Goal: Task Accomplishment & Management: Complete application form

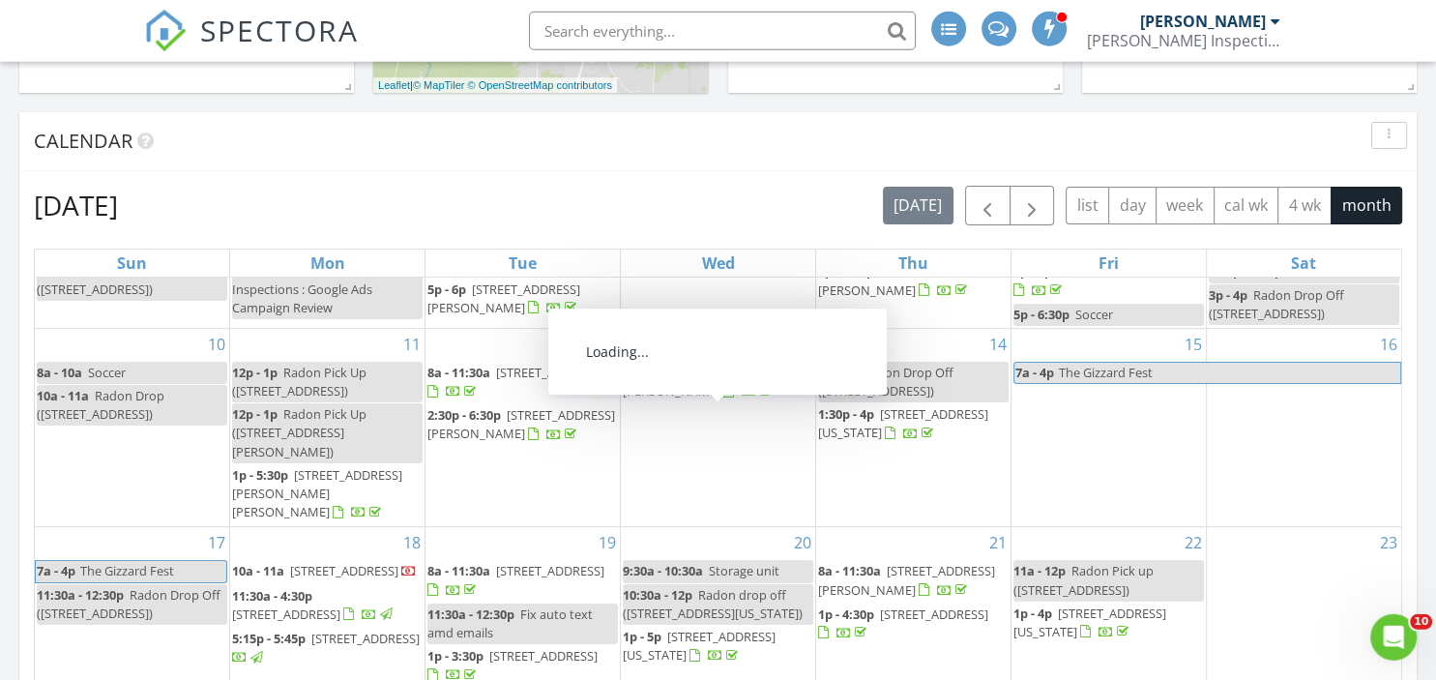
scroll to position [88, 0]
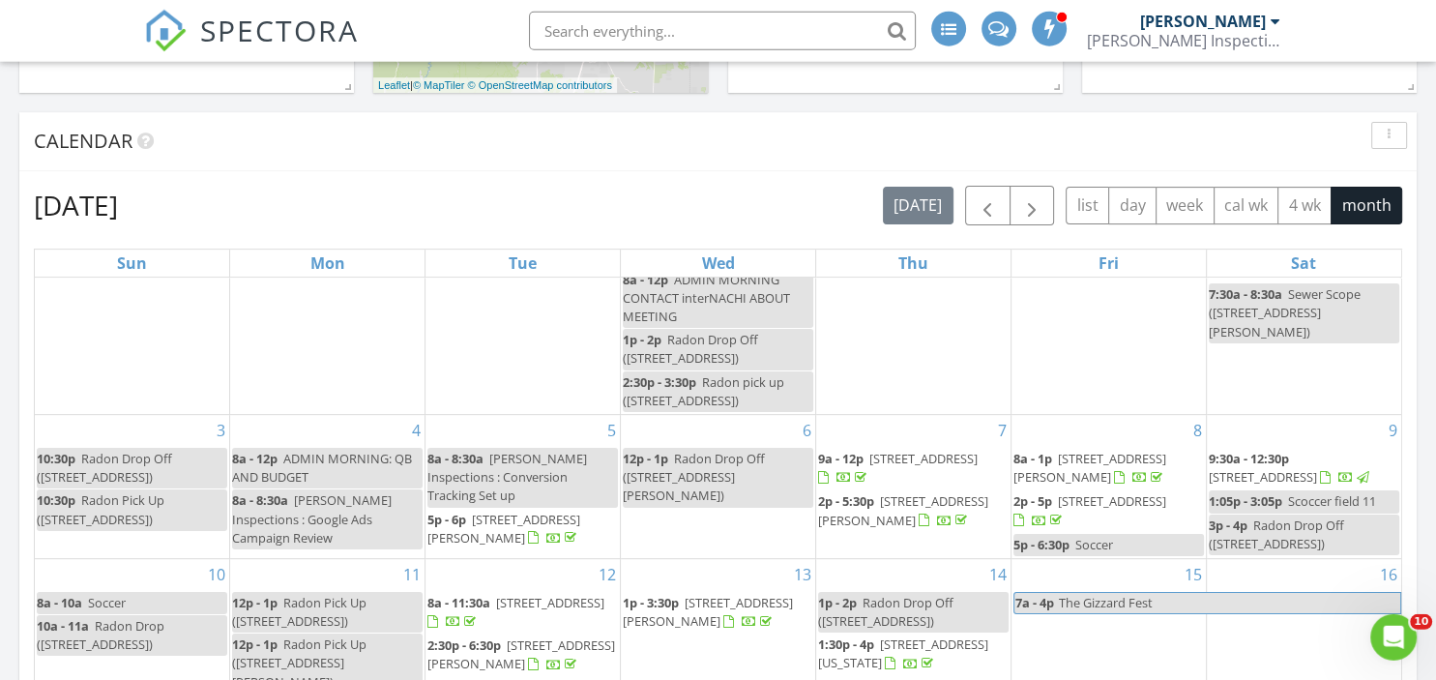
click at [118, 207] on h2 "August 2025" at bounding box center [76, 205] width 84 height 39
click at [1034, 218] on span "button" at bounding box center [1031, 205] width 23 height 23
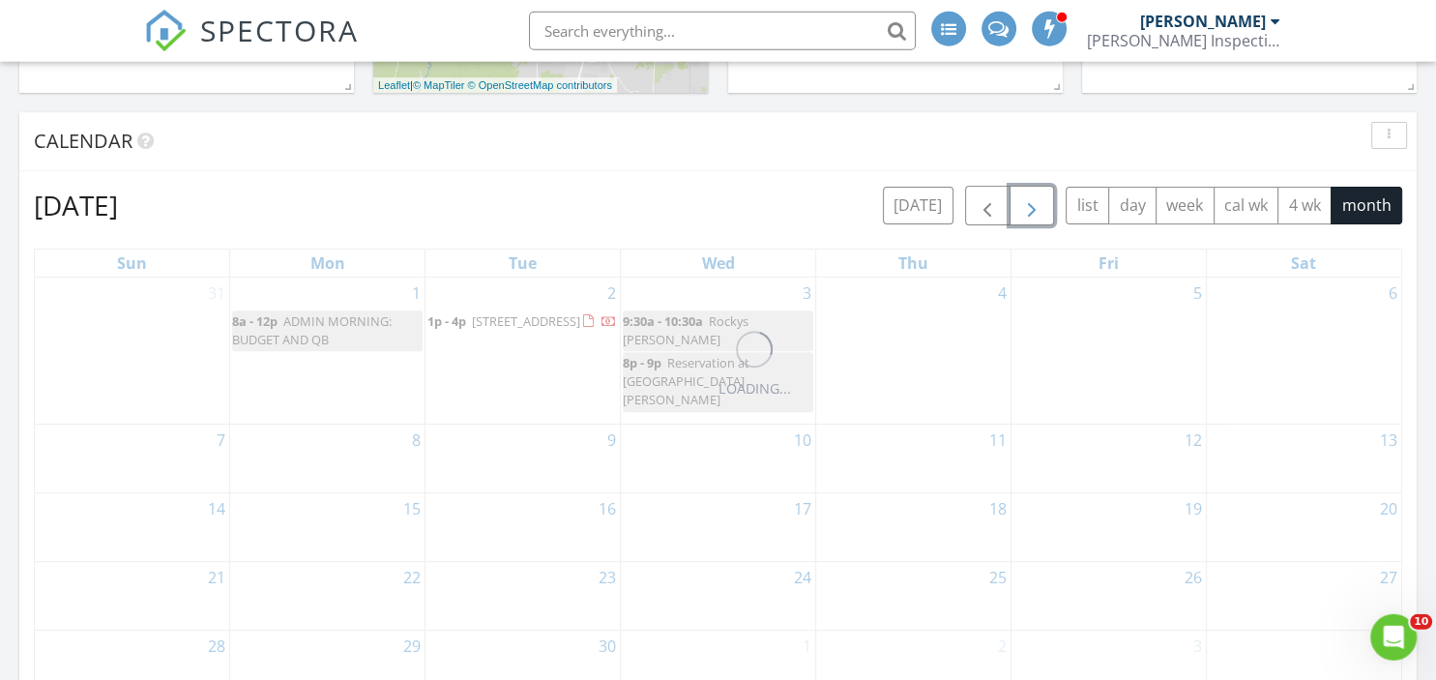
scroll to position [0, 0]
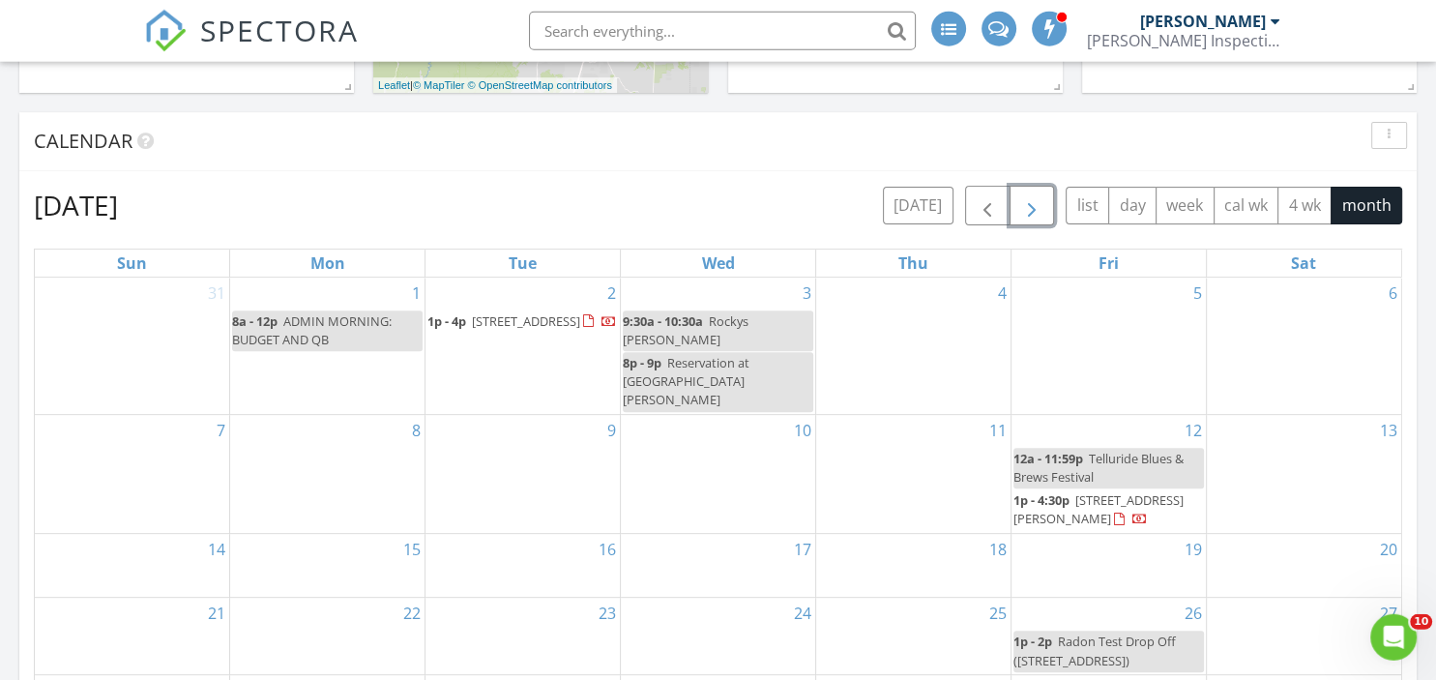
click at [1105, 450] on span "Telluride Blues & Brews Festival" at bounding box center [1098, 468] width 170 height 36
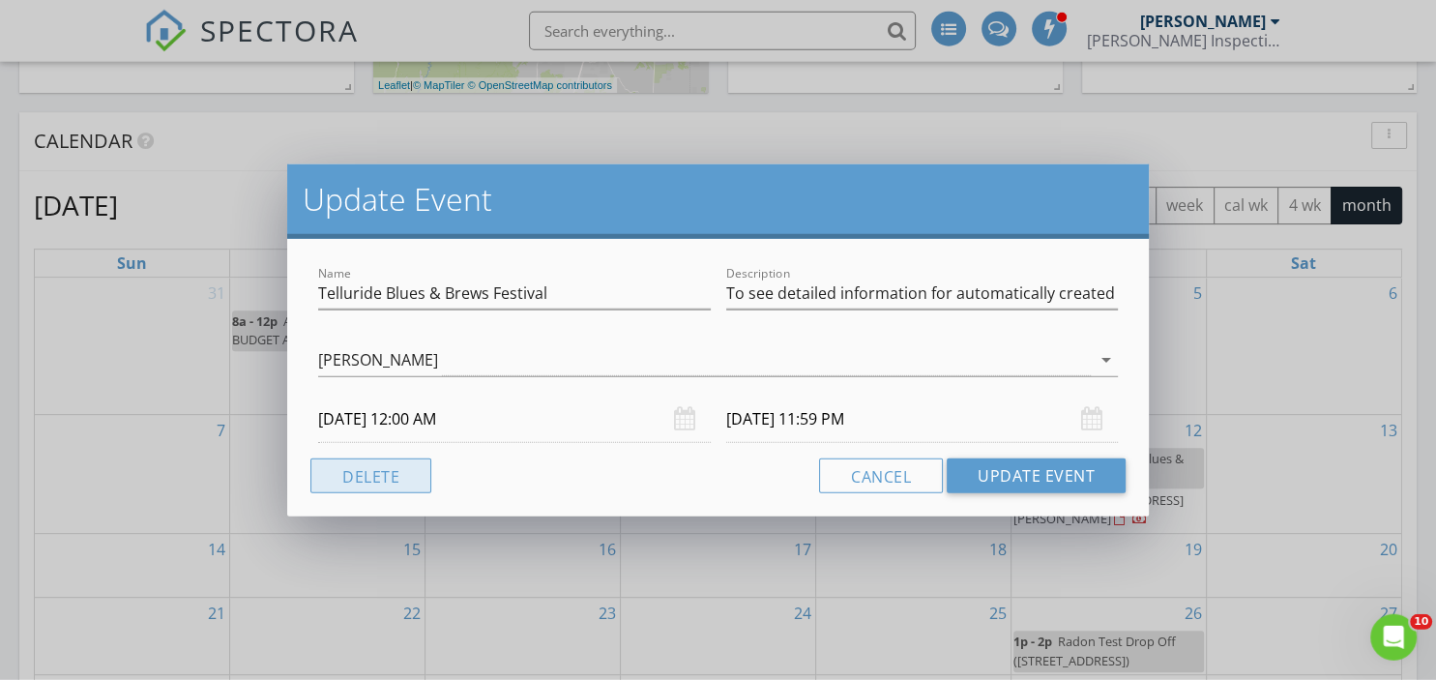
click at [372, 472] on button "Delete" at bounding box center [370, 475] width 121 height 35
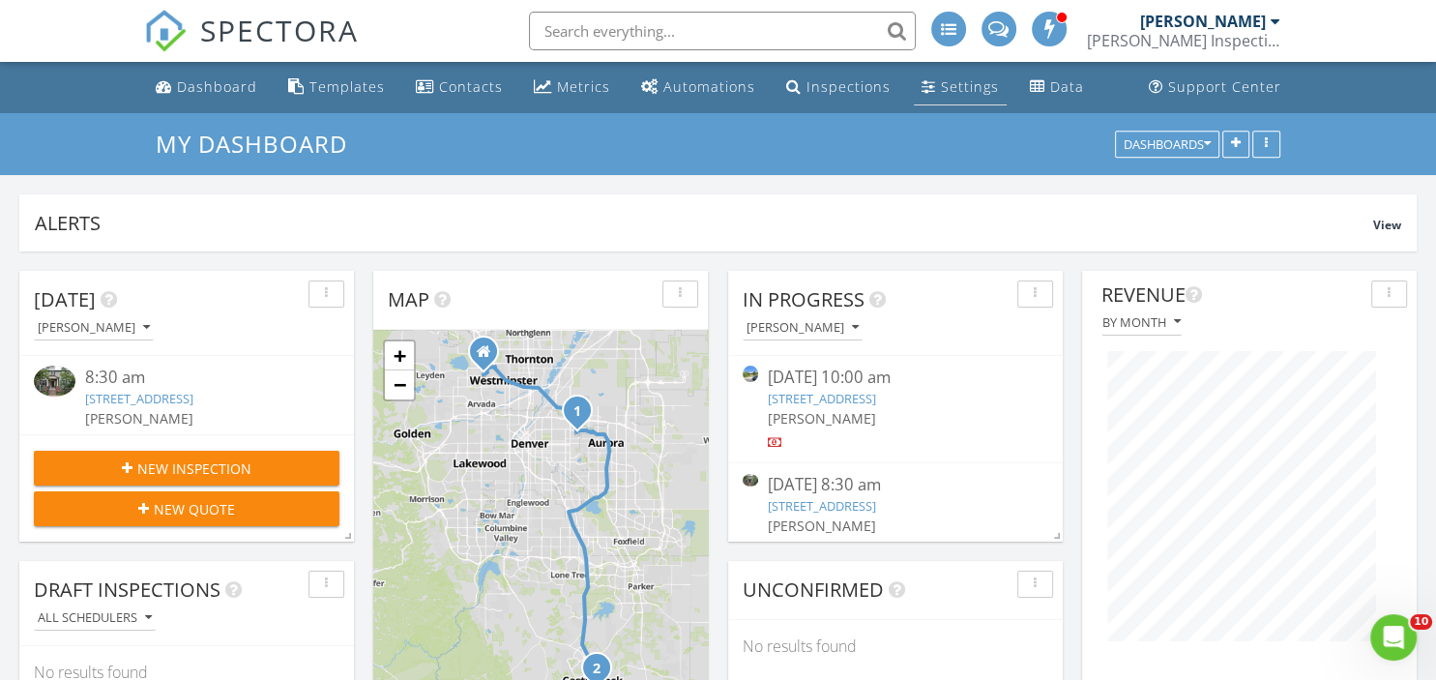
click at [950, 88] on div "Settings" at bounding box center [970, 86] width 58 height 18
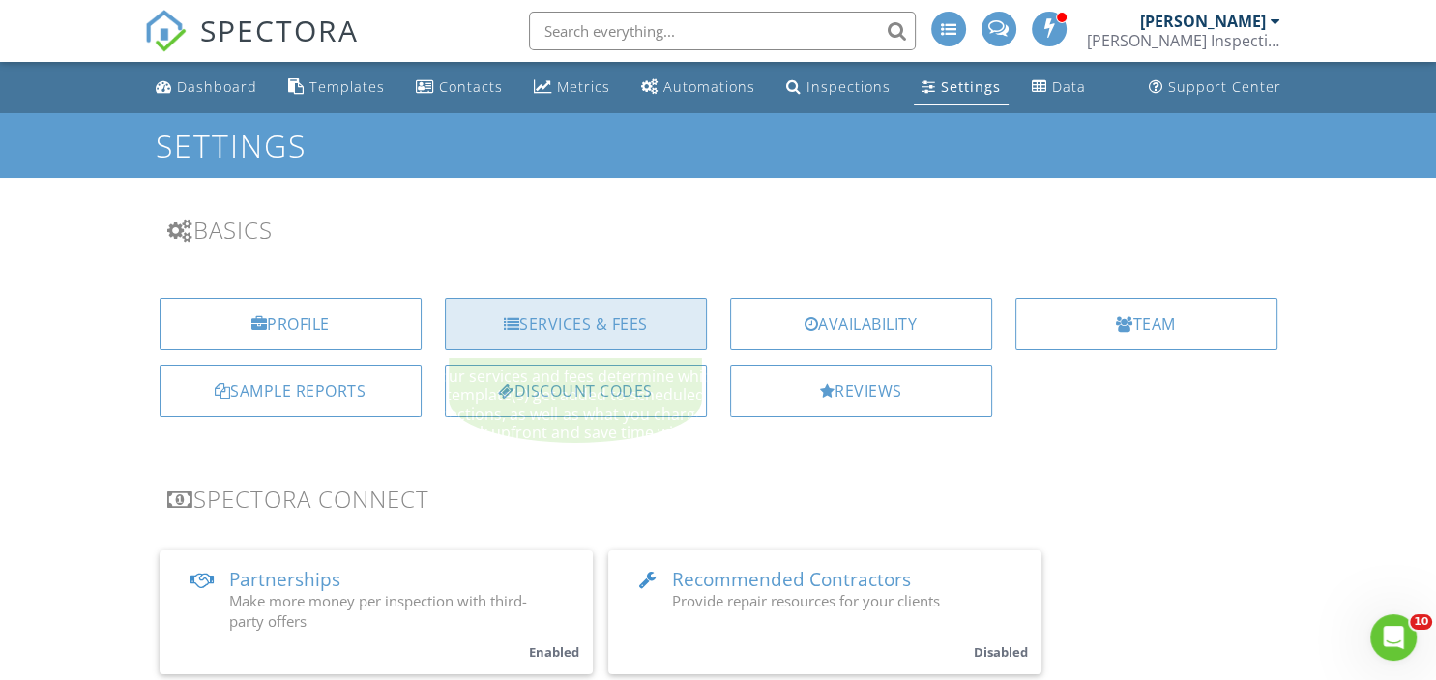
click at [582, 342] on div "Services & Fees" at bounding box center [576, 324] width 262 height 52
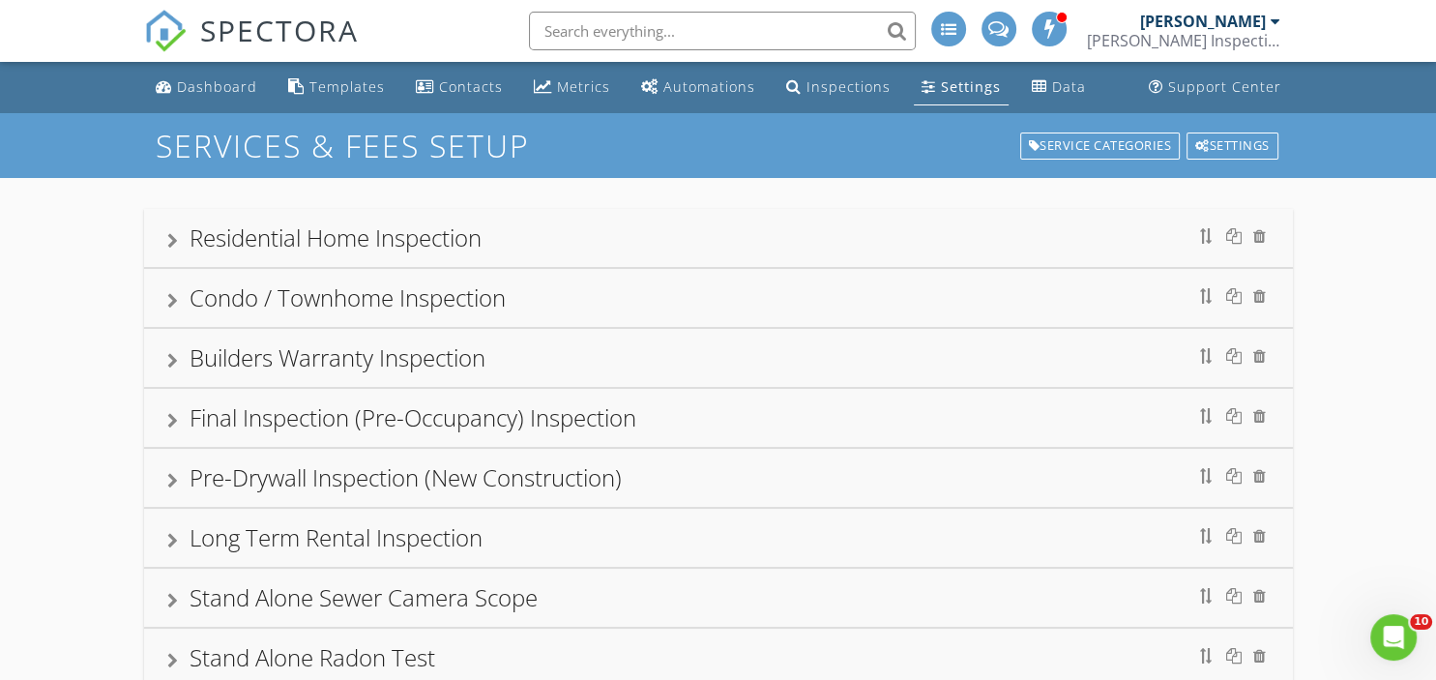
click at [280, 407] on div "Final Inspection (Pre-Occupancy) Inspection" at bounding box center [412, 417] width 447 height 32
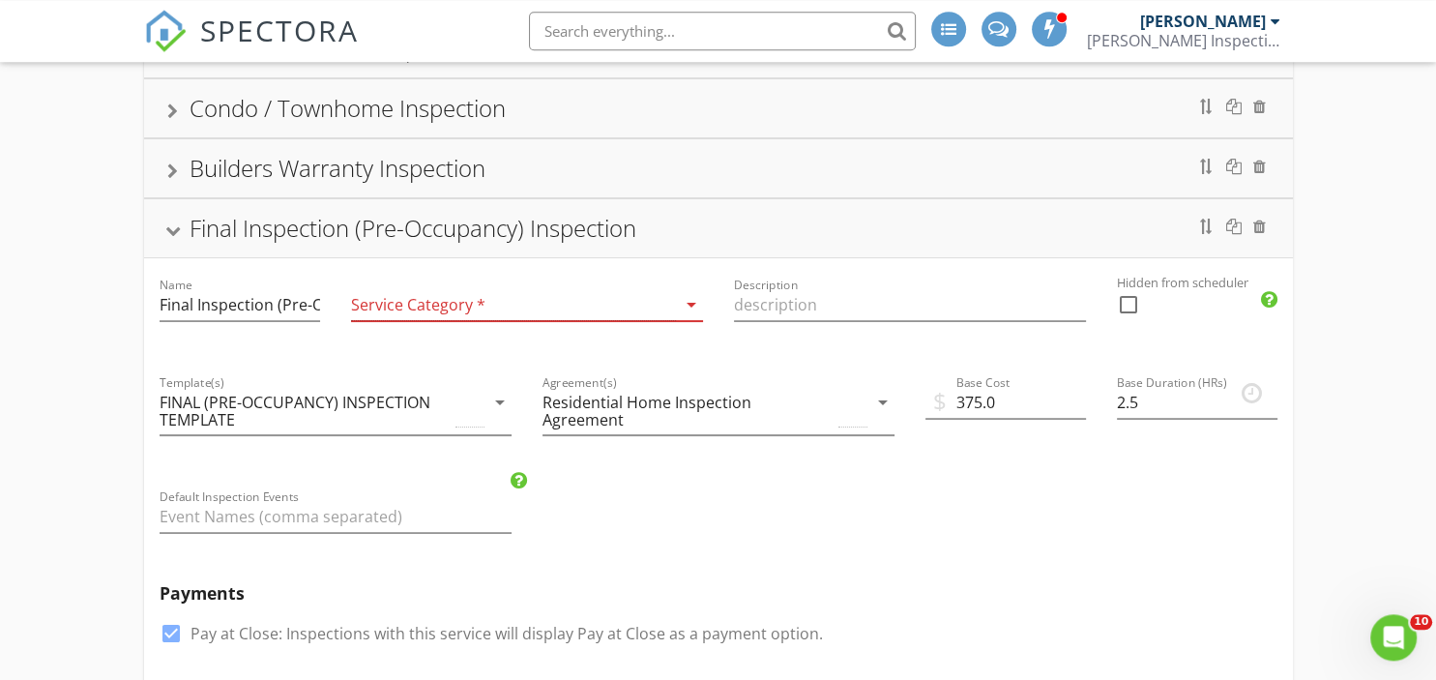
scroll to position [193, 0]
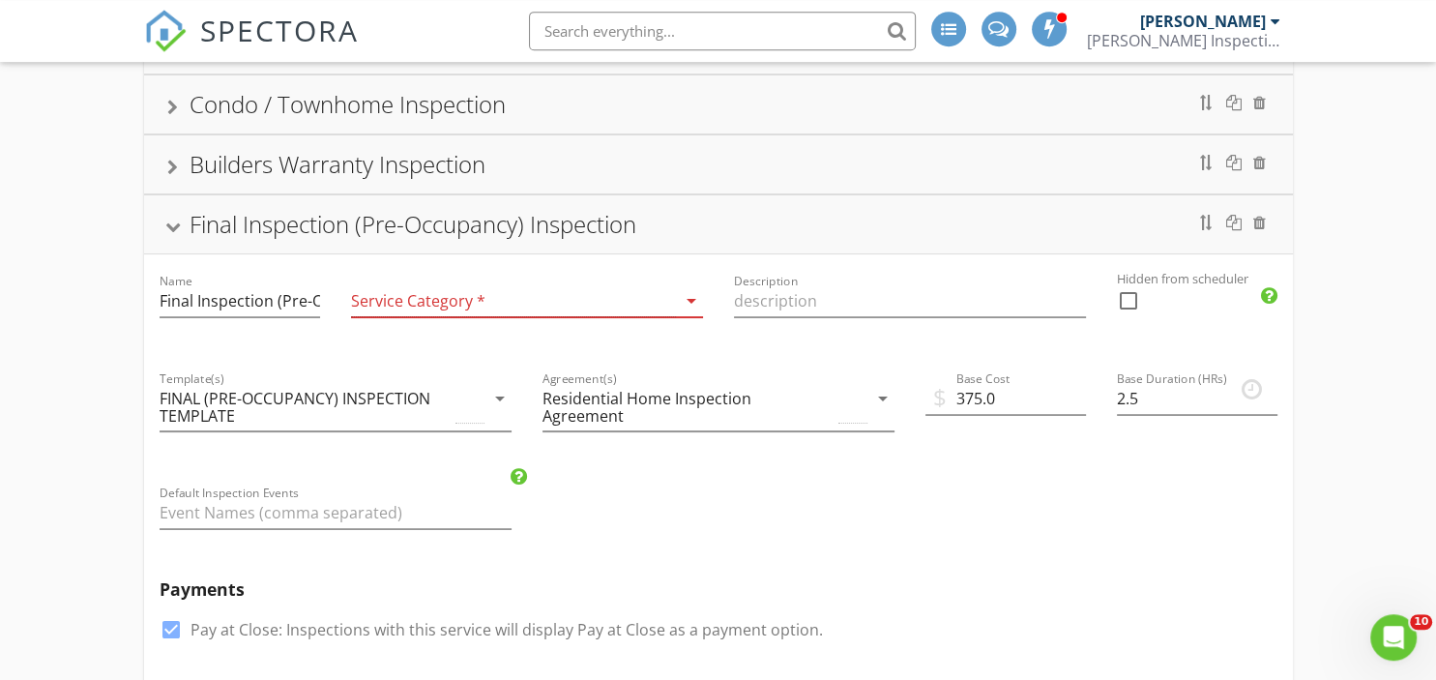
click at [515, 304] on div at bounding box center [513, 301] width 325 height 32
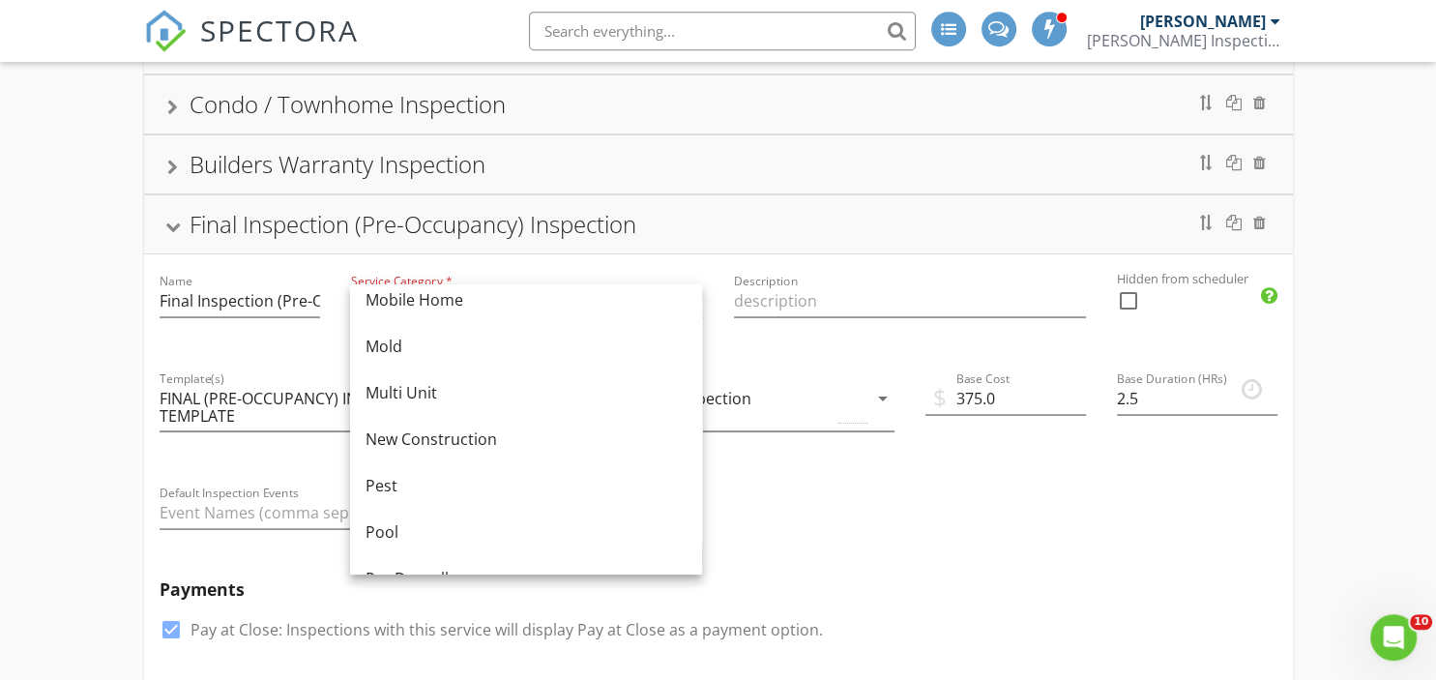
scroll to position [481, 0]
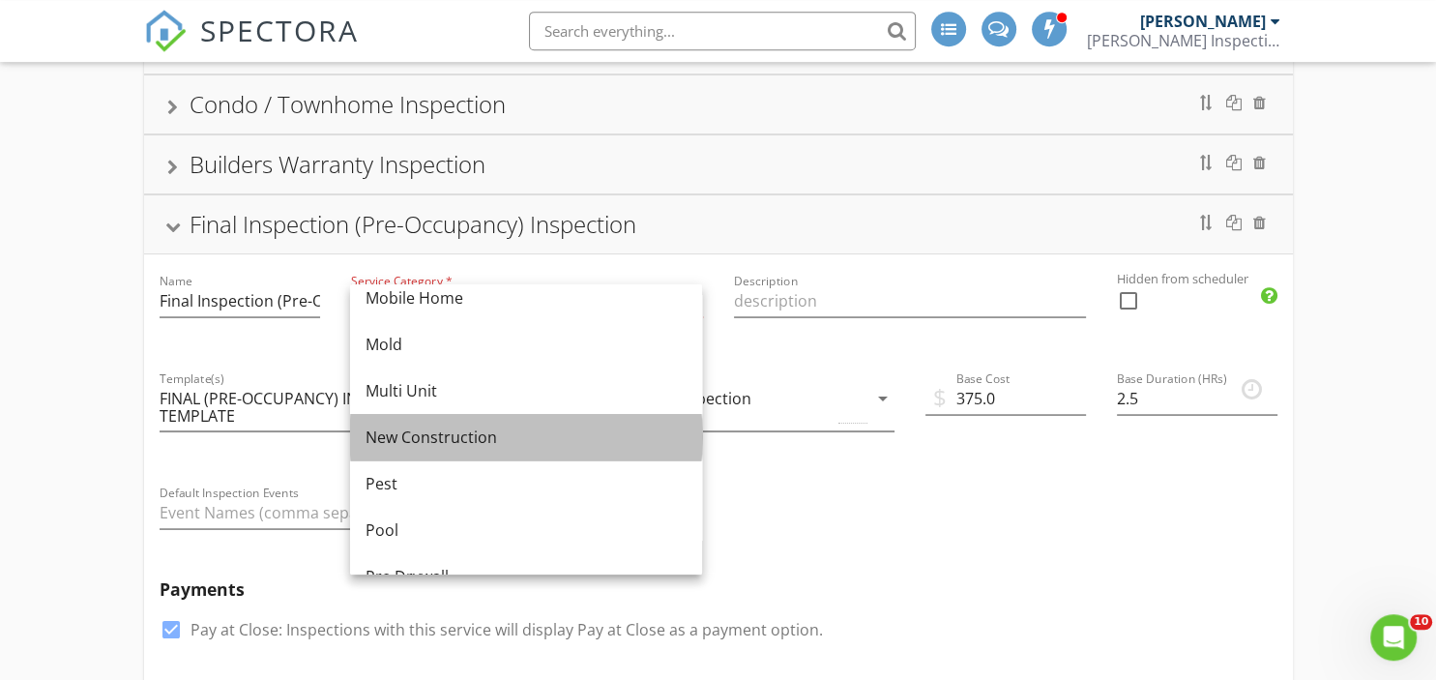
click at [472, 450] on div "New Construction" at bounding box center [525, 437] width 321 height 46
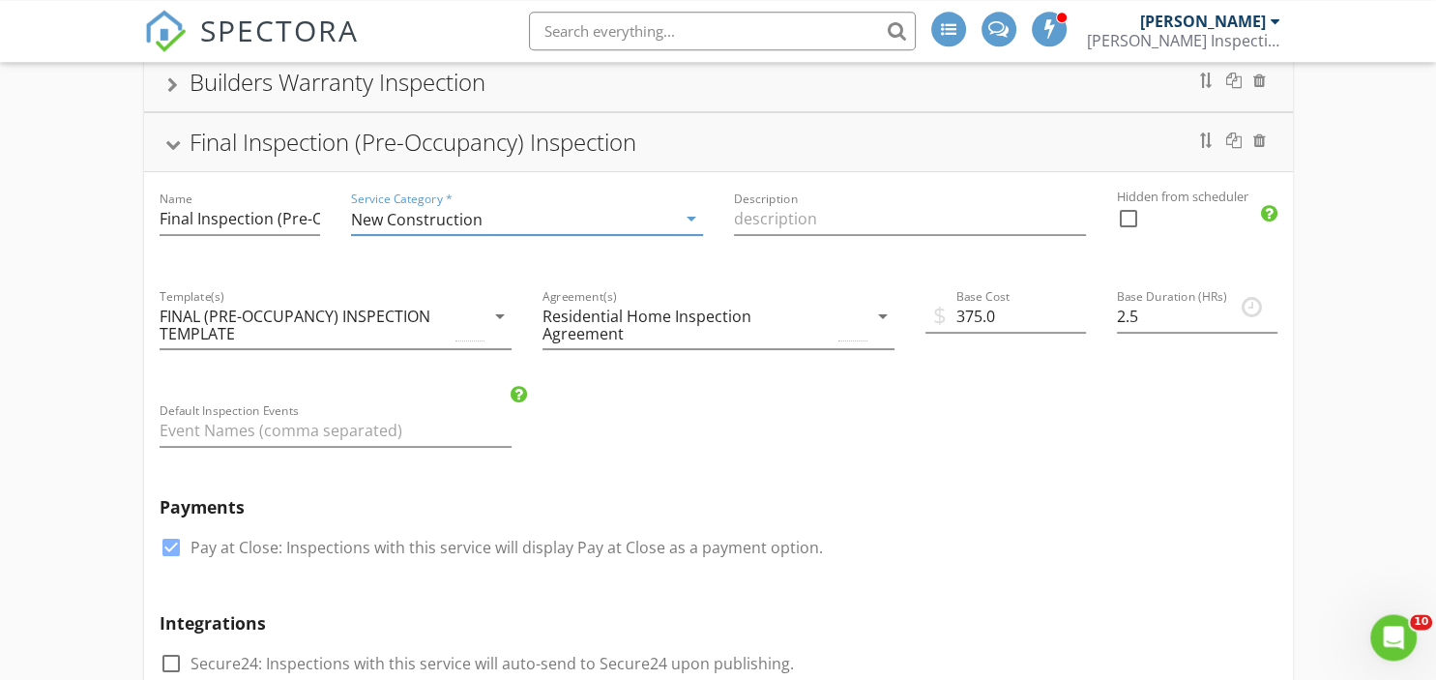
scroll to position [280, 0]
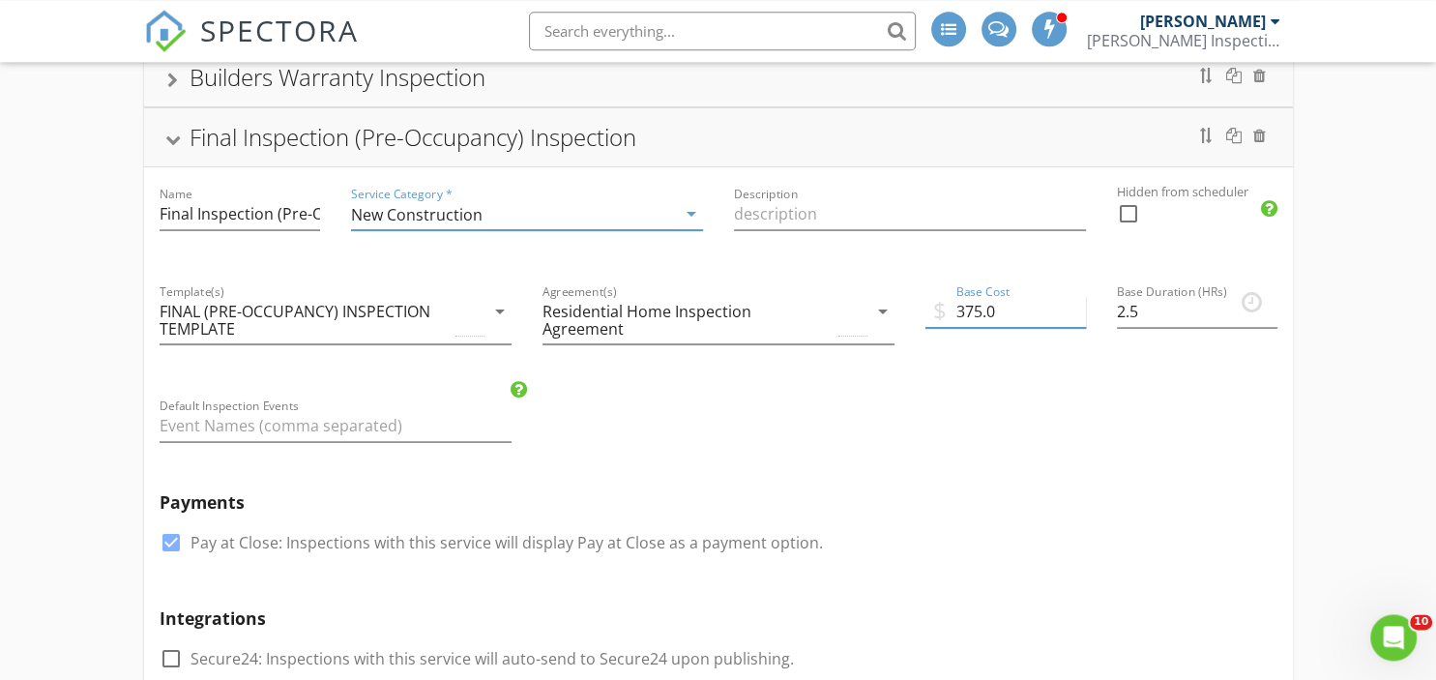
click at [983, 306] on input "375.0" at bounding box center [1005, 312] width 160 height 32
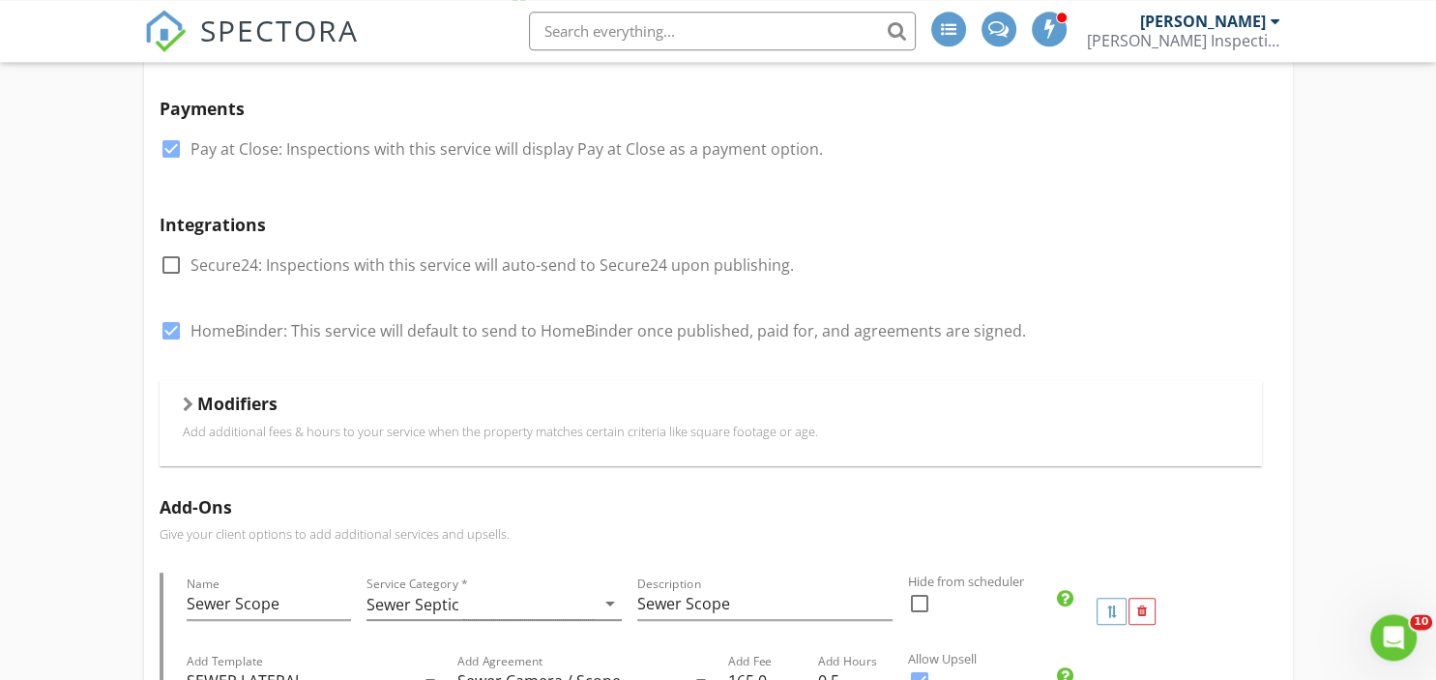
scroll to position [676, 0]
type input "359.00"
click at [198, 402] on h5 "Modifiers" at bounding box center [237, 401] width 80 height 19
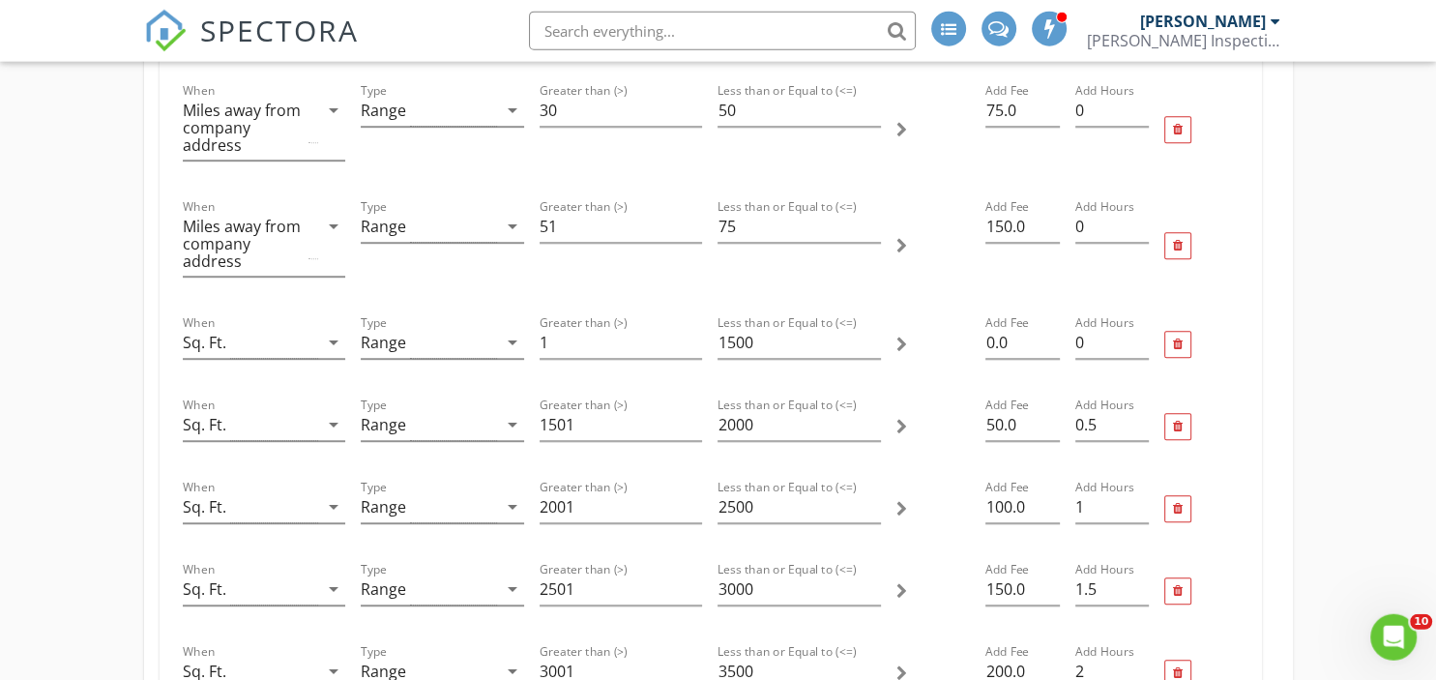
scroll to position [1103, 0]
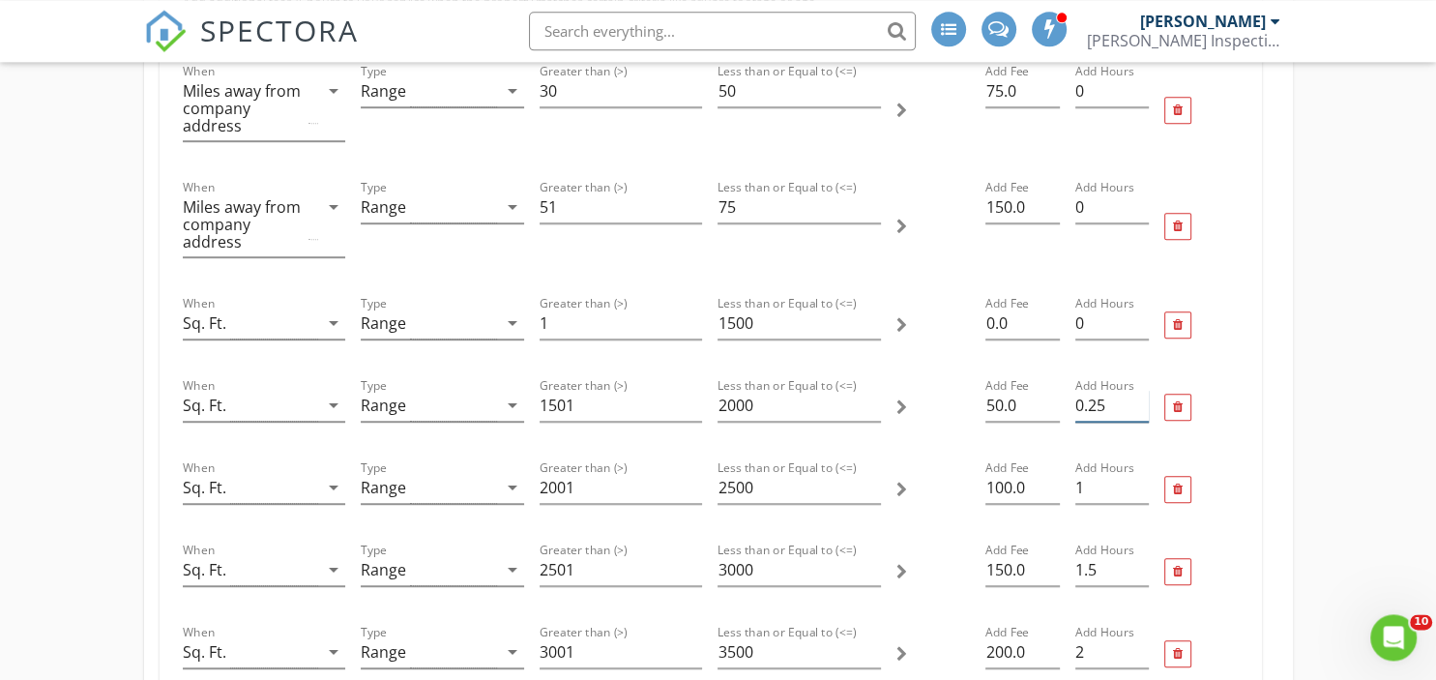
click at [1139, 410] on input "0.25" at bounding box center [1111, 406] width 73 height 32
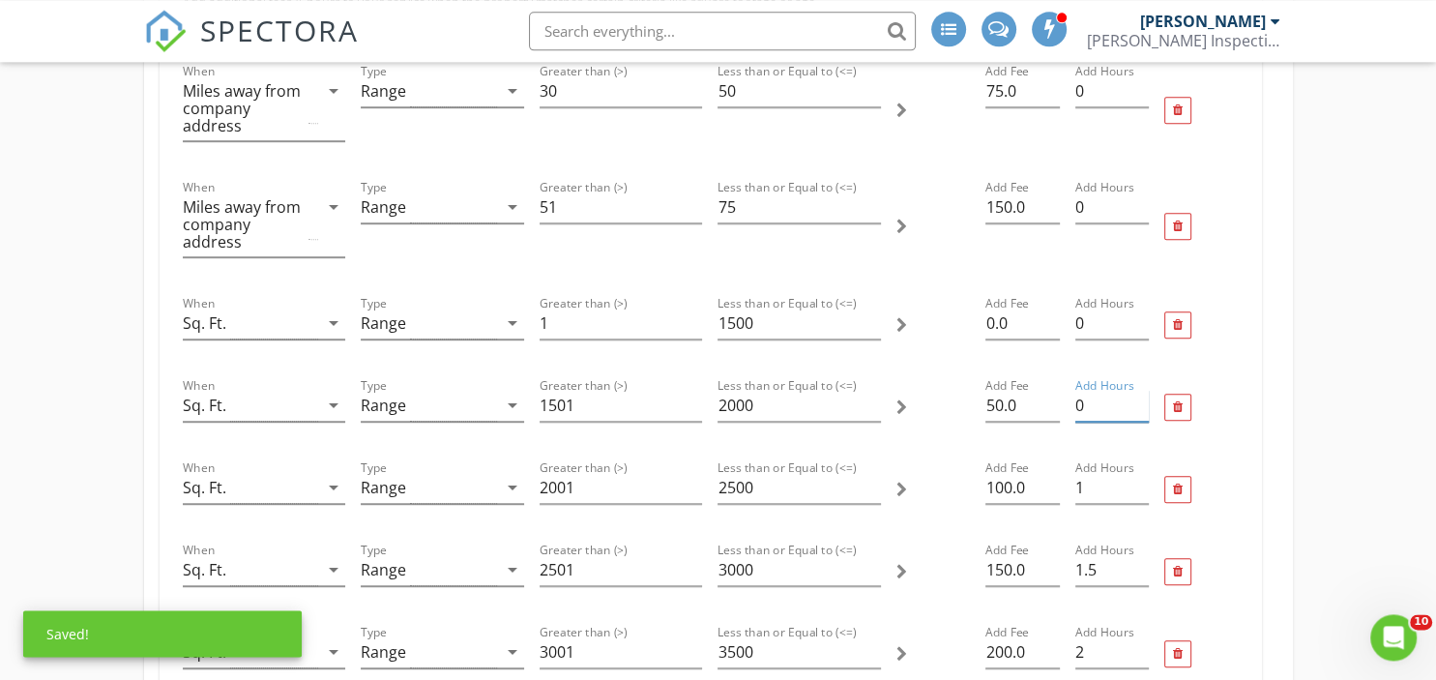
type input "0"
click at [1139, 410] on input "0" at bounding box center [1111, 406] width 73 height 32
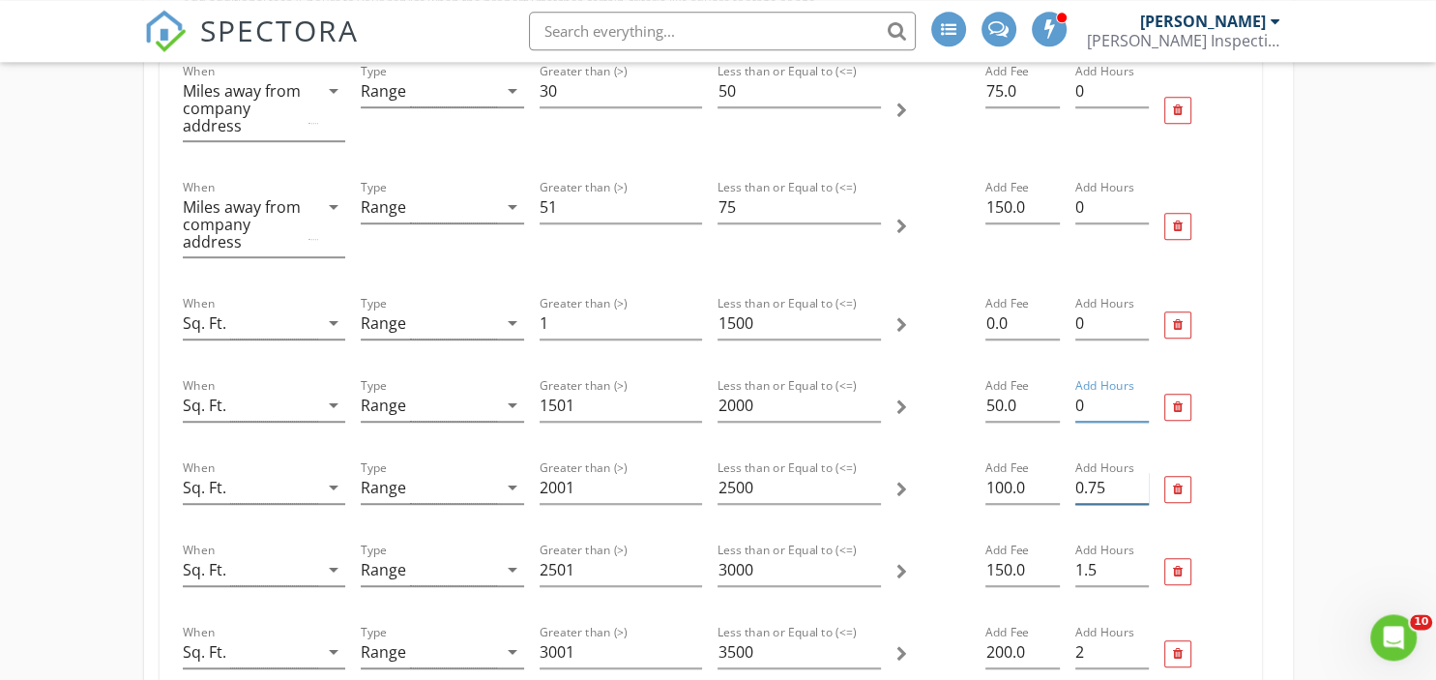
click at [1139, 487] on input "0.75" at bounding box center [1111, 488] width 73 height 32
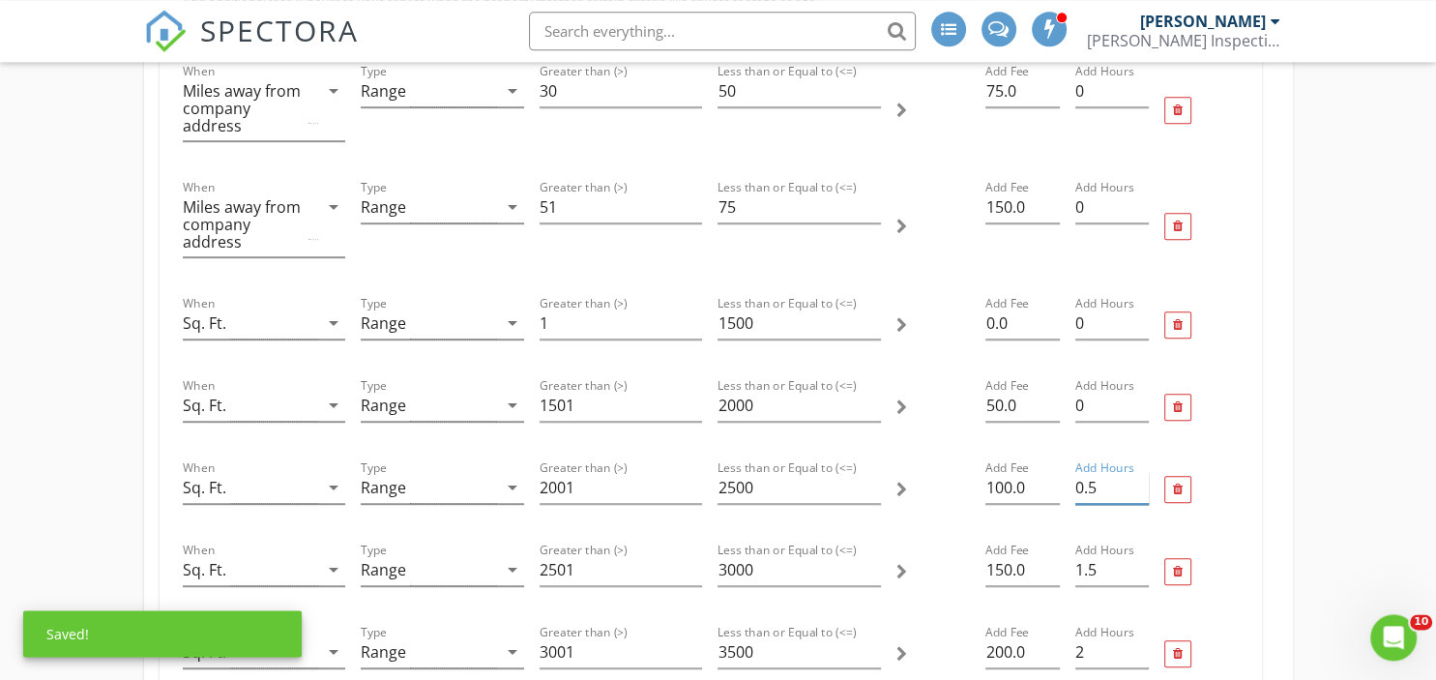
type input "0.5"
click at [1139, 487] on input "0.5" at bounding box center [1111, 488] width 73 height 32
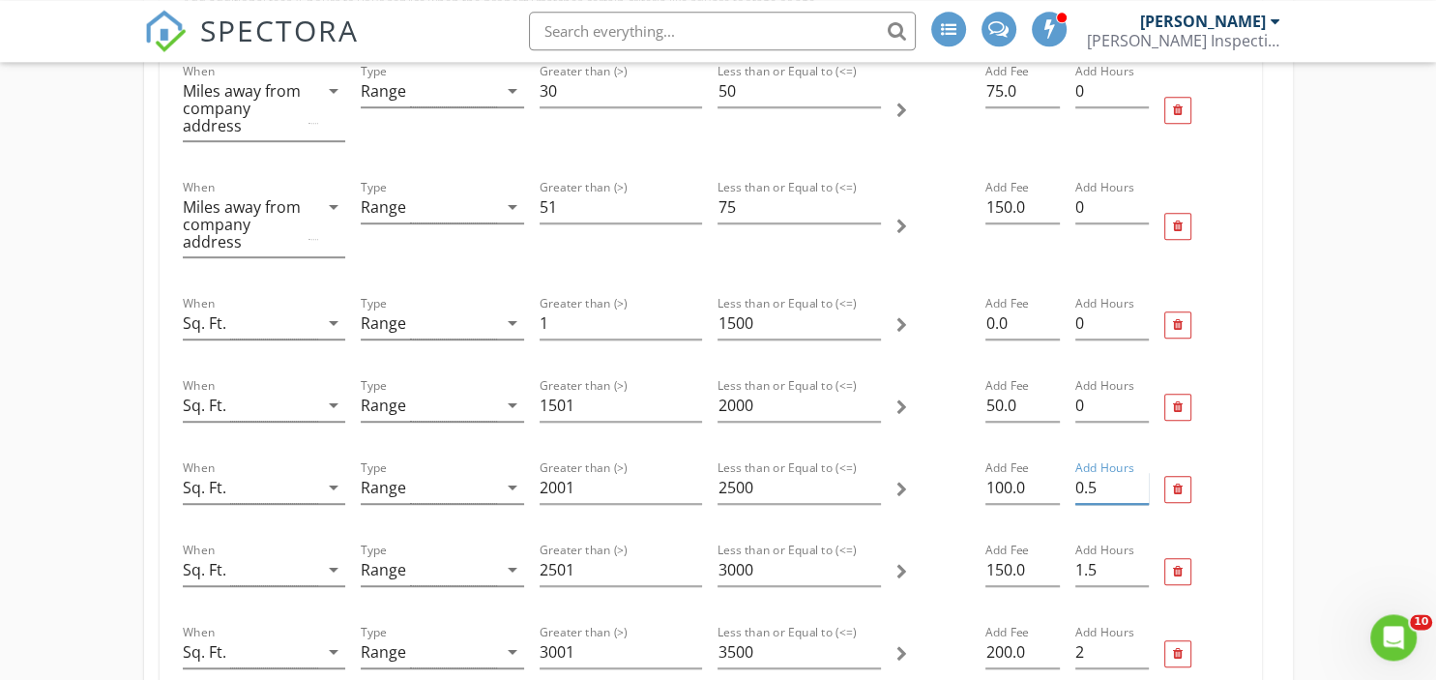
scroll to position [1204, 0]
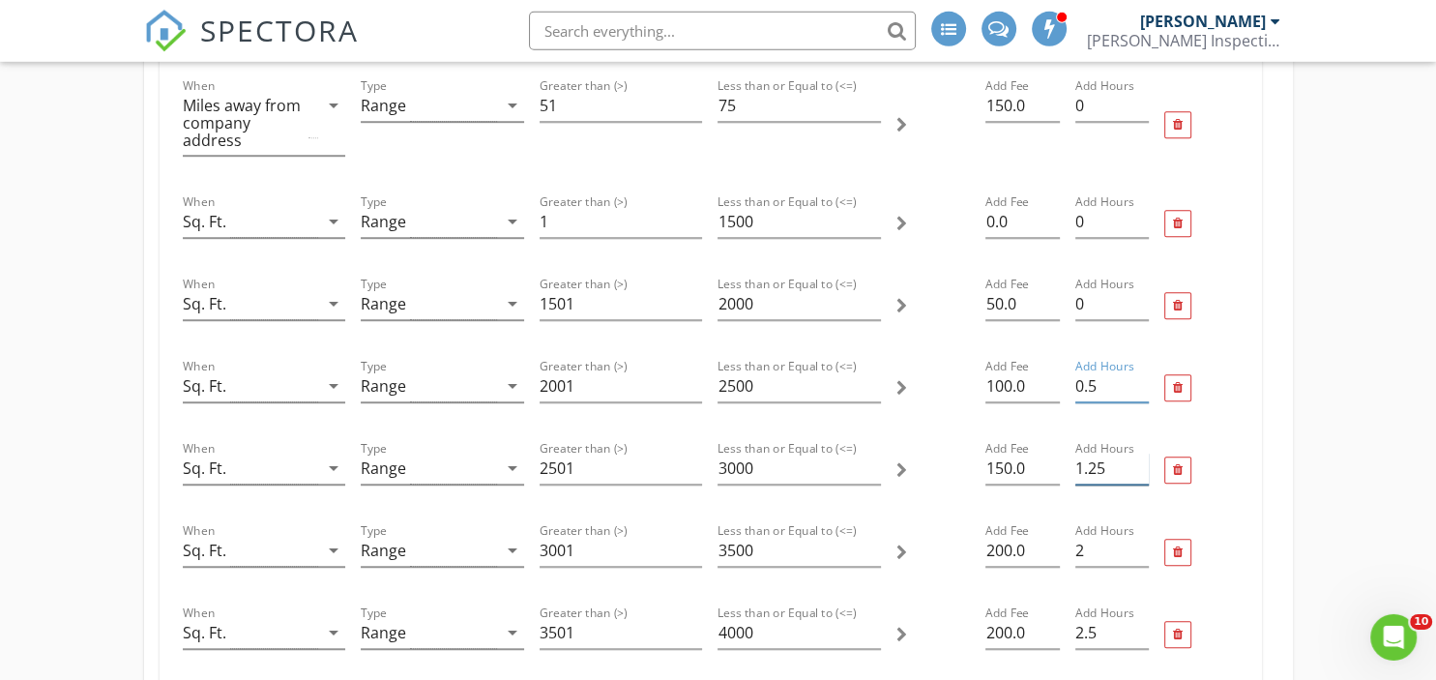
click at [1141, 467] on input "1.25" at bounding box center [1111, 468] width 73 height 32
click at [1141, 467] on input "1" at bounding box center [1111, 468] width 73 height 32
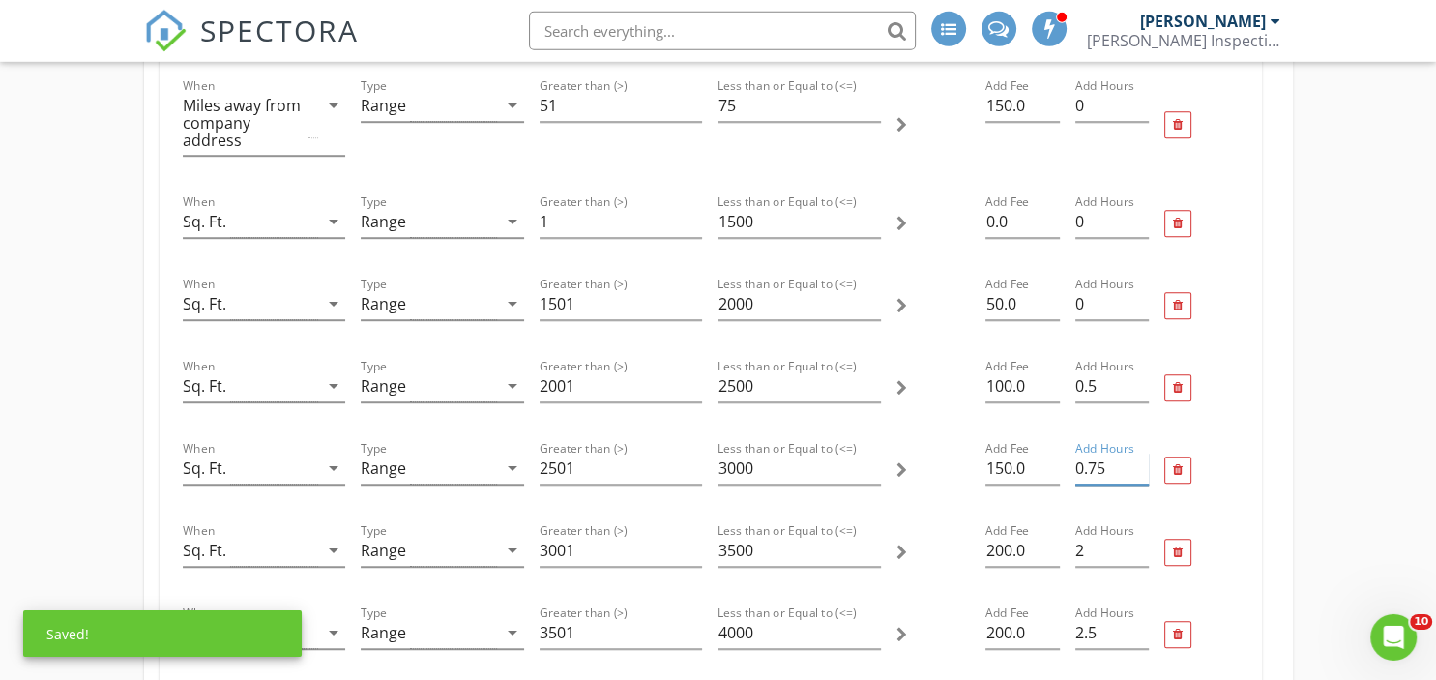
click at [1141, 467] on input "0.75" at bounding box center [1111, 468] width 73 height 32
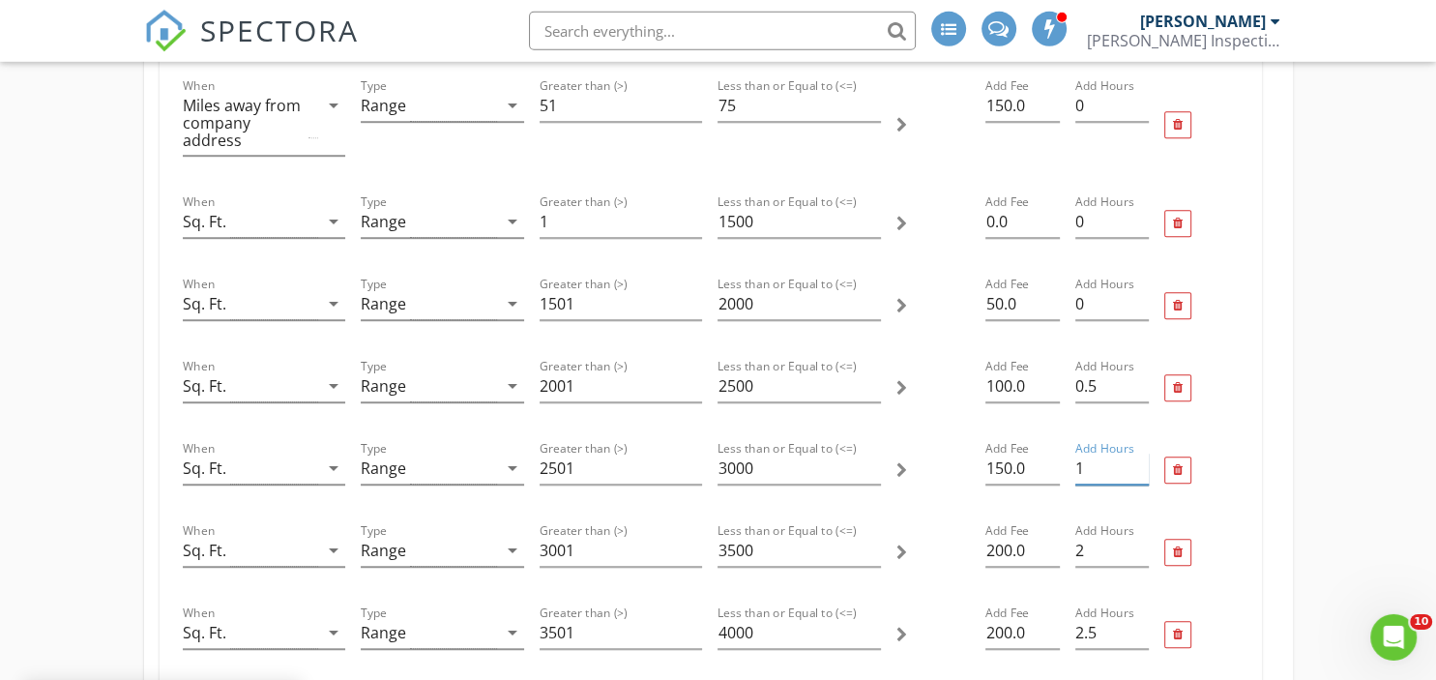
type input "1"
click at [1140, 459] on input "1" at bounding box center [1111, 468] width 73 height 32
click at [1009, 472] on input "150.0" at bounding box center [1021, 468] width 73 height 32
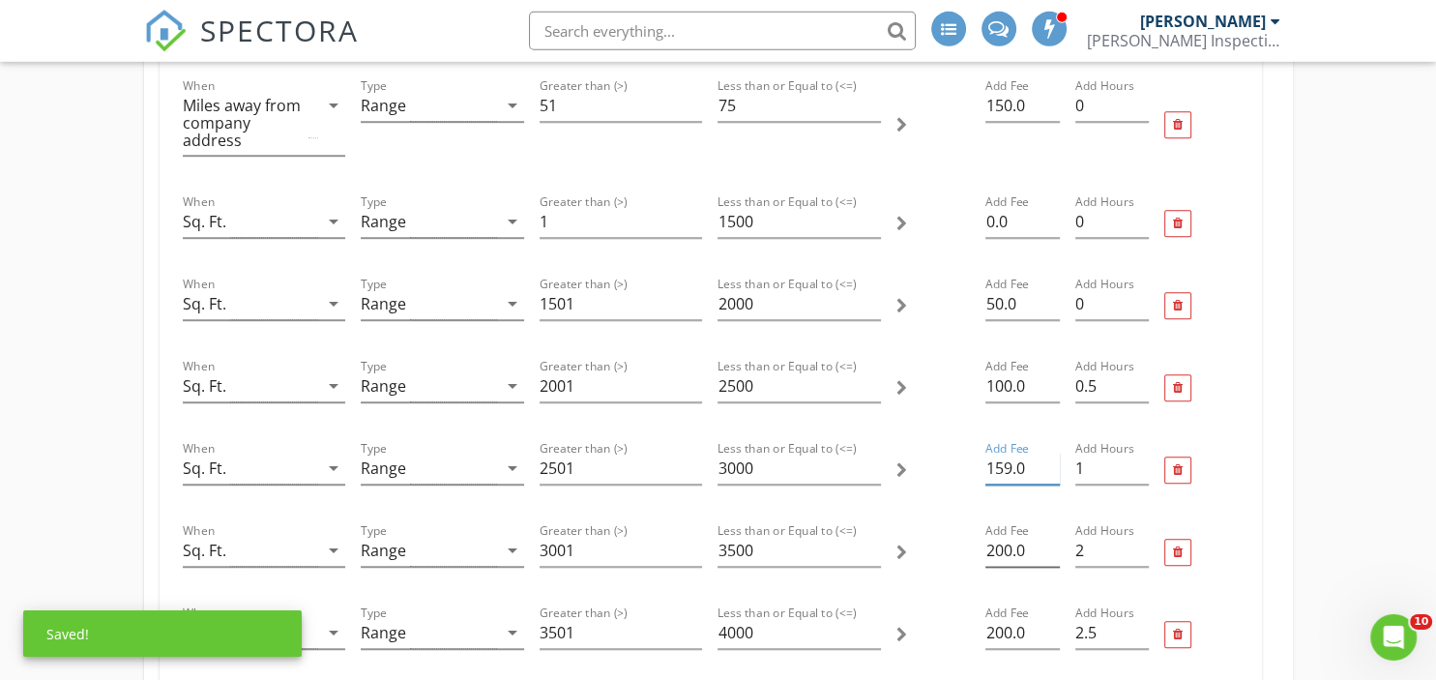
type input "159.0"
click at [1011, 541] on input "200.0" at bounding box center [1021, 551] width 73 height 32
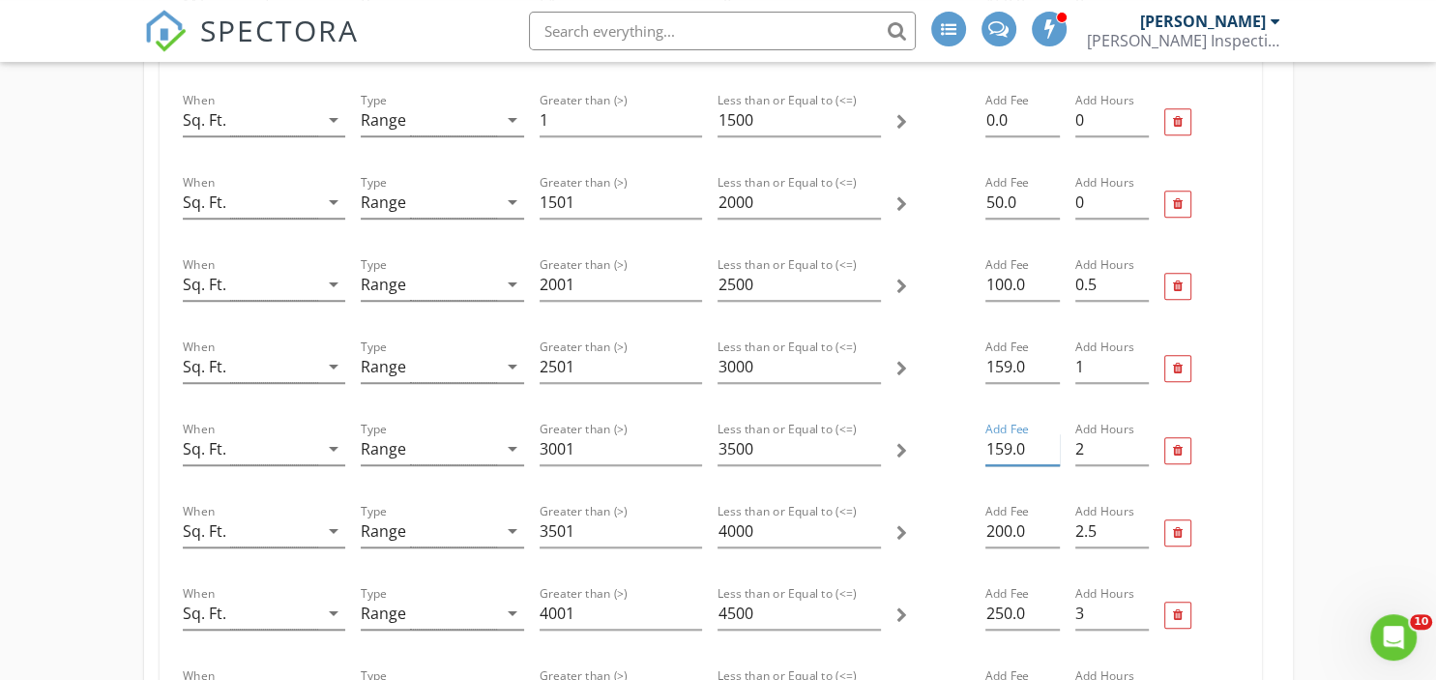
scroll to position [1321, 0]
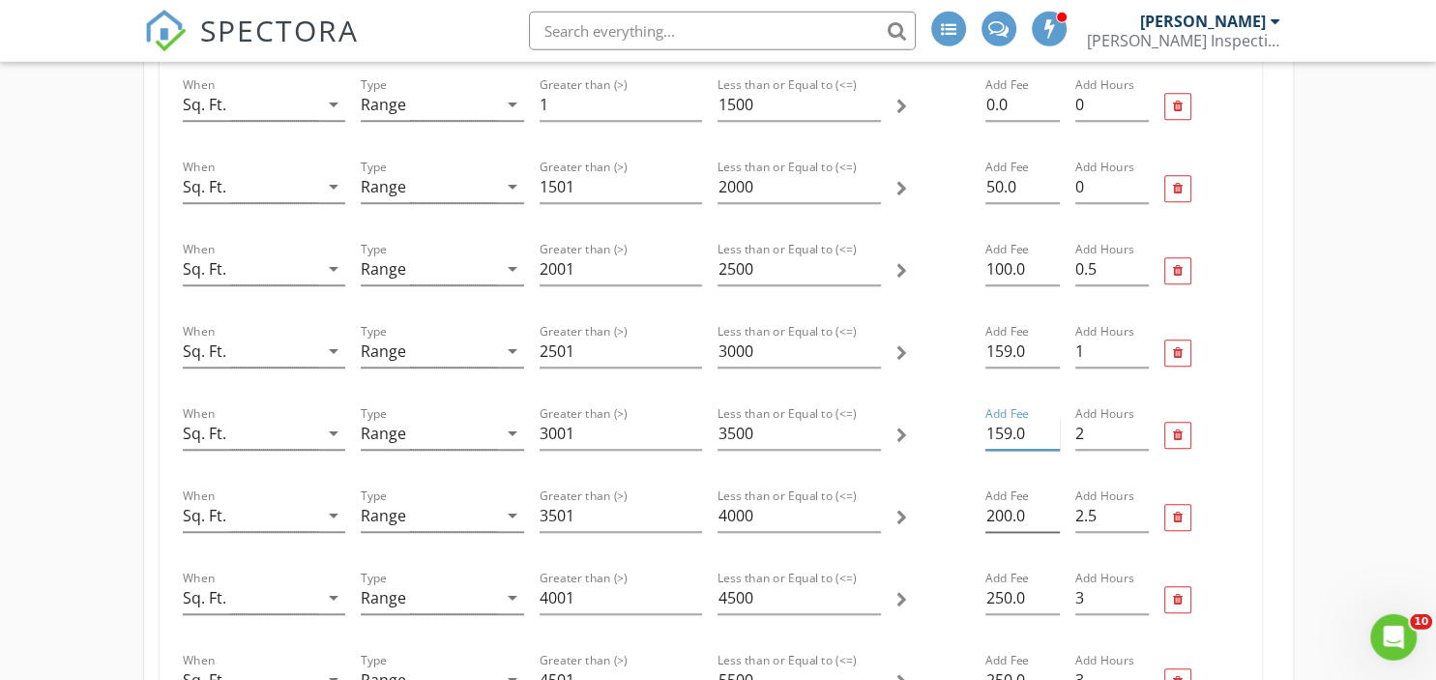
type input "159.0"
click at [1010, 517] on input "200.0" at bounding box center [1021, 516] width 73 height 32
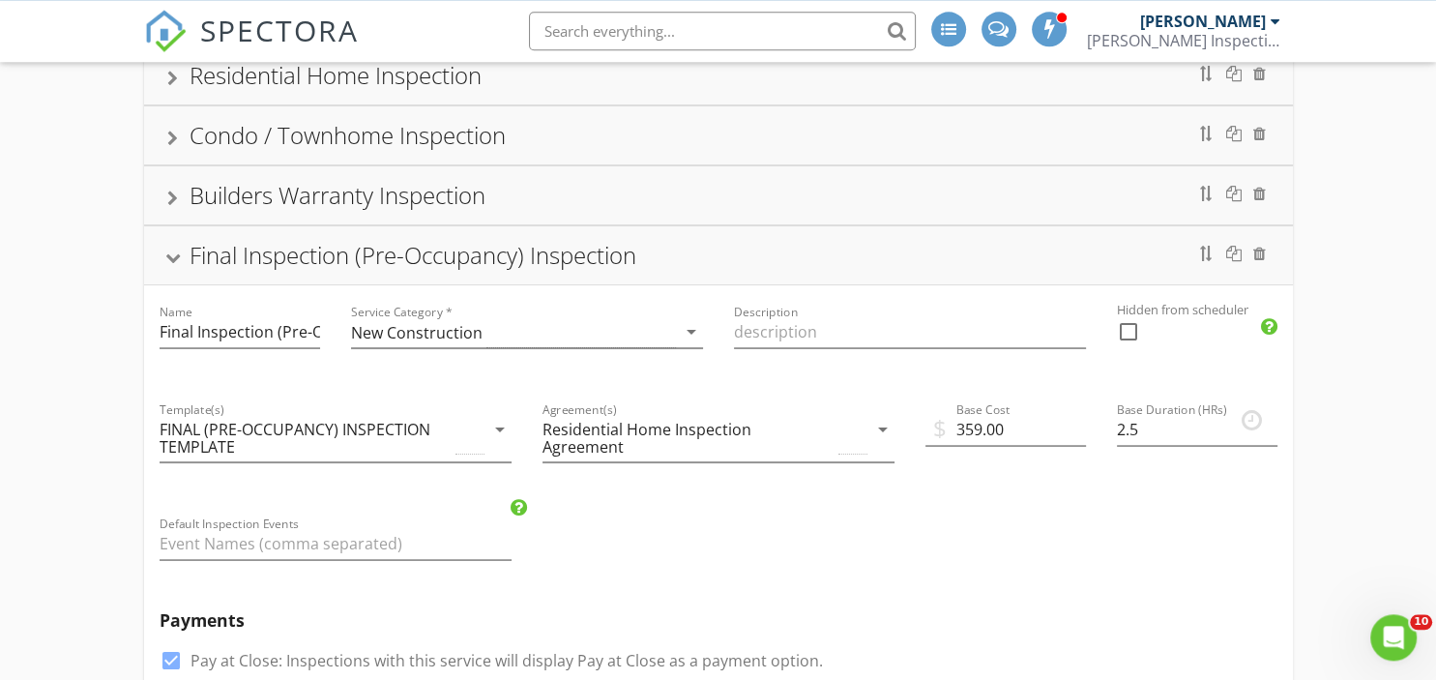
scroll to position [0, 0]
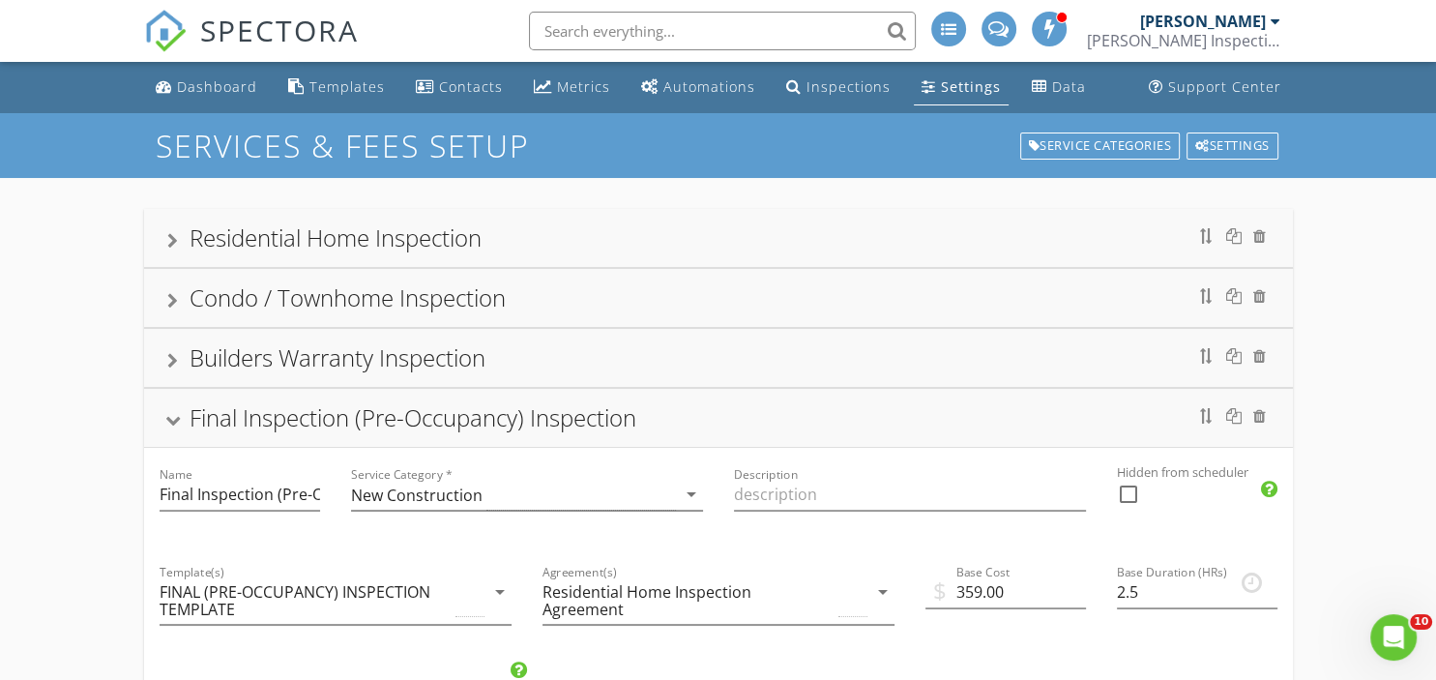
click at [956, 92] on div "Settings" at bounding box center [971, 86] width 60 height 18
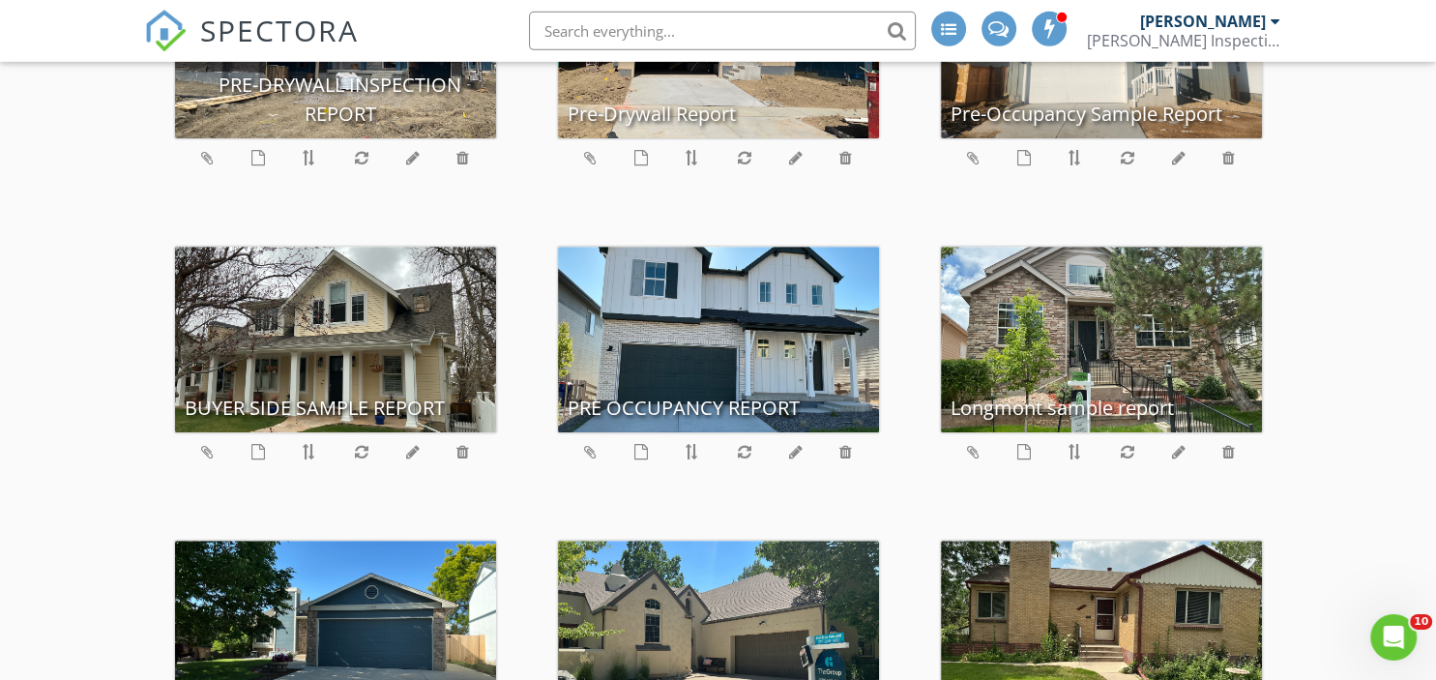
scroll to position [551, 0]
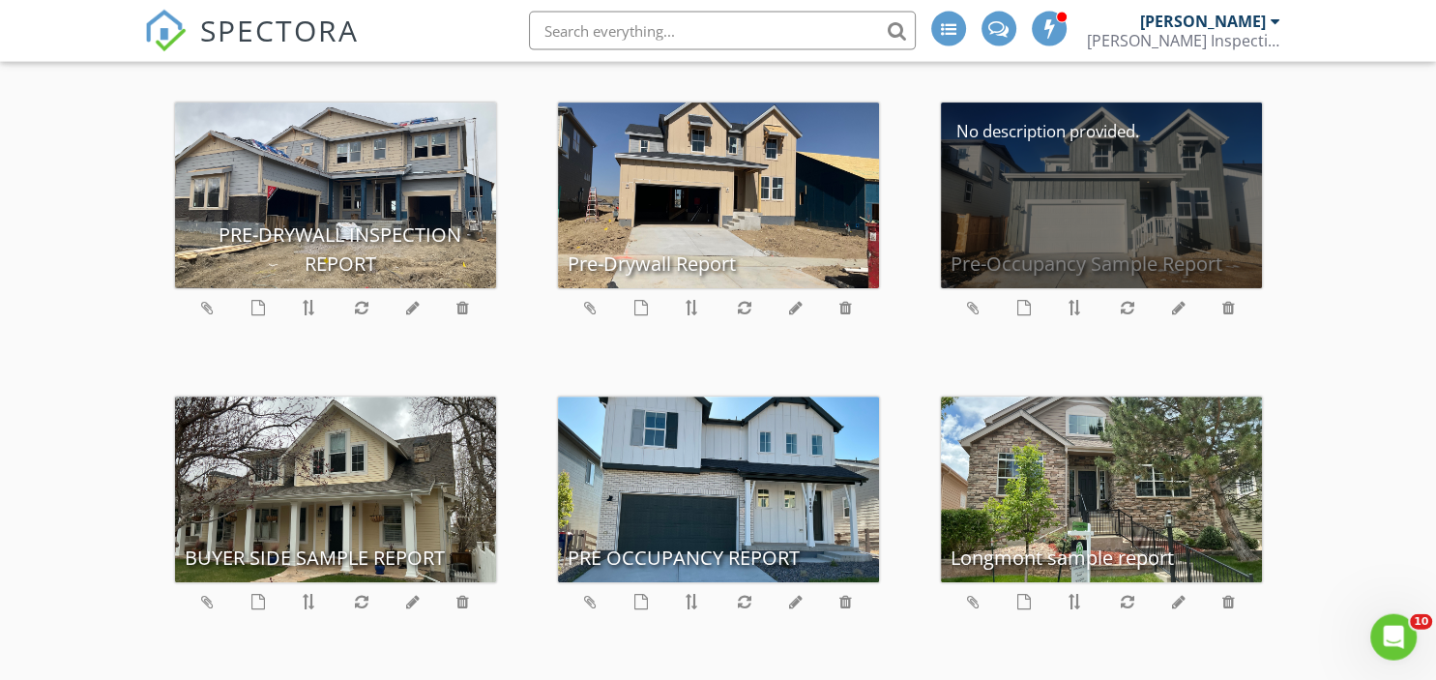
click at [1061, 182] on div "Pre-Occupancy Sample Report" at bounding box center [1101, 195] width 321 height 186
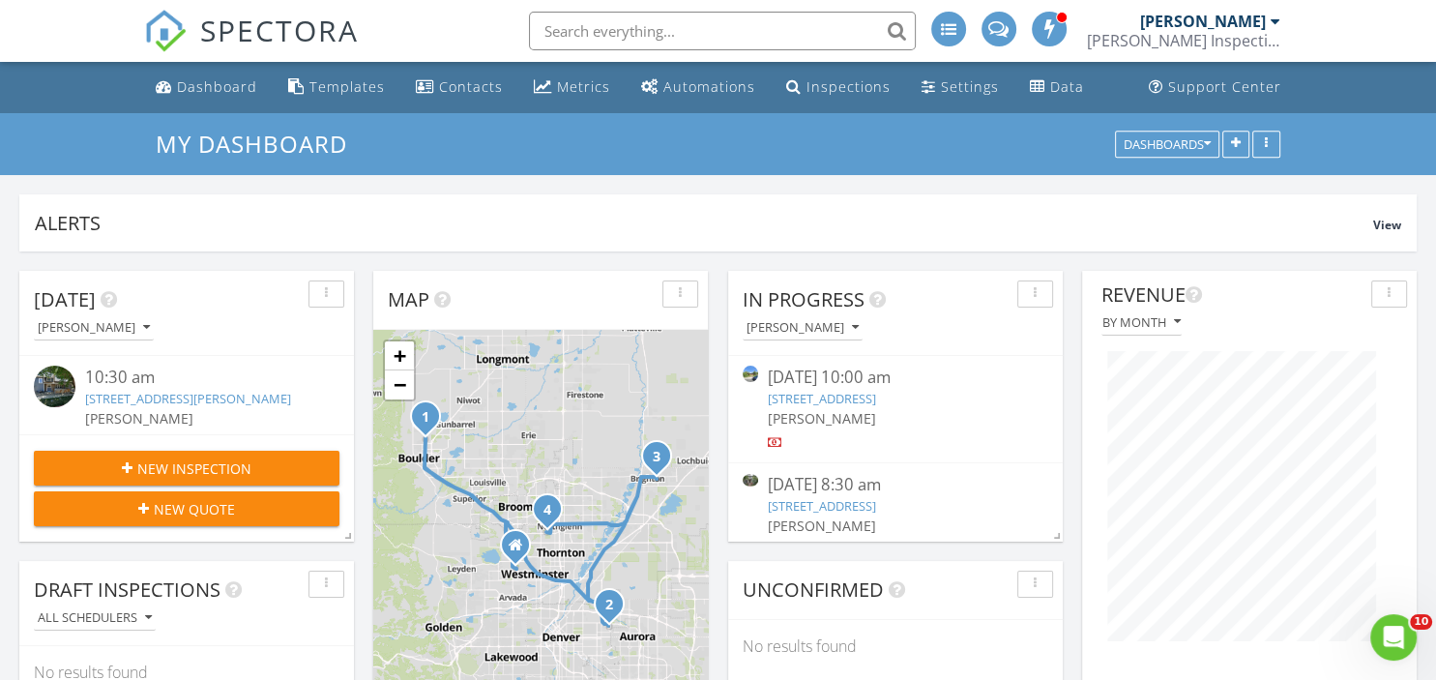
click at [756, 42] on input "text" at bounding box center [722, 31] width 387 height 39
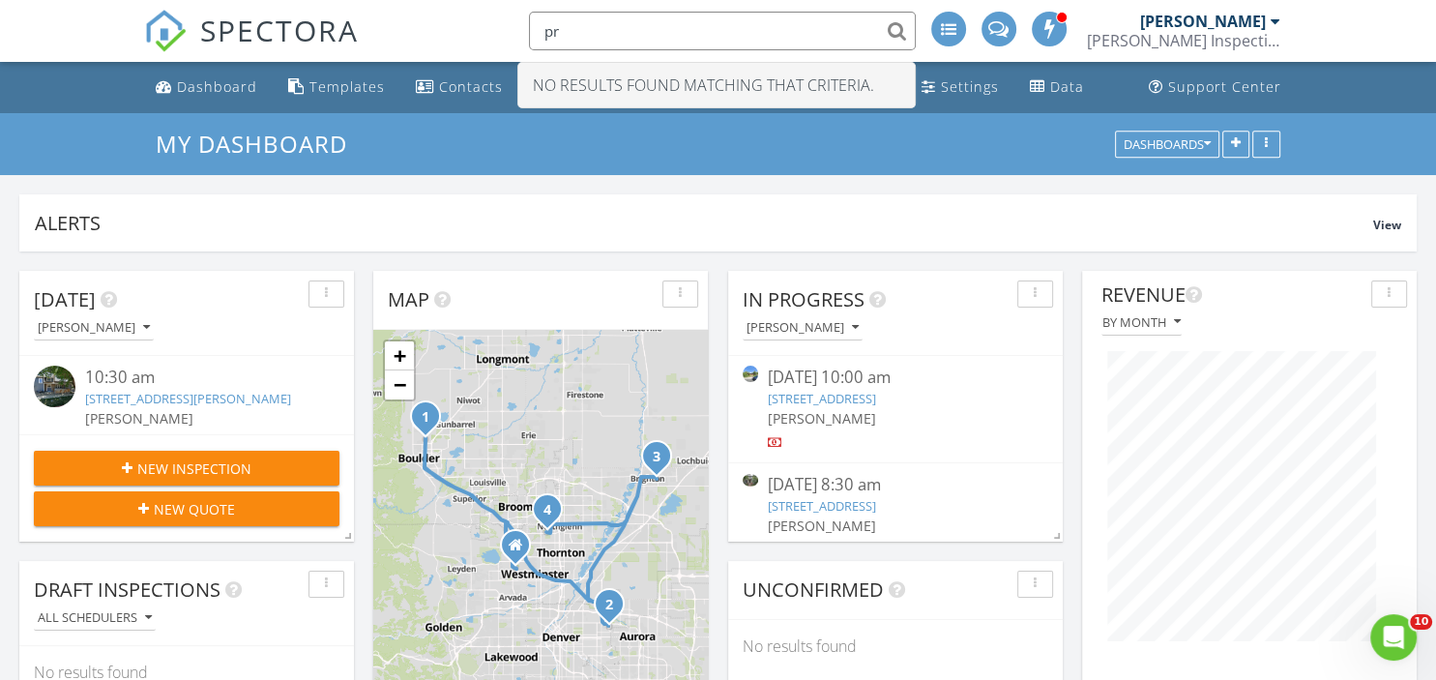
type input "p"
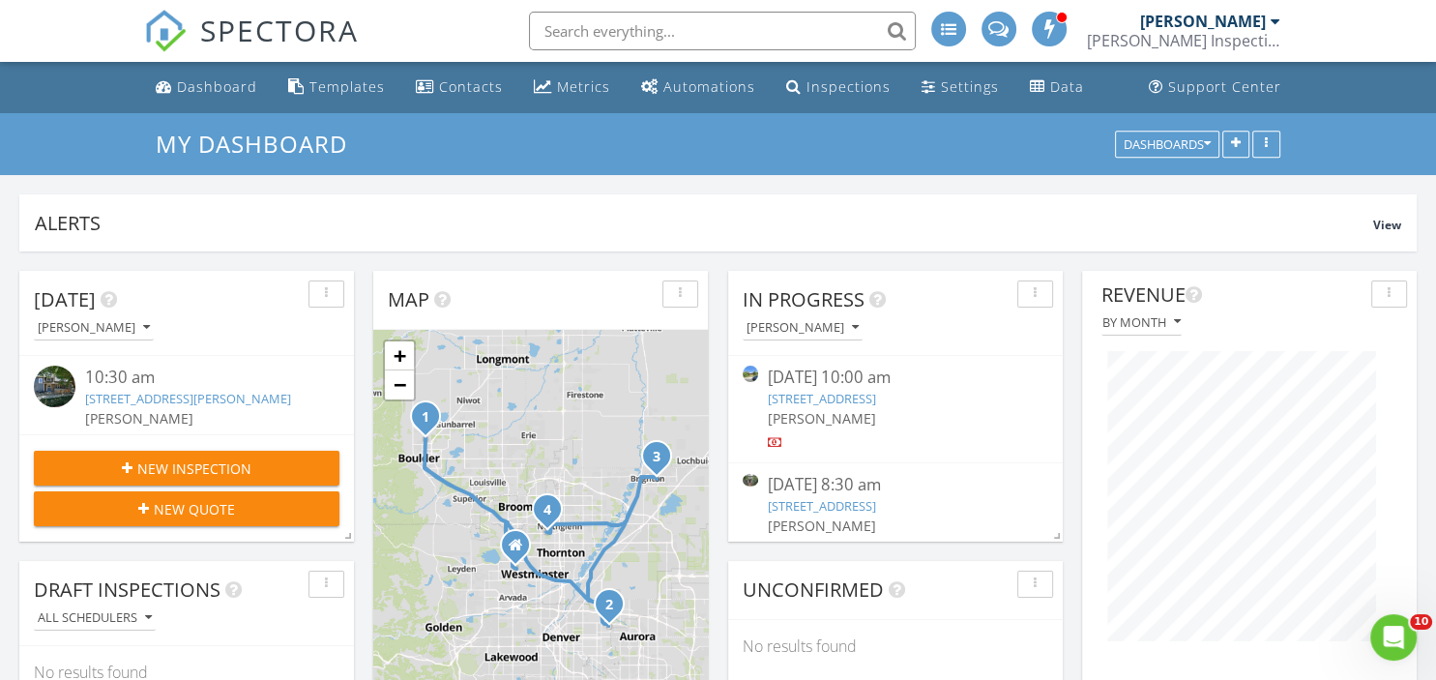
click at [1246, 32] on div "[PERSON_NAME] Inspections" at bounding box center [1183, 40] width 193 height 19
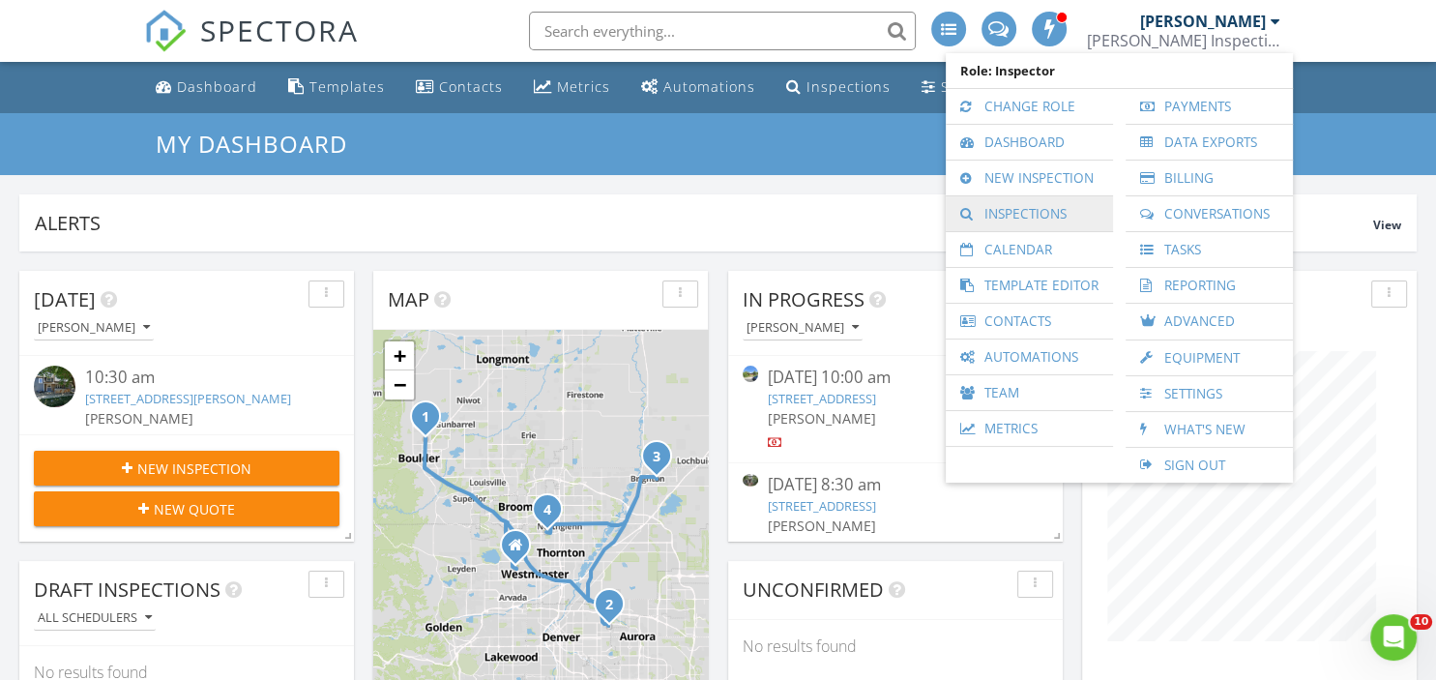
click at [1033, 209] on link "Inspections" at bounding box center [1029, 213] width 148 height 35
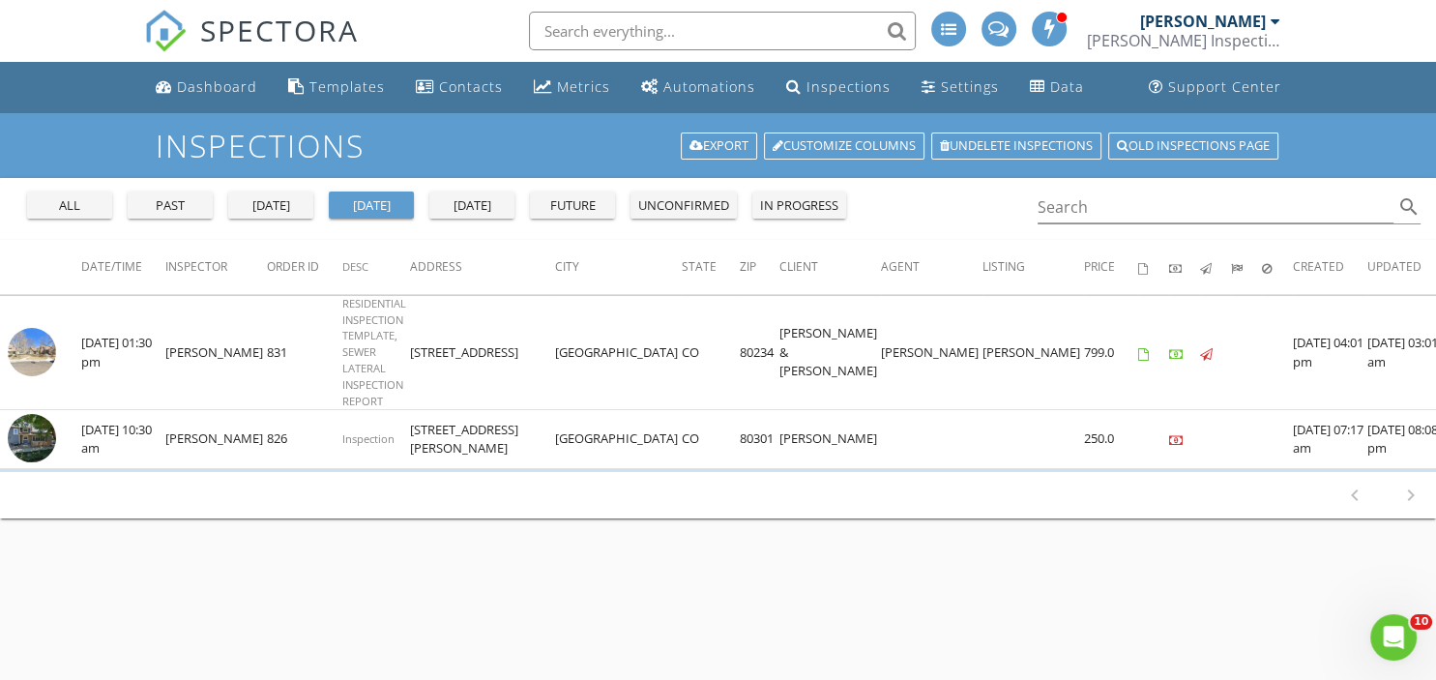
click at [52, 205] on div "all" at bounding box center [70, 205] width 70 height 19
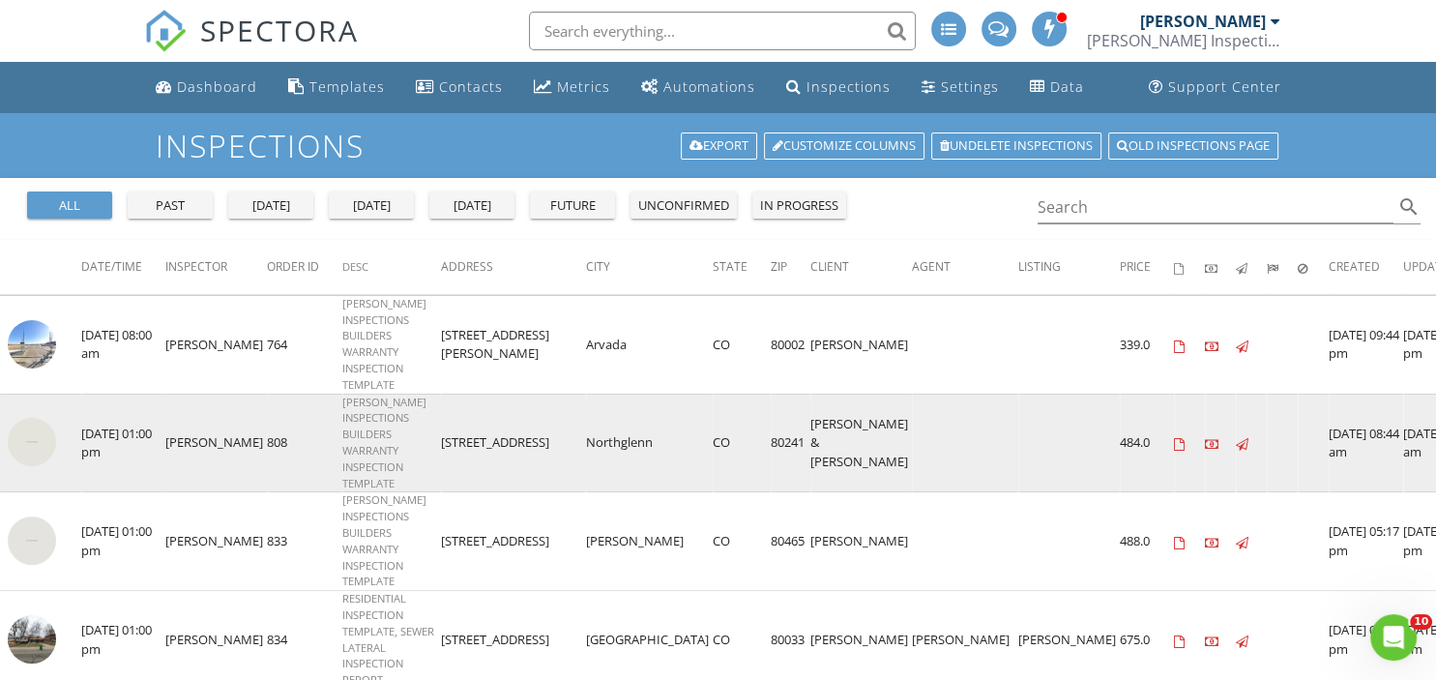
scroll to position [130, 0]
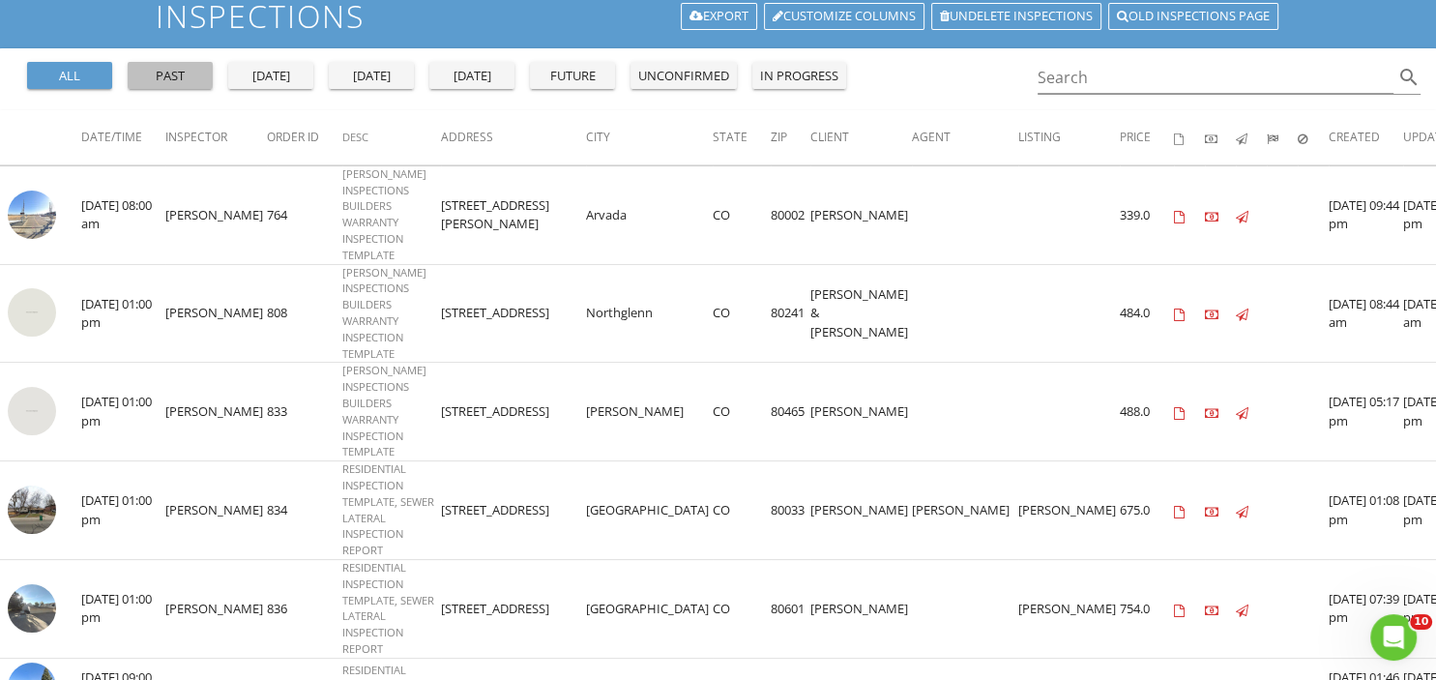
click at [157, 67] on div "past" at bounding box center [170, 76] width 70 height 19
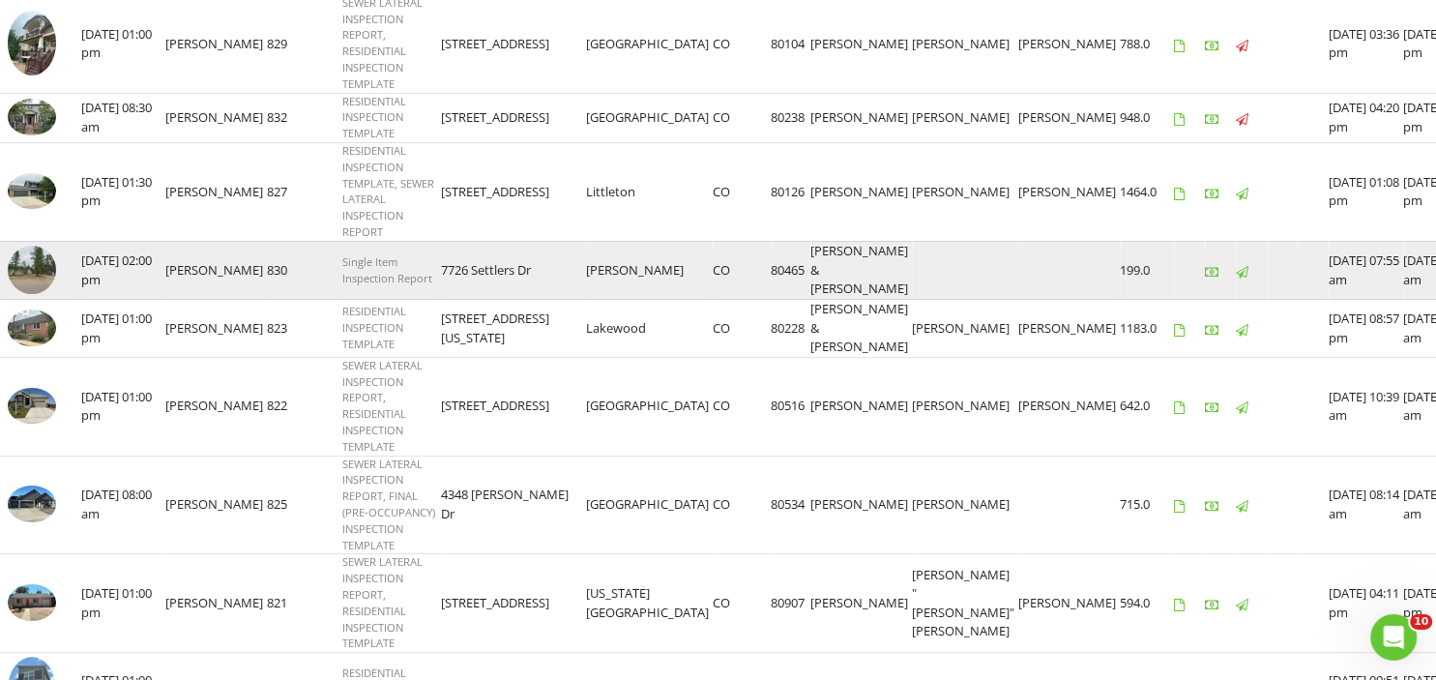
scroll to position [321, 0]
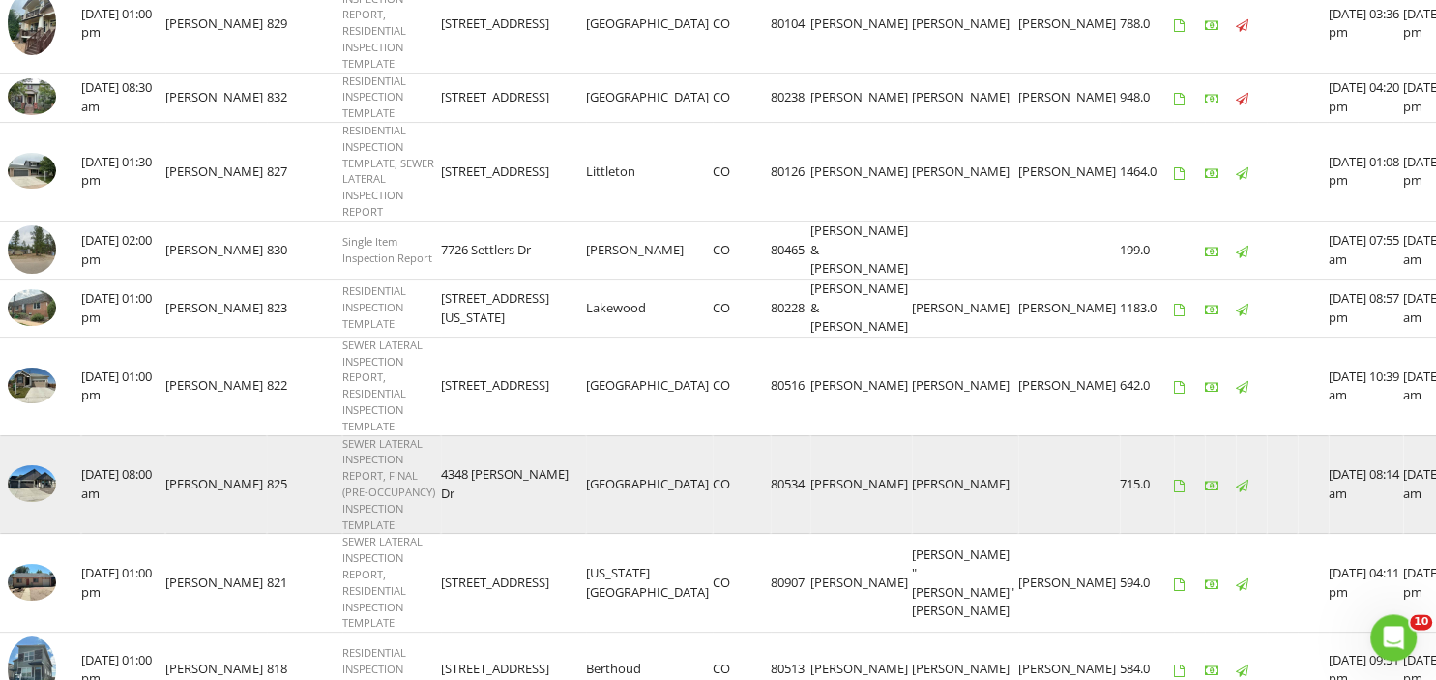
click at [29, 502] on img at bounding box center [32, 483] width 48 height 37
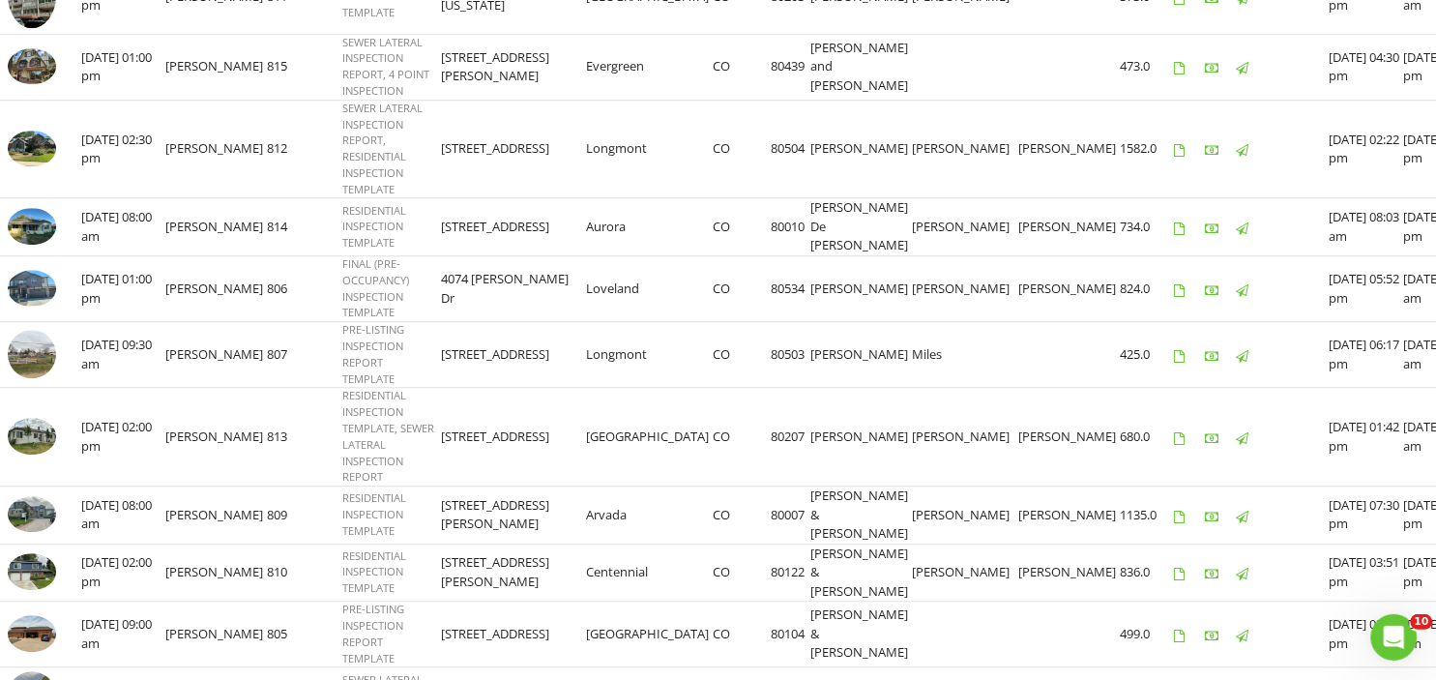
scroll to position [1410, 0]
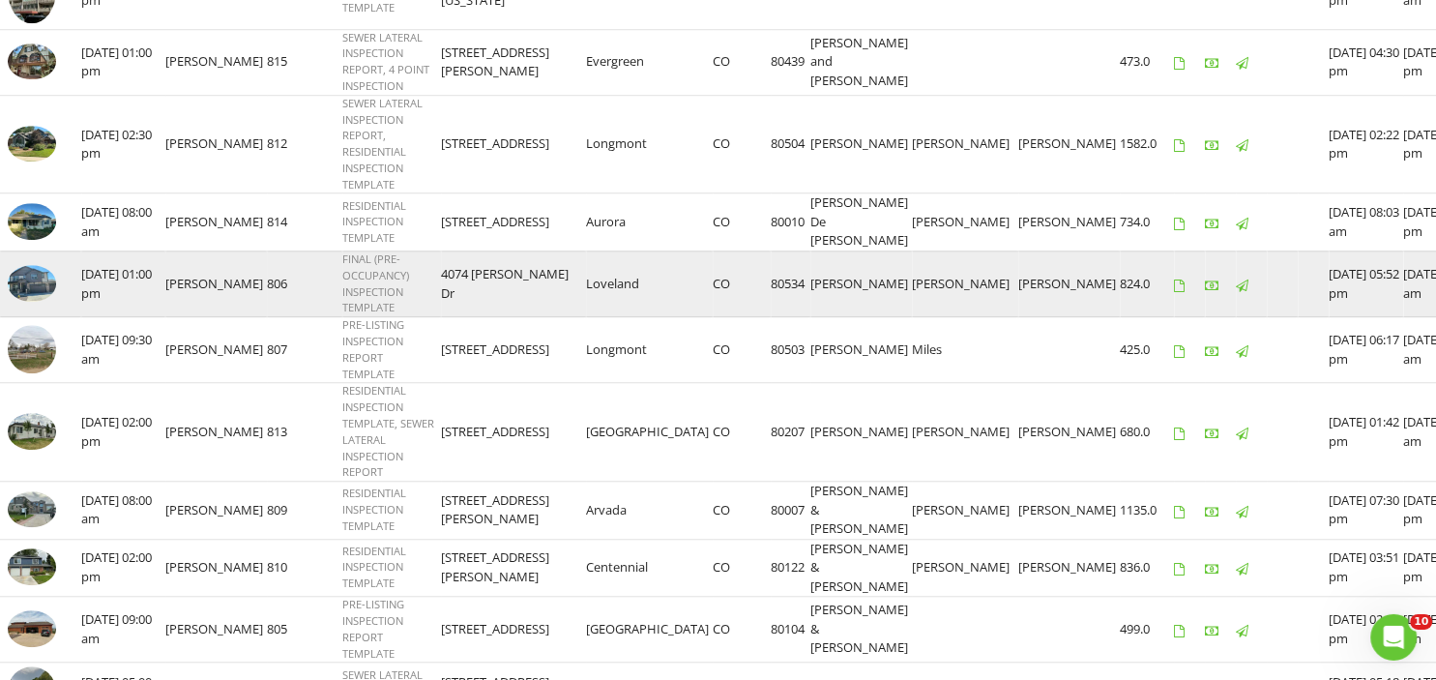
click at [25, 302] on img at bounding box center [32, 283] width 48 height 37
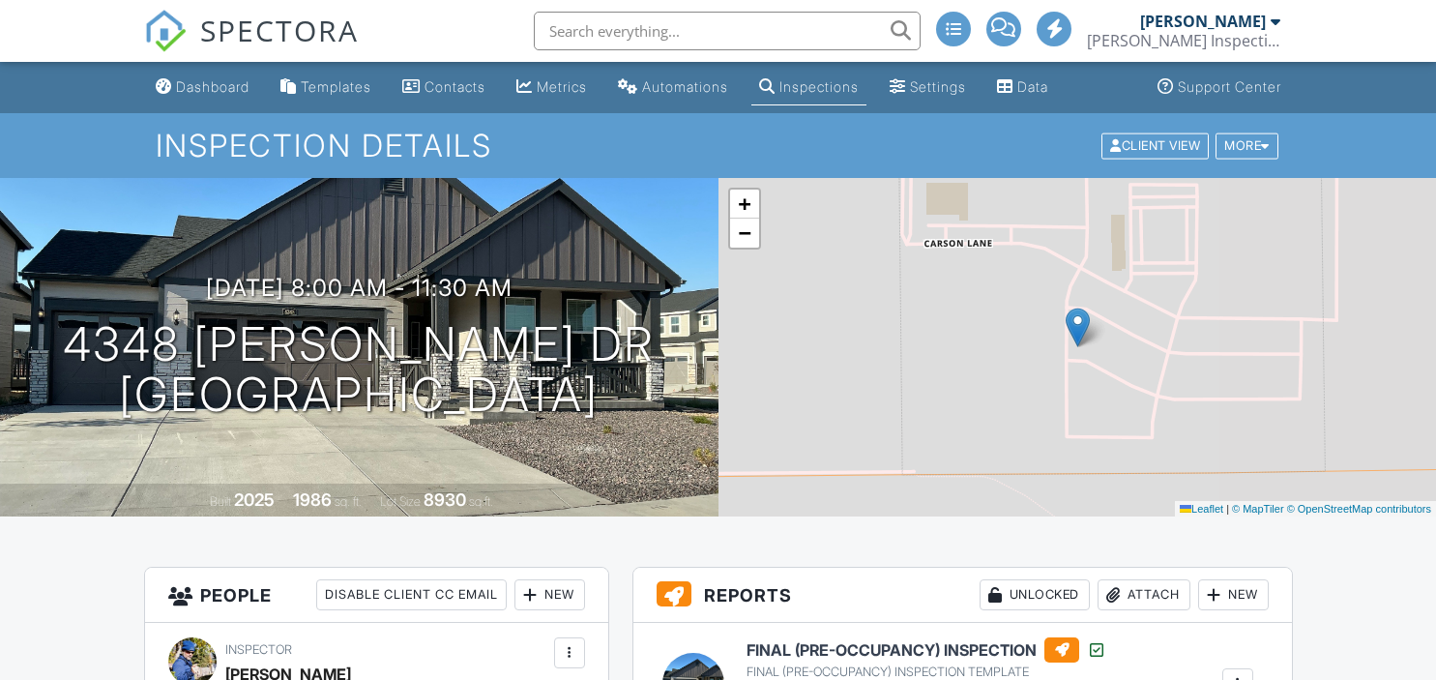
scroll to position [178, 0]
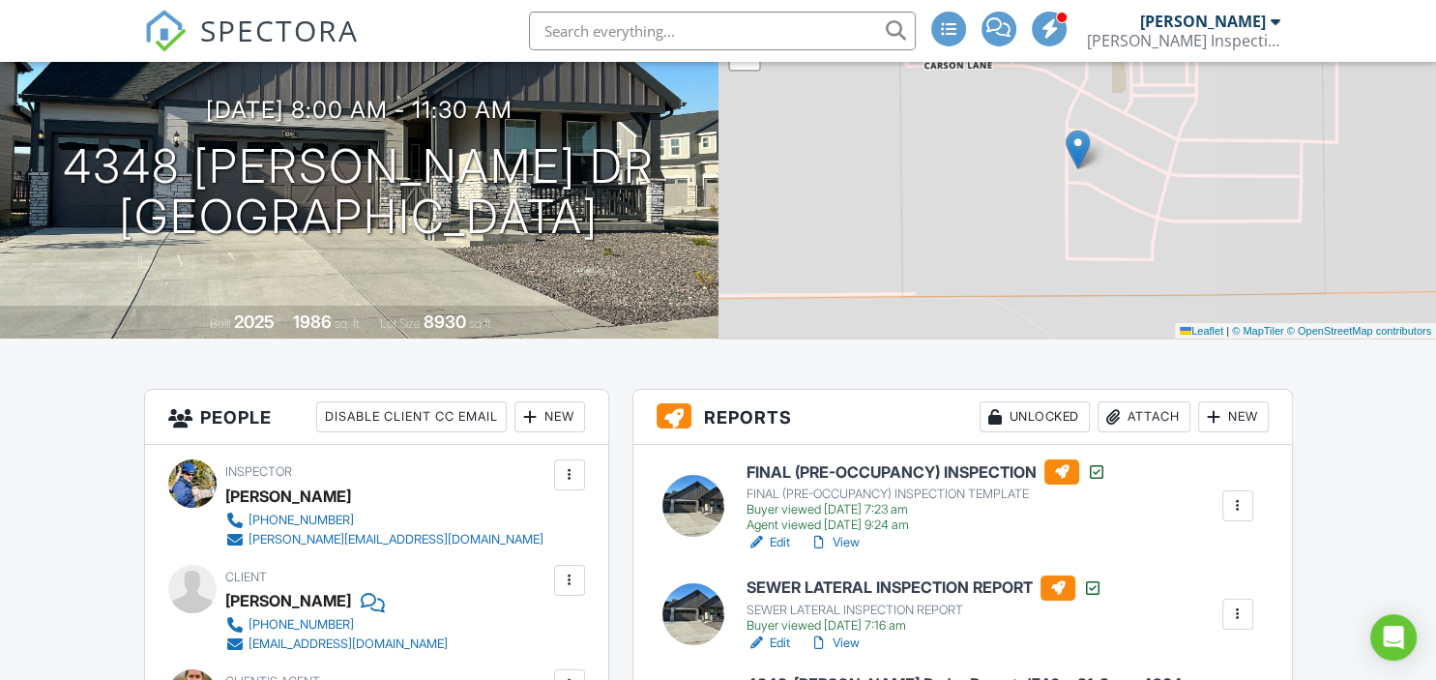
click at [856, 538] on link "View" at bounding box center [834, 542] width 50 height 19
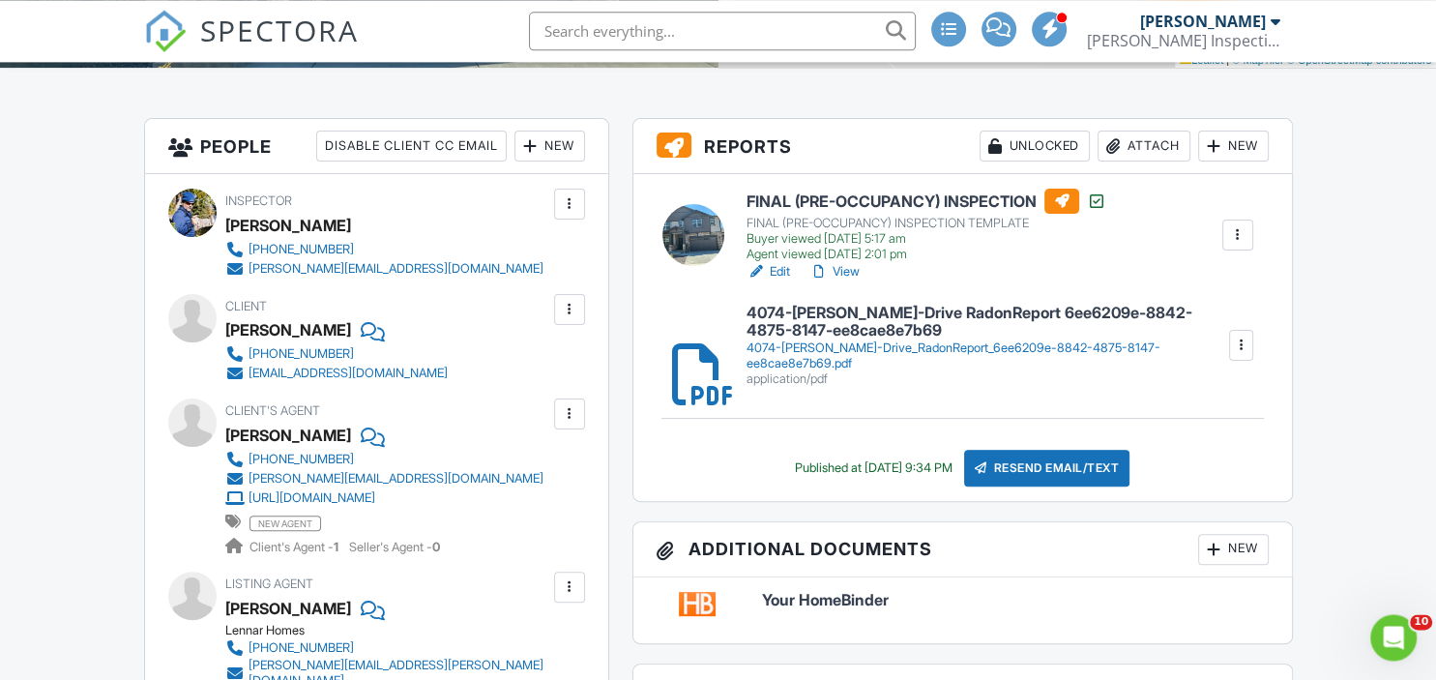
scroll to position [456, 0]
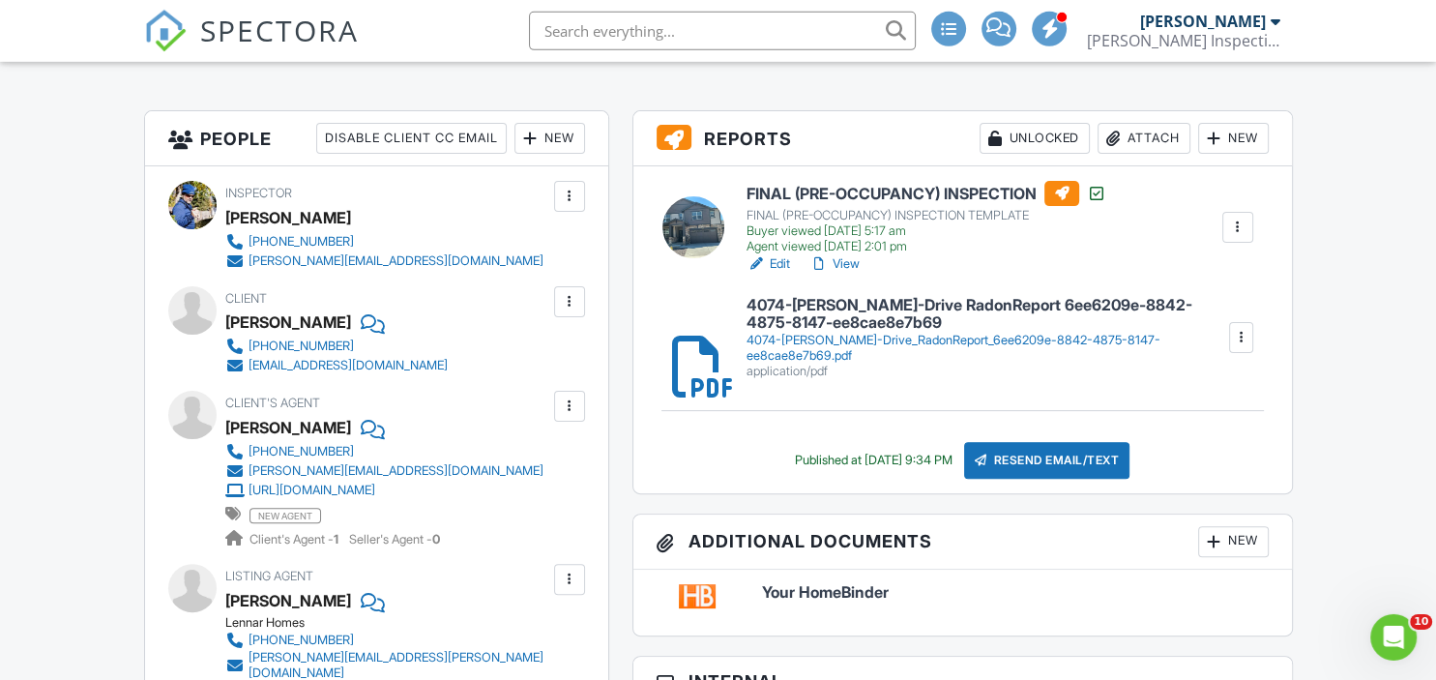
click at [845, 261] on link "View" at bounding box center [834, 263] width 50 height 19
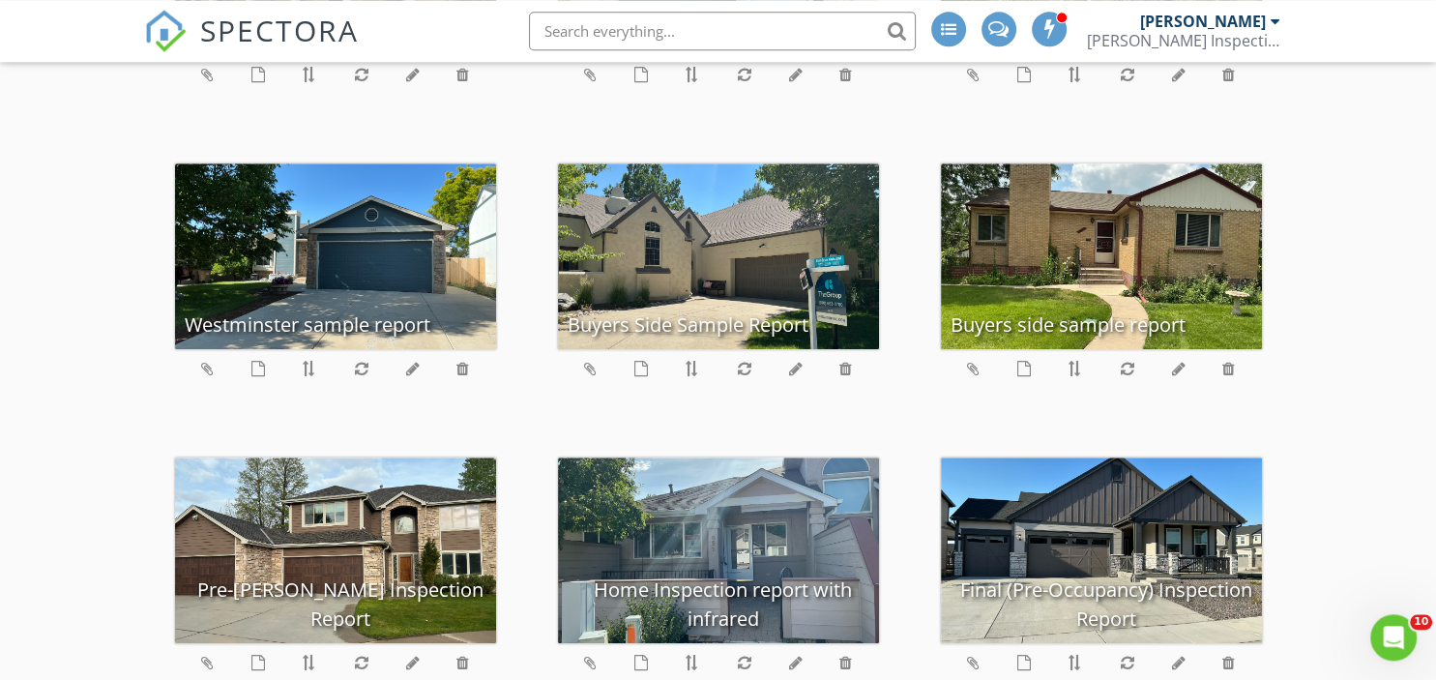
scroll to position [1442, 0]
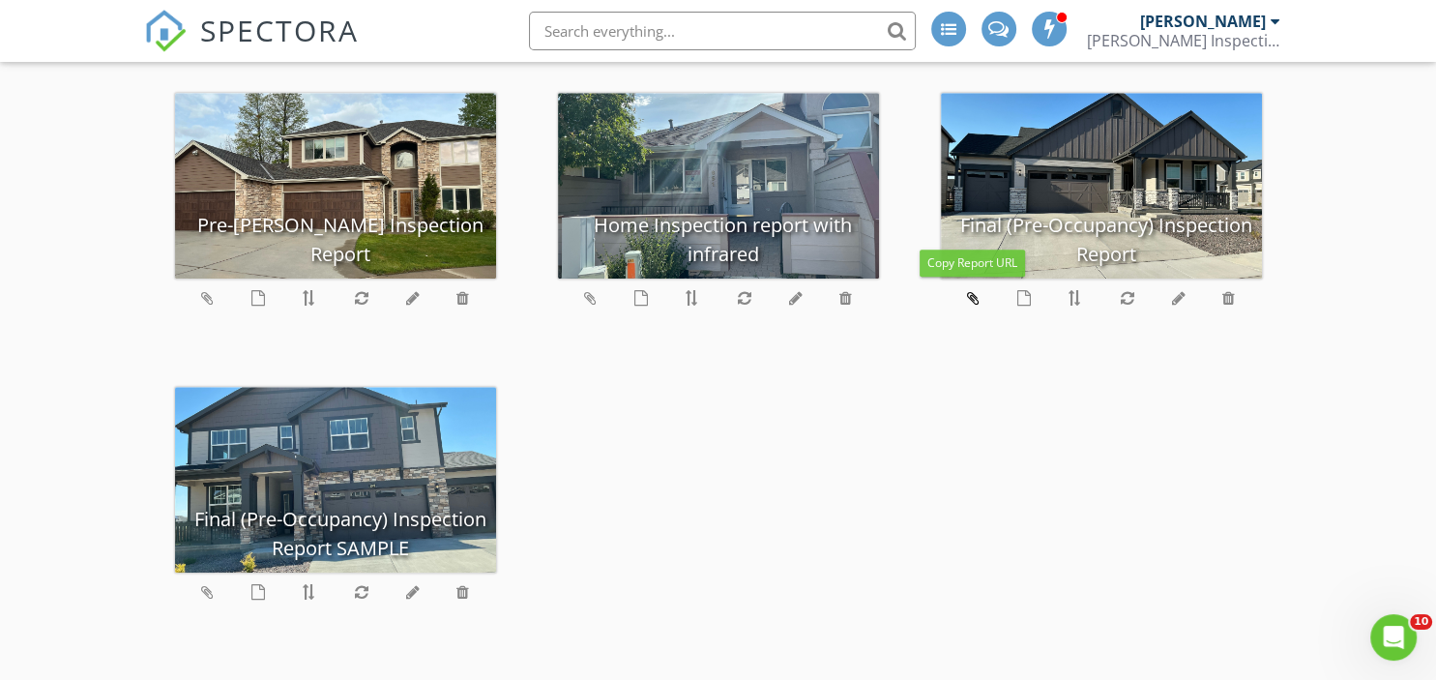
click at [972, 296] on icon at bounding box center [973, 297] width 13 height 15
click at [206, 594] on icon at bounding box center [207, 591] width 13 height 15
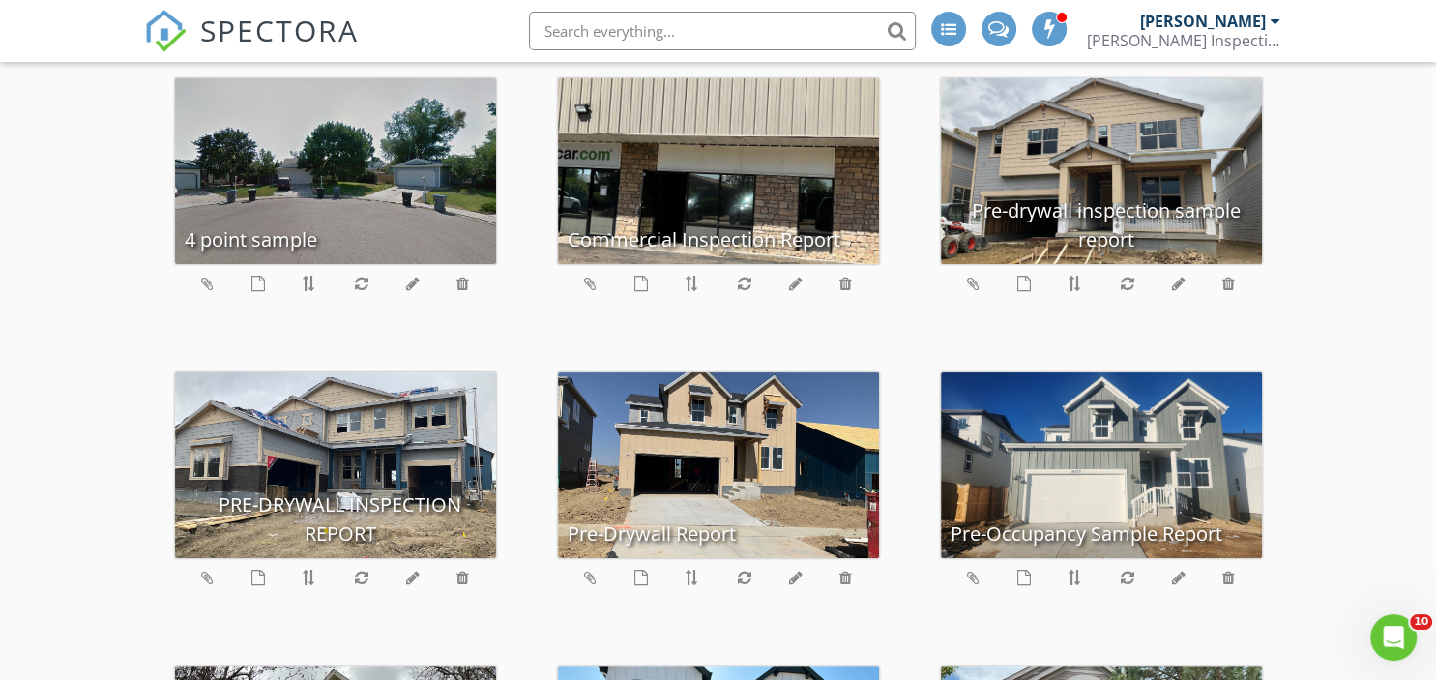
scroll to position [0, 0]
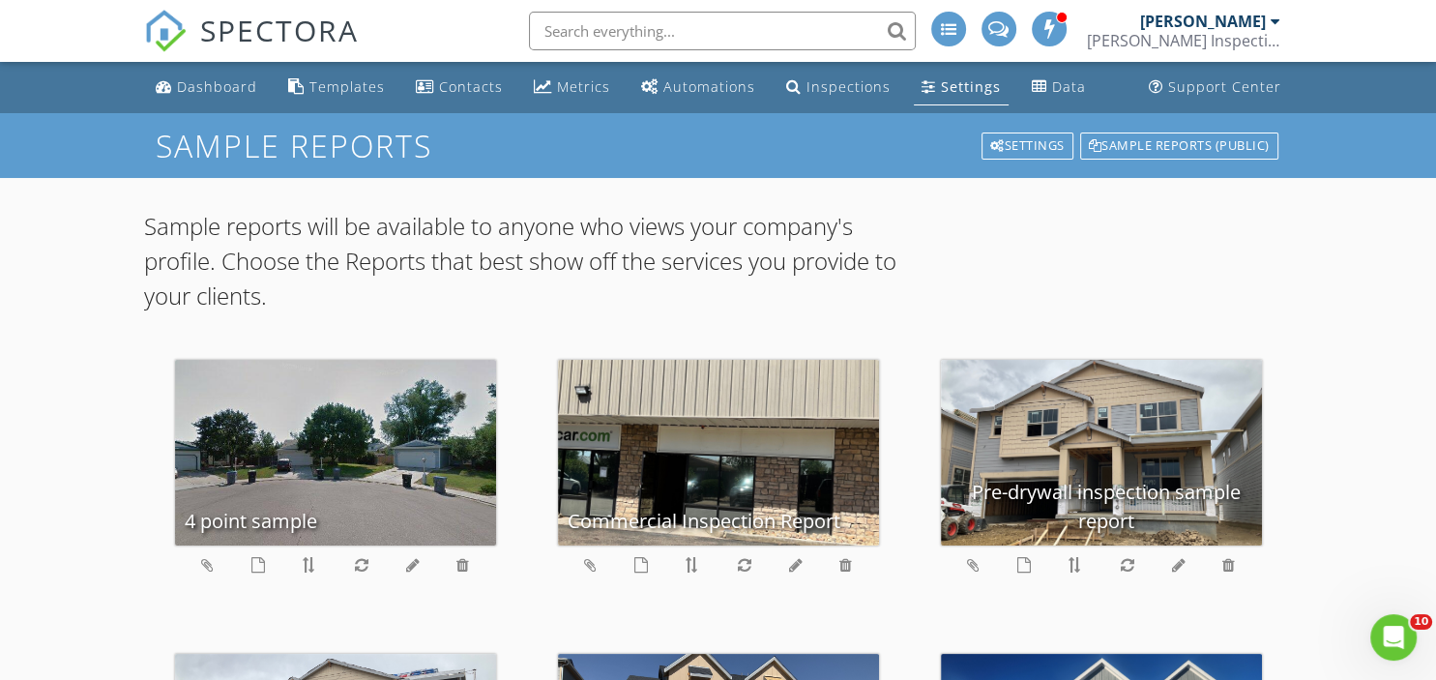
click at [941, 83] on div "Settings" at bounding box center [971, 86] width 60 height 18
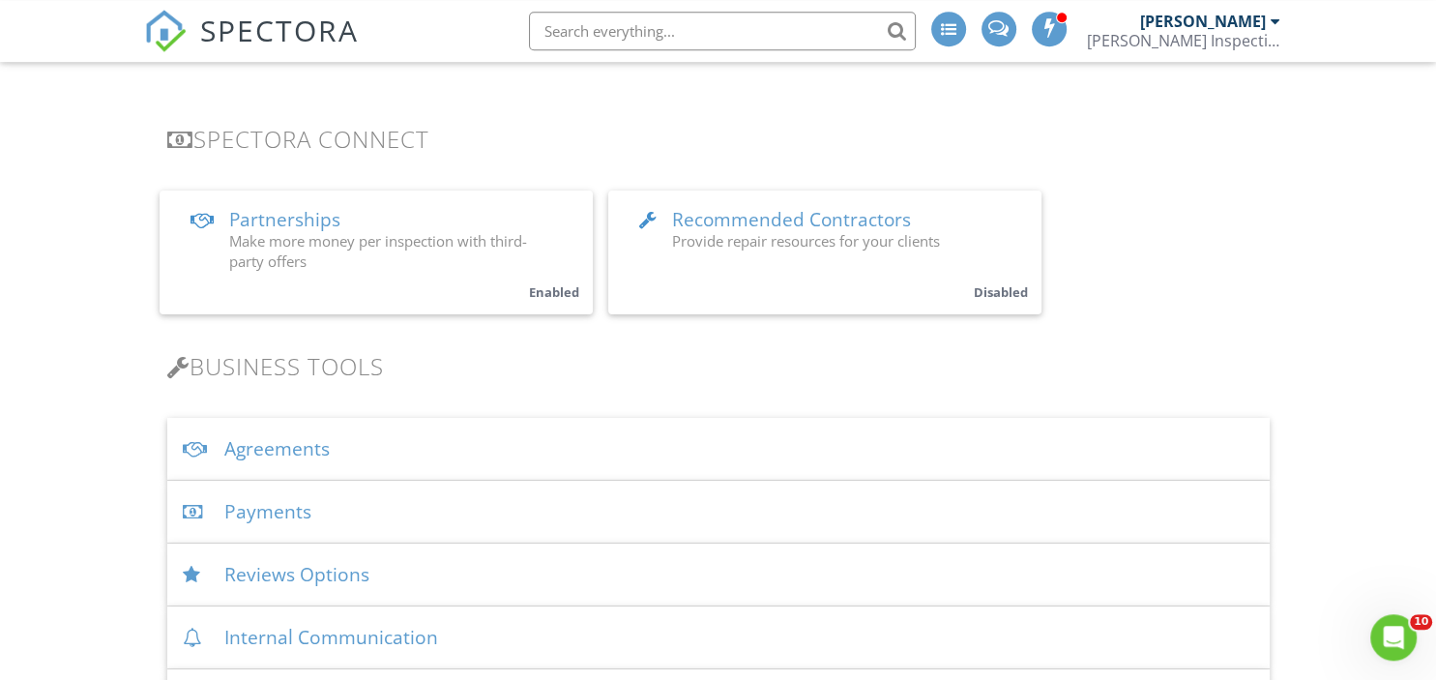
click at [251, 451] on div "Agreements" at bounding box center [718, 449] width 1102 height 63
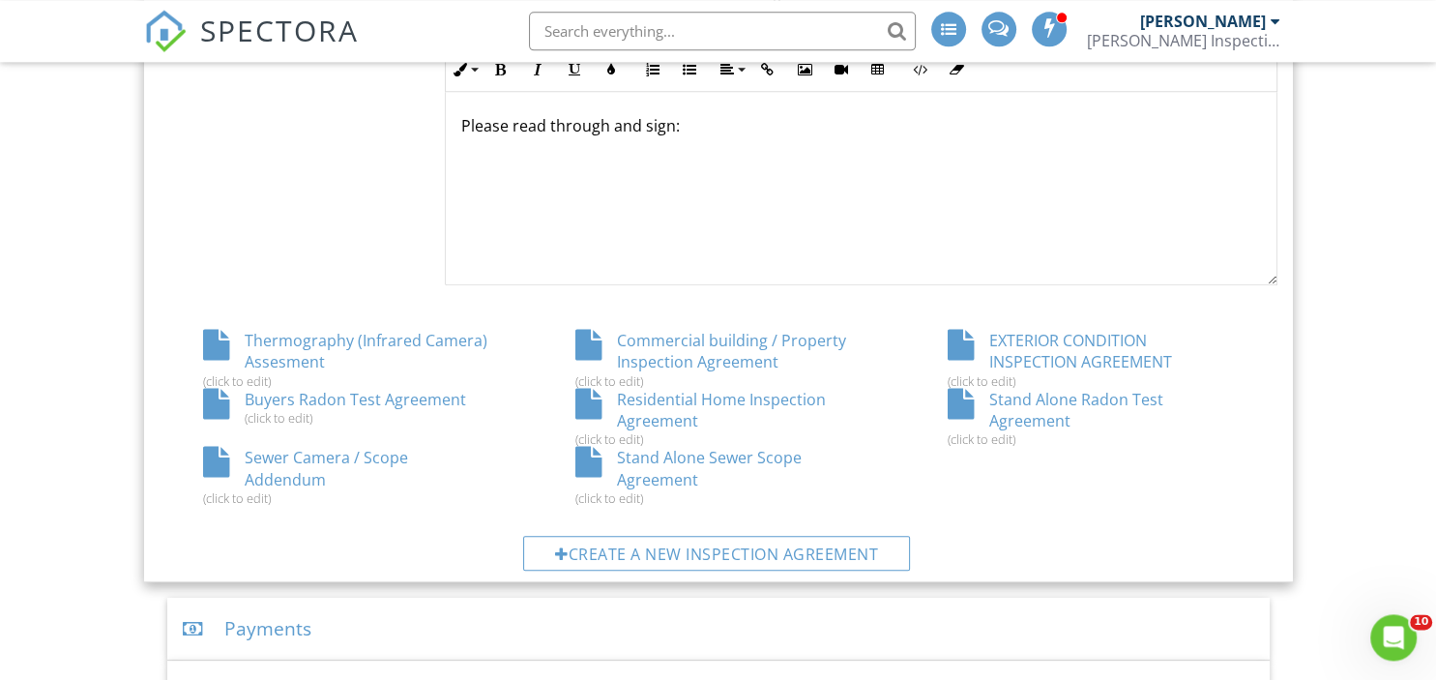
scroll to position [956, 0]
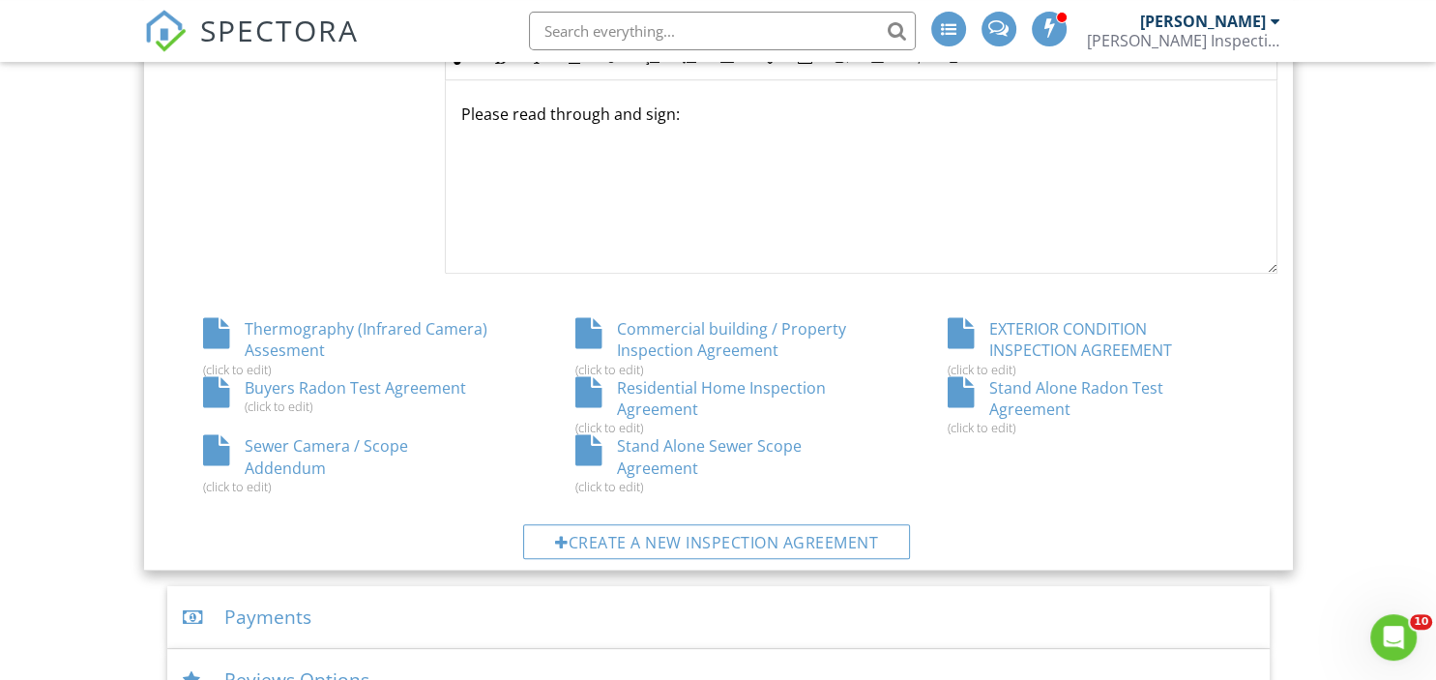
click at [705, 399] on div "Residential Home Inspection Agreement (click to edit)" at bounding box center [718, 406] width 372 height 59
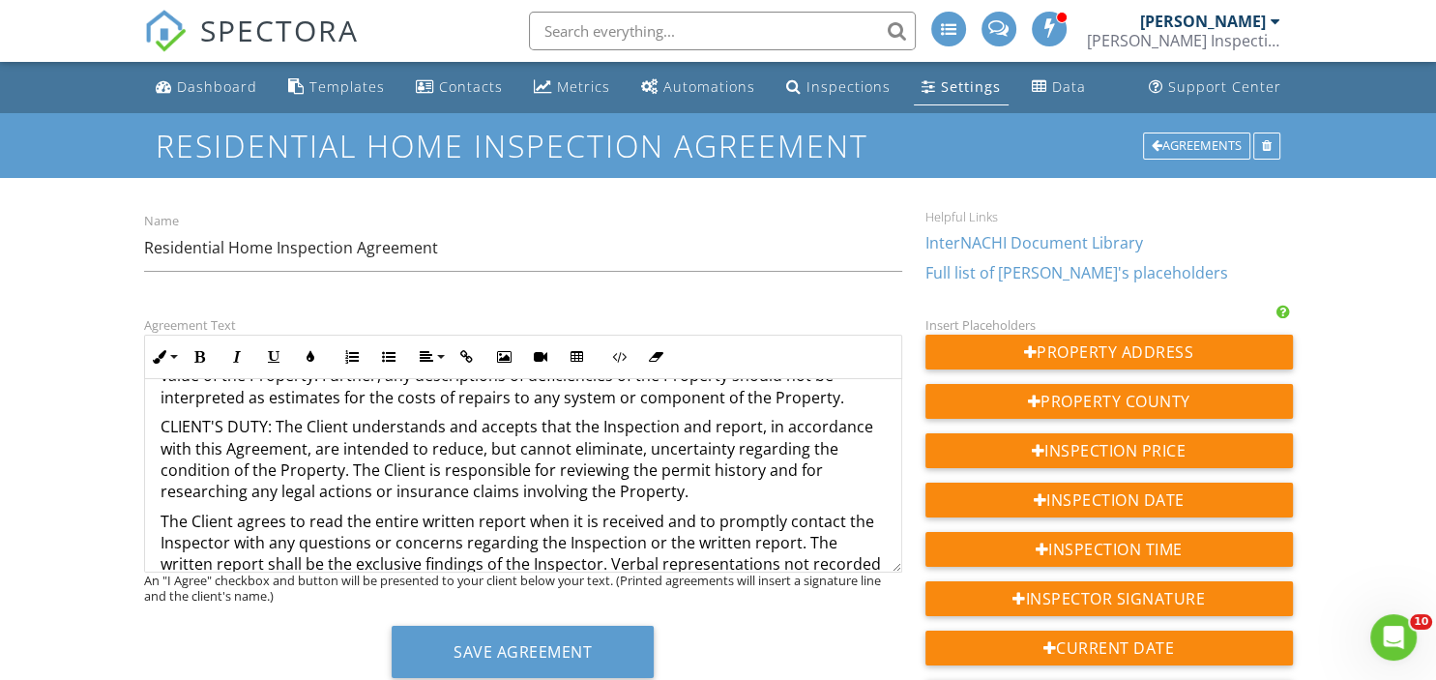
scroll to position [1236, 0]
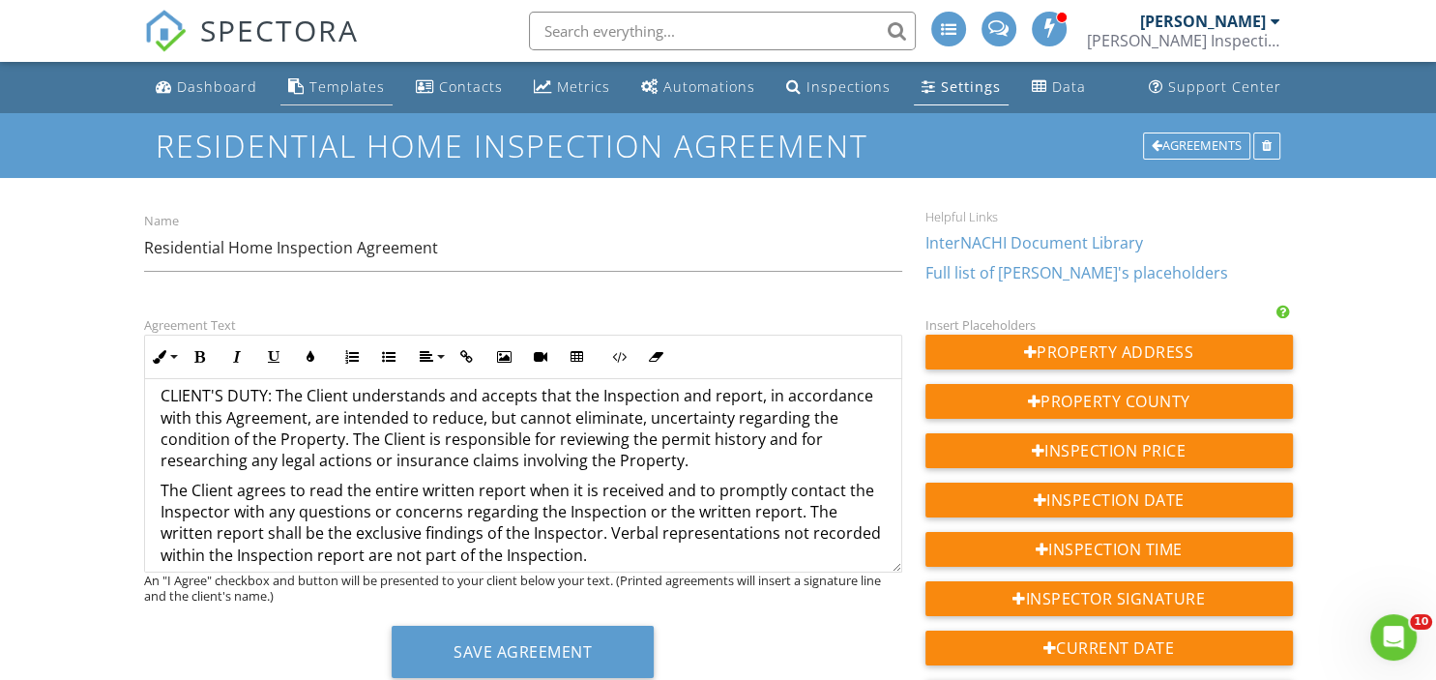
click at [343, 92] on div "Templates" at bounding box center [346, 86] width 75 height 18
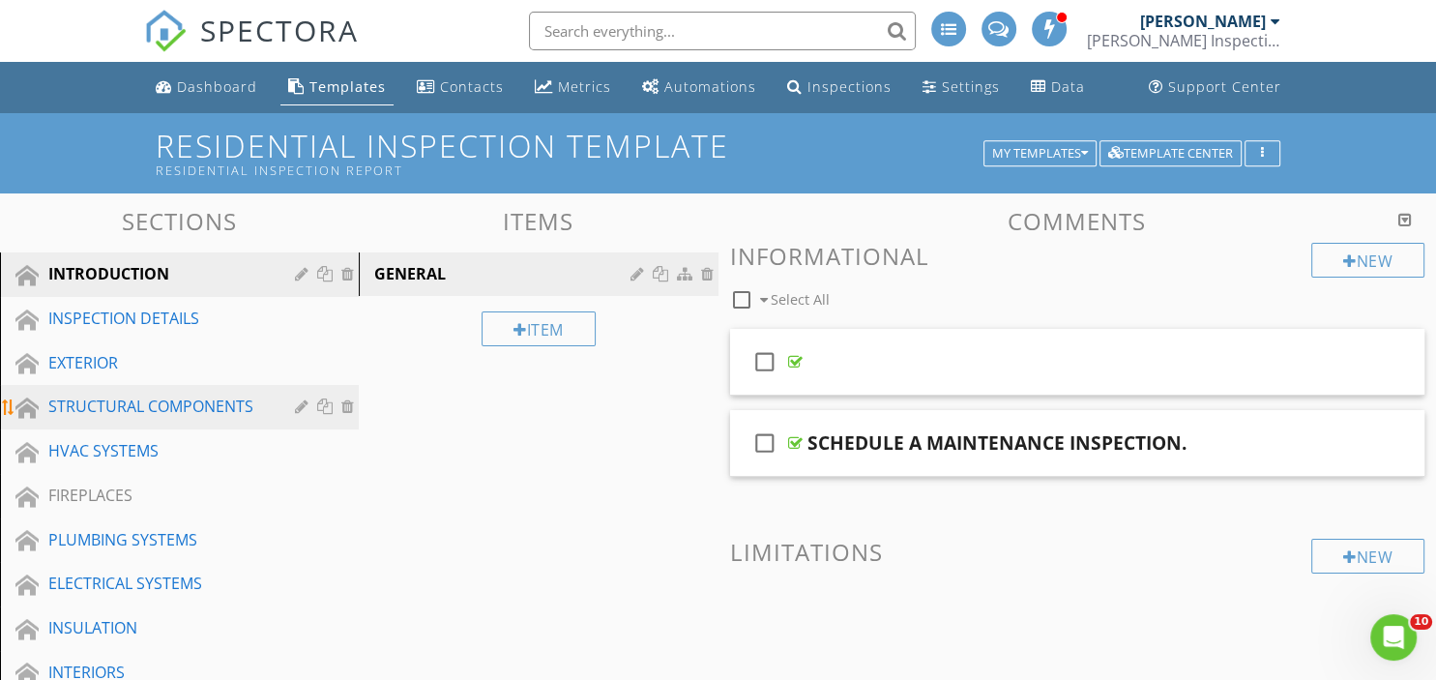
click at [110, 408] on div "STRUCTURAL COMPONENTS" at bounding box center [157, 405] width 218 height 23
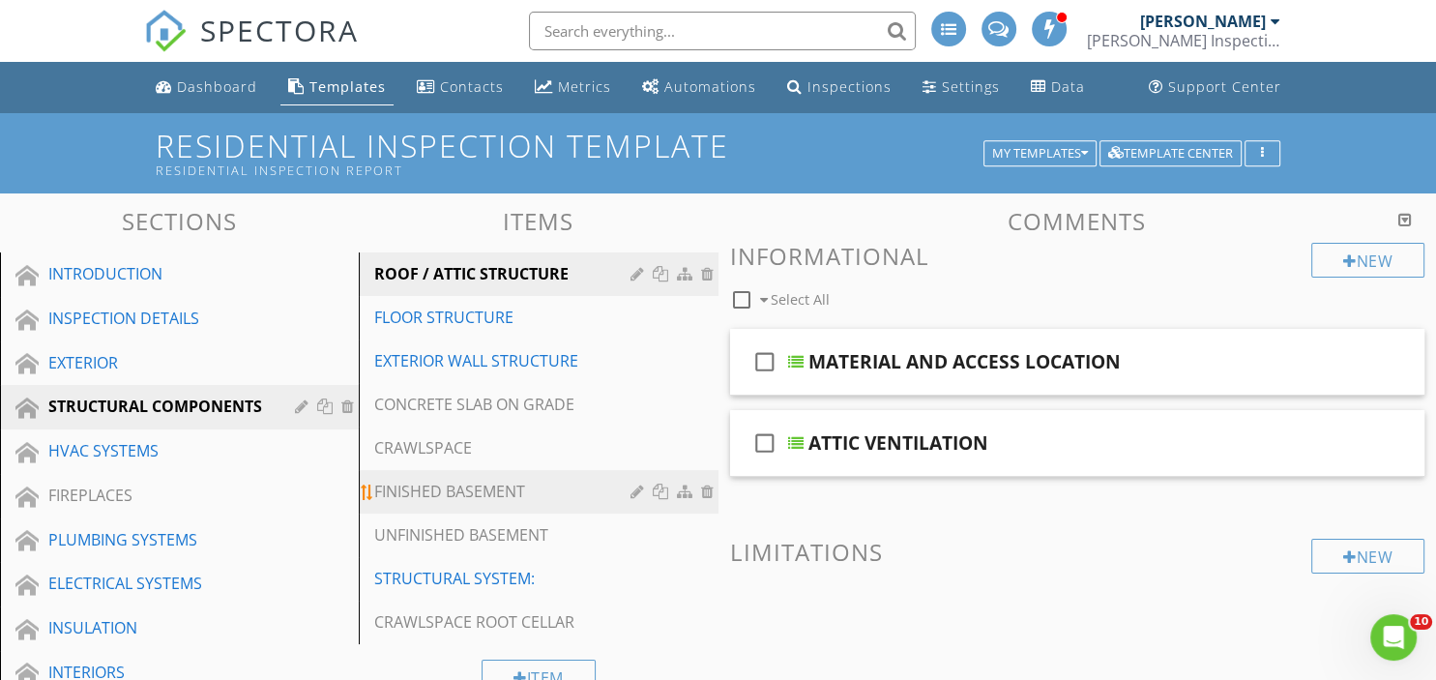
click at [428, 491] on div "FINISHED BASEMENT" at bounding box center [504, 490] width 261 height 23
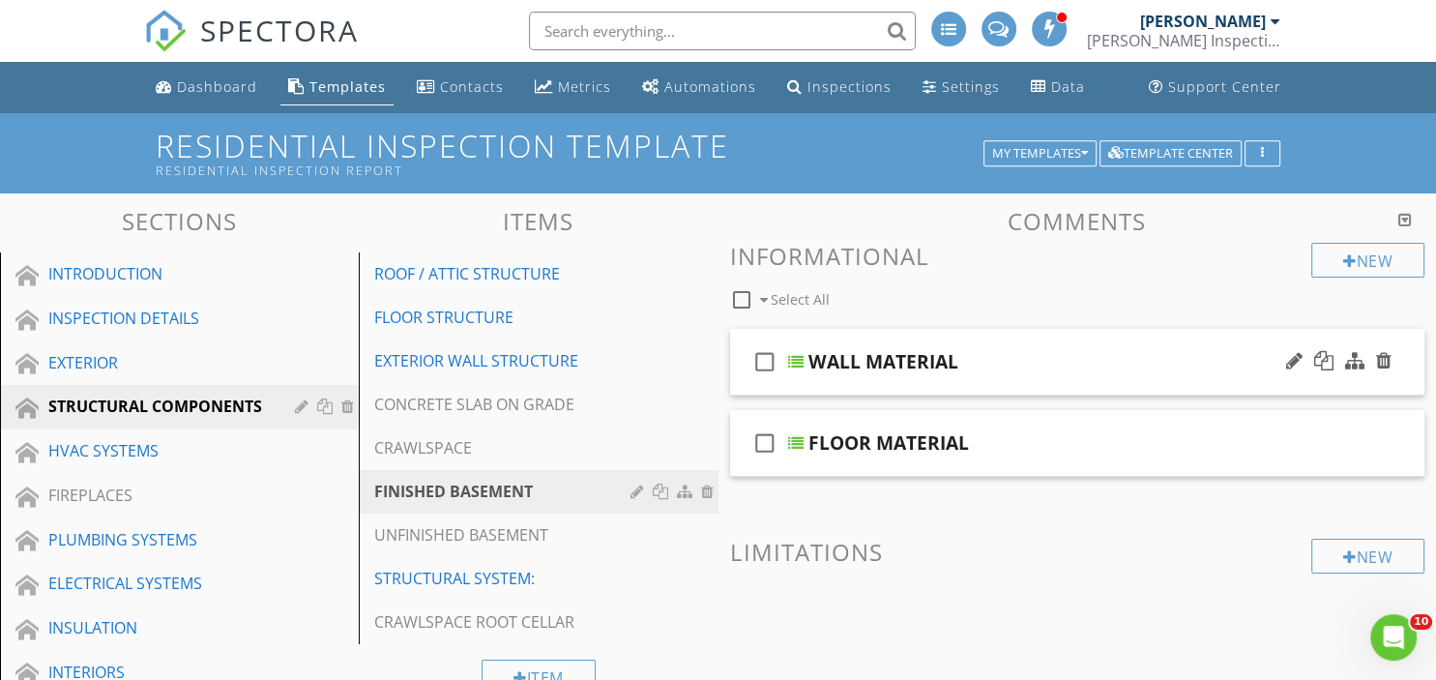
click at [1042, 385] on div "check_box_outline_blank WALL MATERIAL" at bounding box center [1077, 362] width 695 height 67
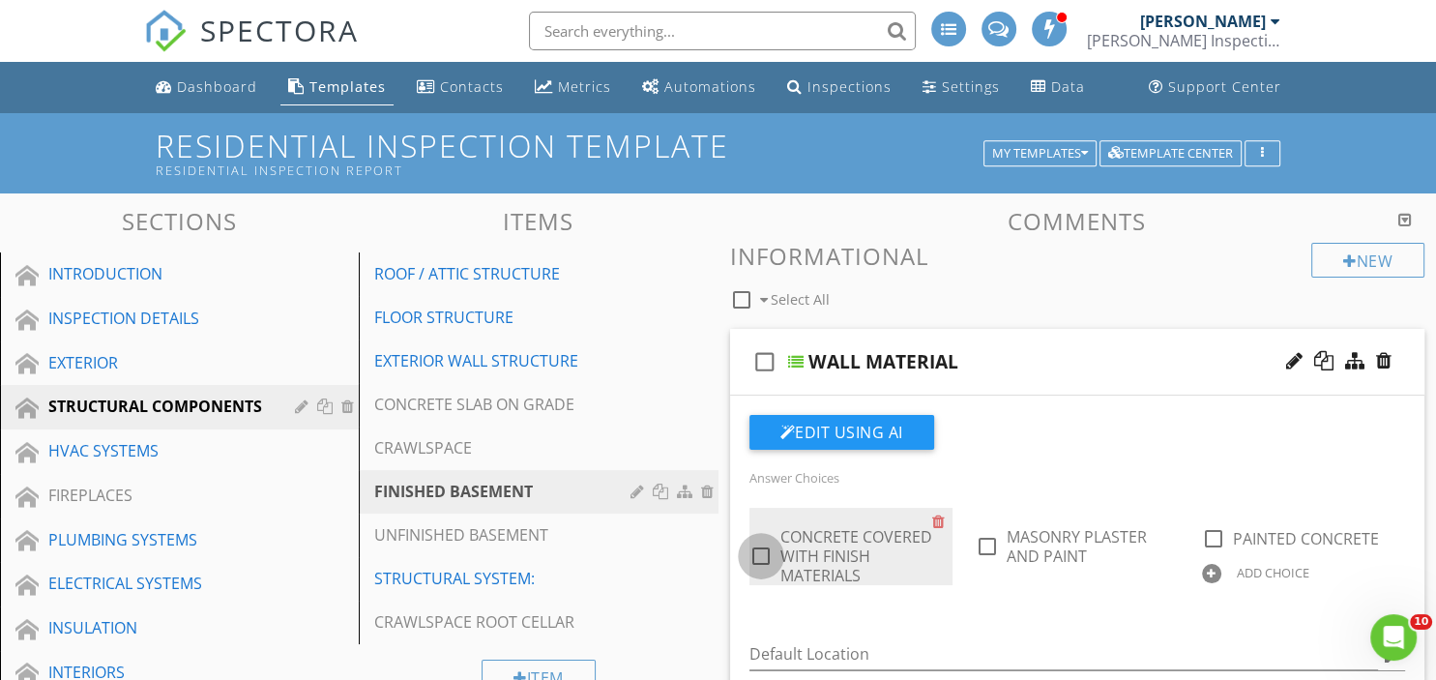
click at [765, 557] on div at bounding box center [760, 555] width 33 height 33
checkbox input "true"
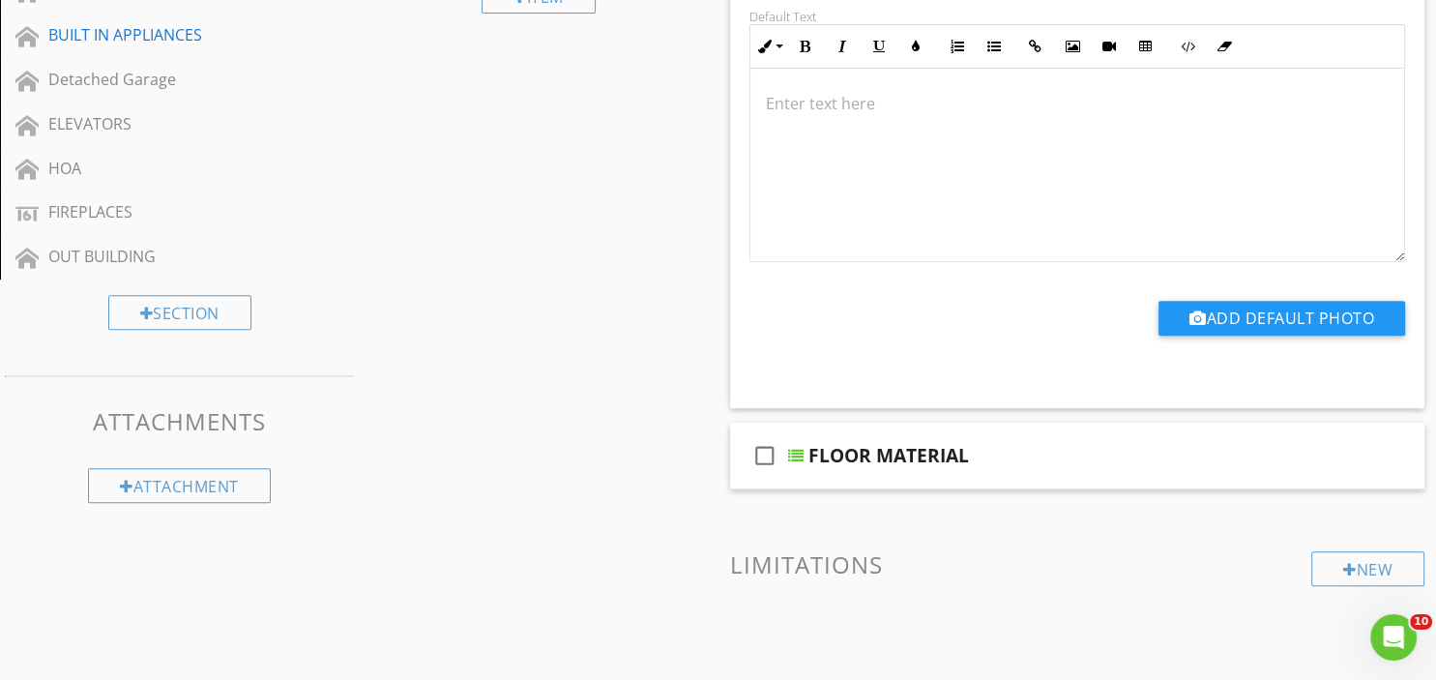
scroll to position [682, 0]
click at [880, 469] on div "check_box_outline_blank FLOOR MATERIAL" at bounding box center [1077, 454] width 695 height 67
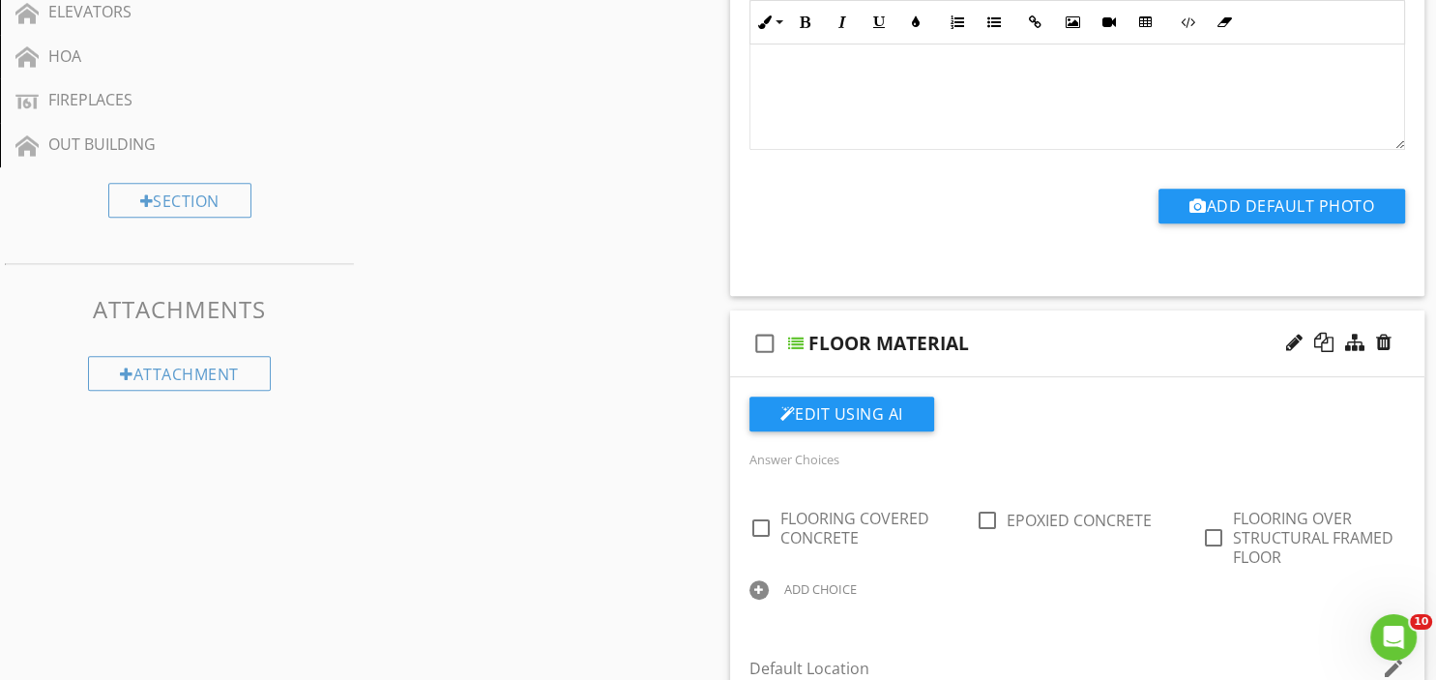
scroll to position [810, 0]
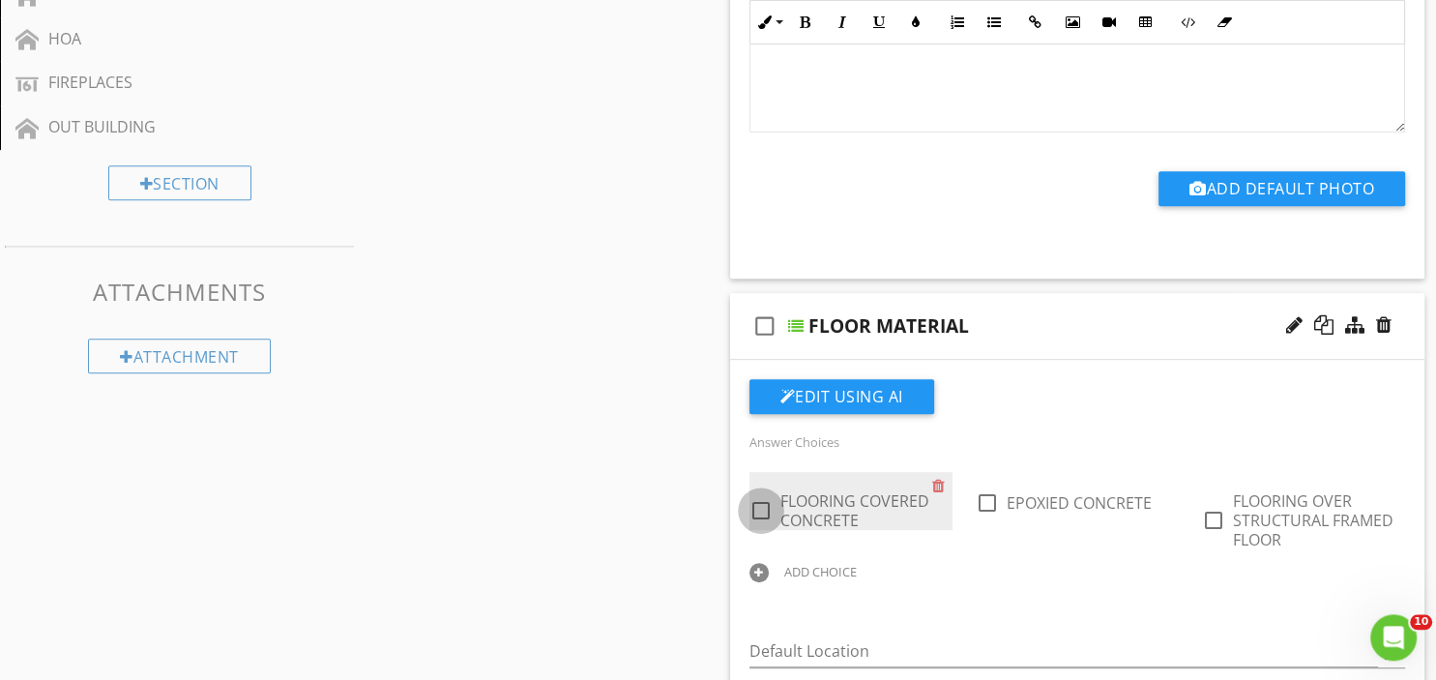
click at [758, 511] on div at bounding box center [760, 510] width 33 height 33
checkbox input "true"
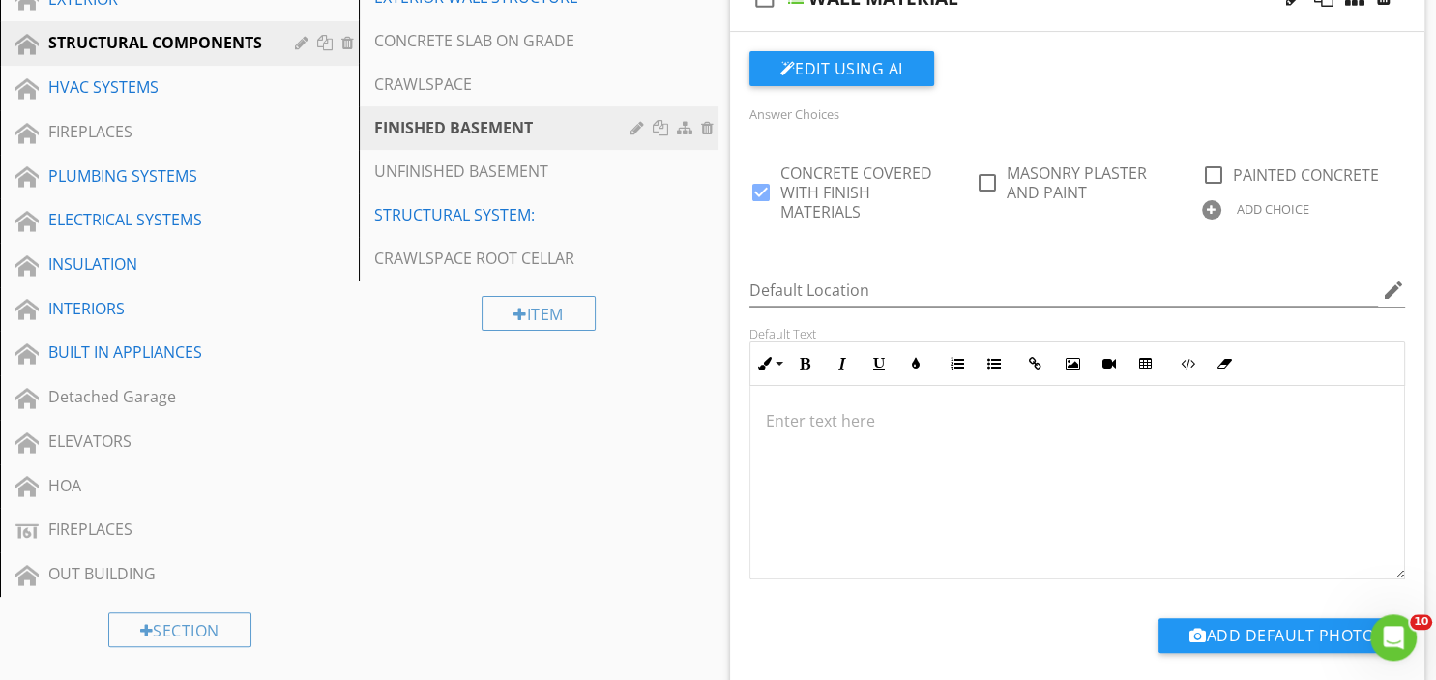
scroll to position [362, 0]
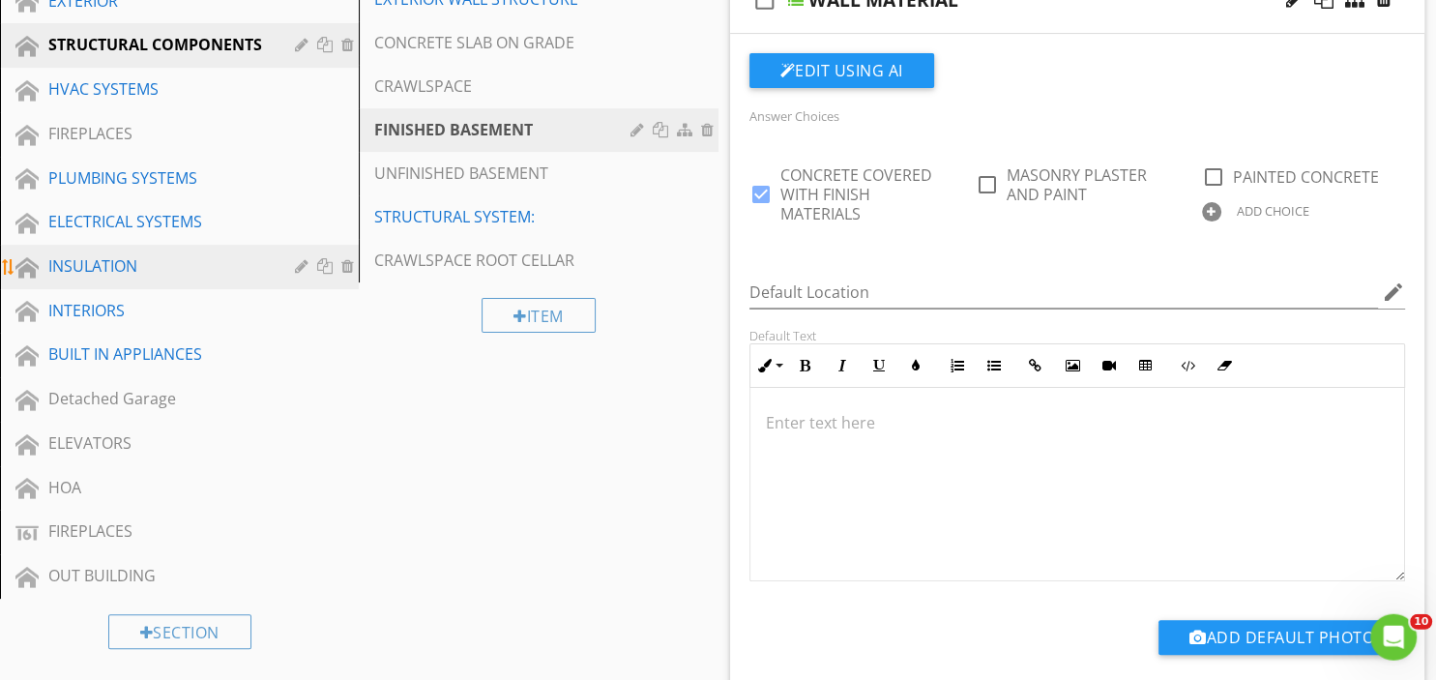
click at [93, 269] on div "INSULATION" at bounding box center [157, 265] width 218 height 23
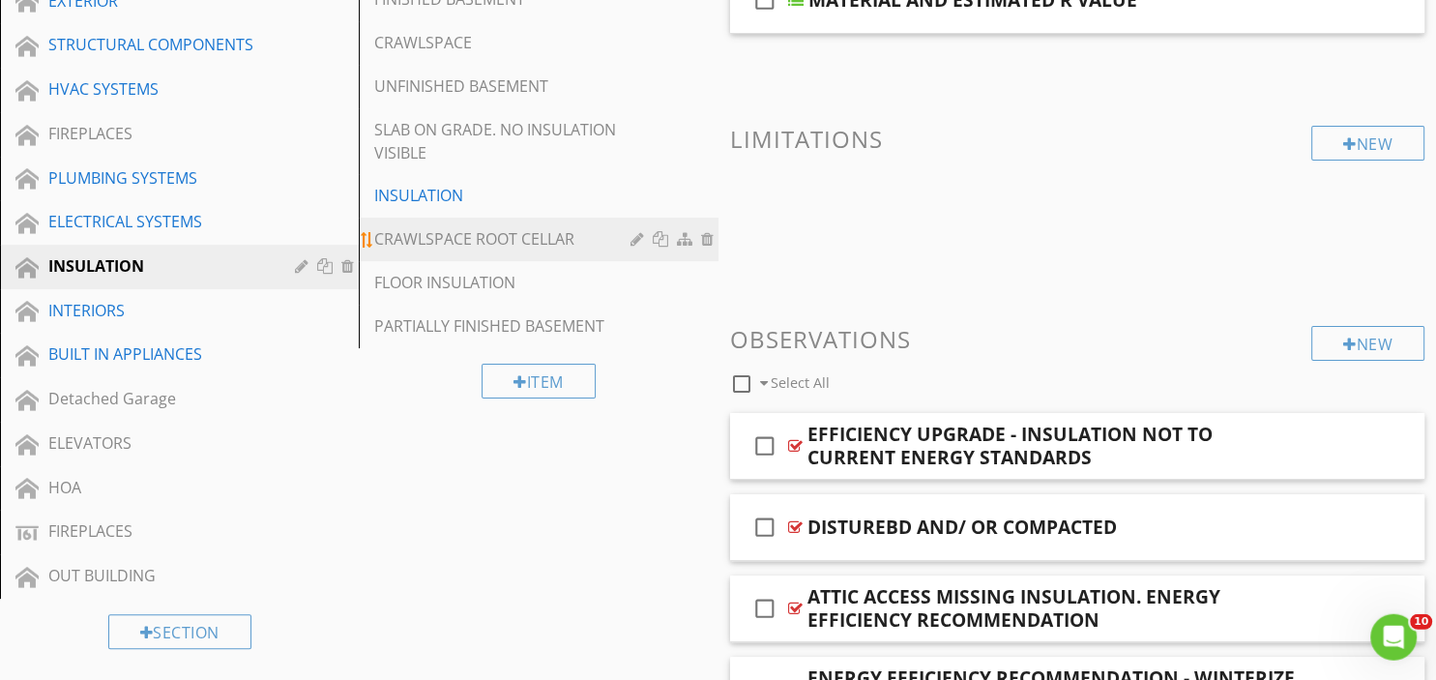
scroll to position [196, 0]
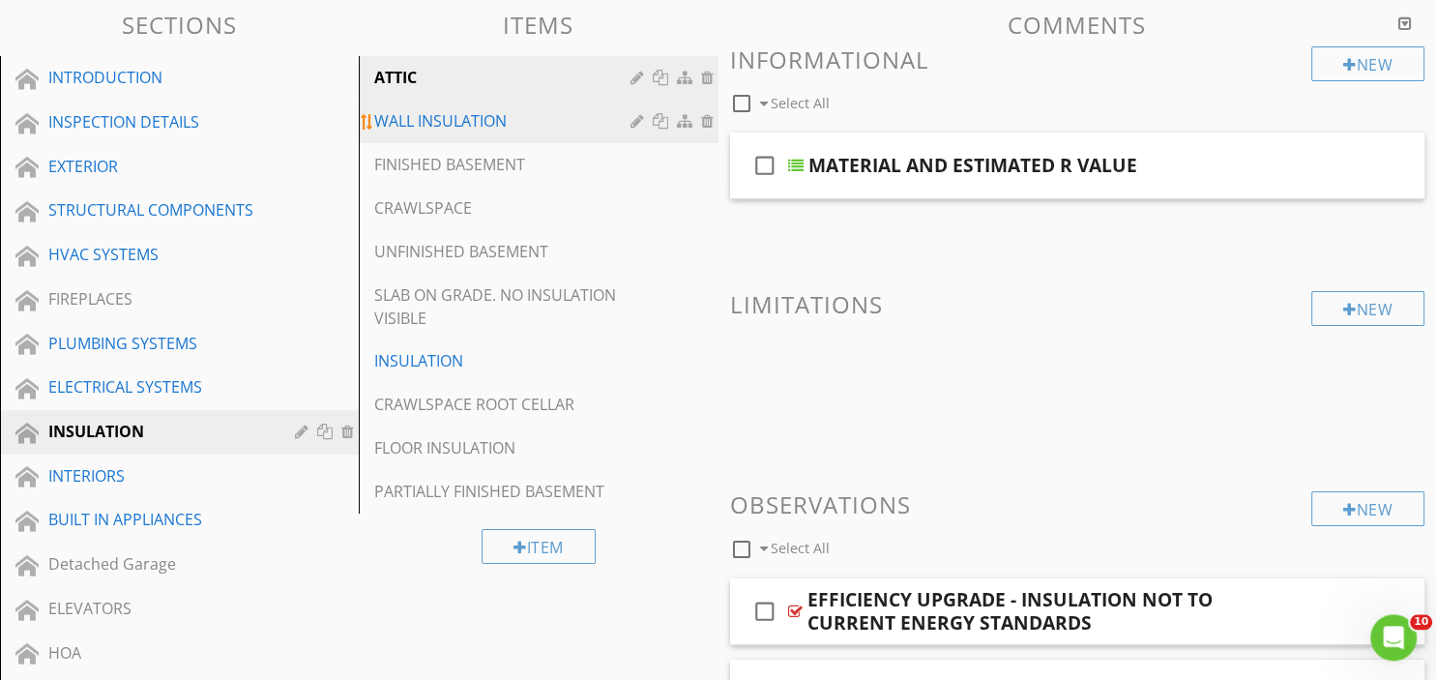
click at [456, 122] on div "WALL INSULATION" at bounding box center [504, 120] width 261 height 23
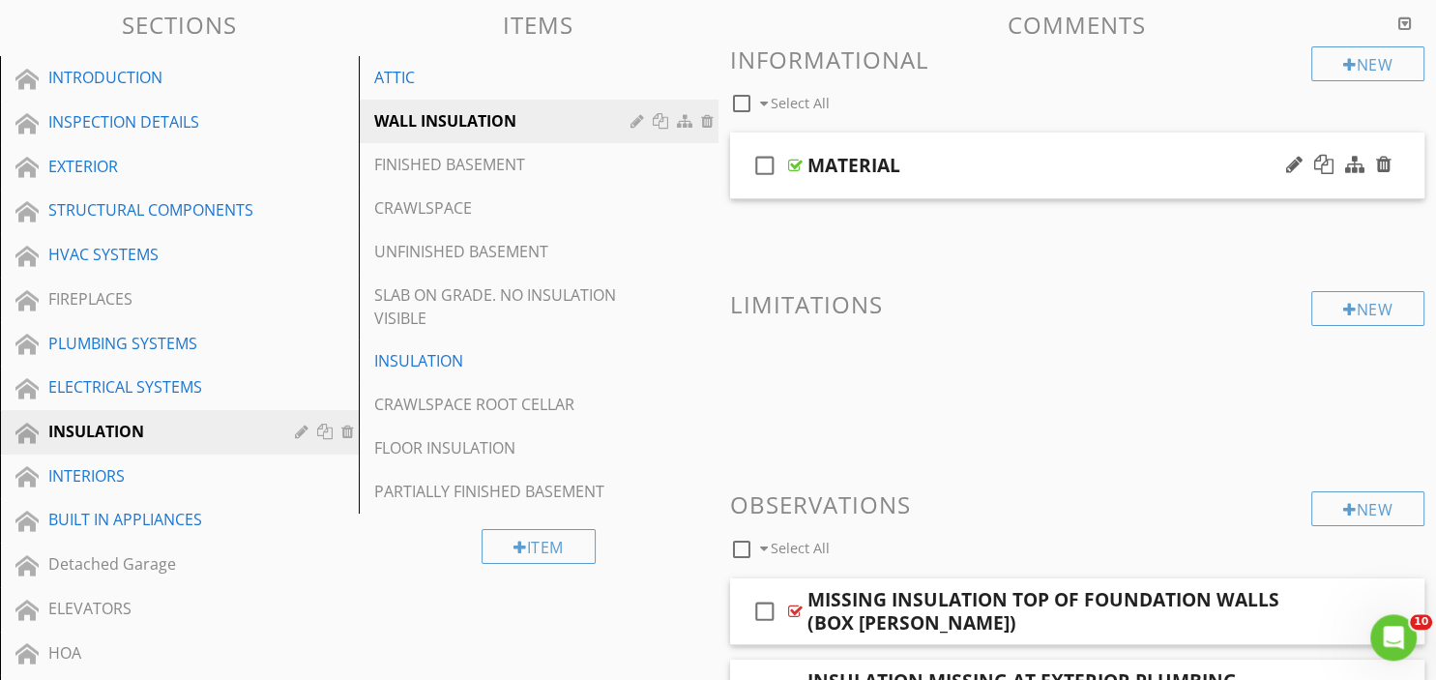
click at [890, 185] on div "check_box_outline_blank MATERIAL" at bounding box center [1077, 165] width 695 height 67
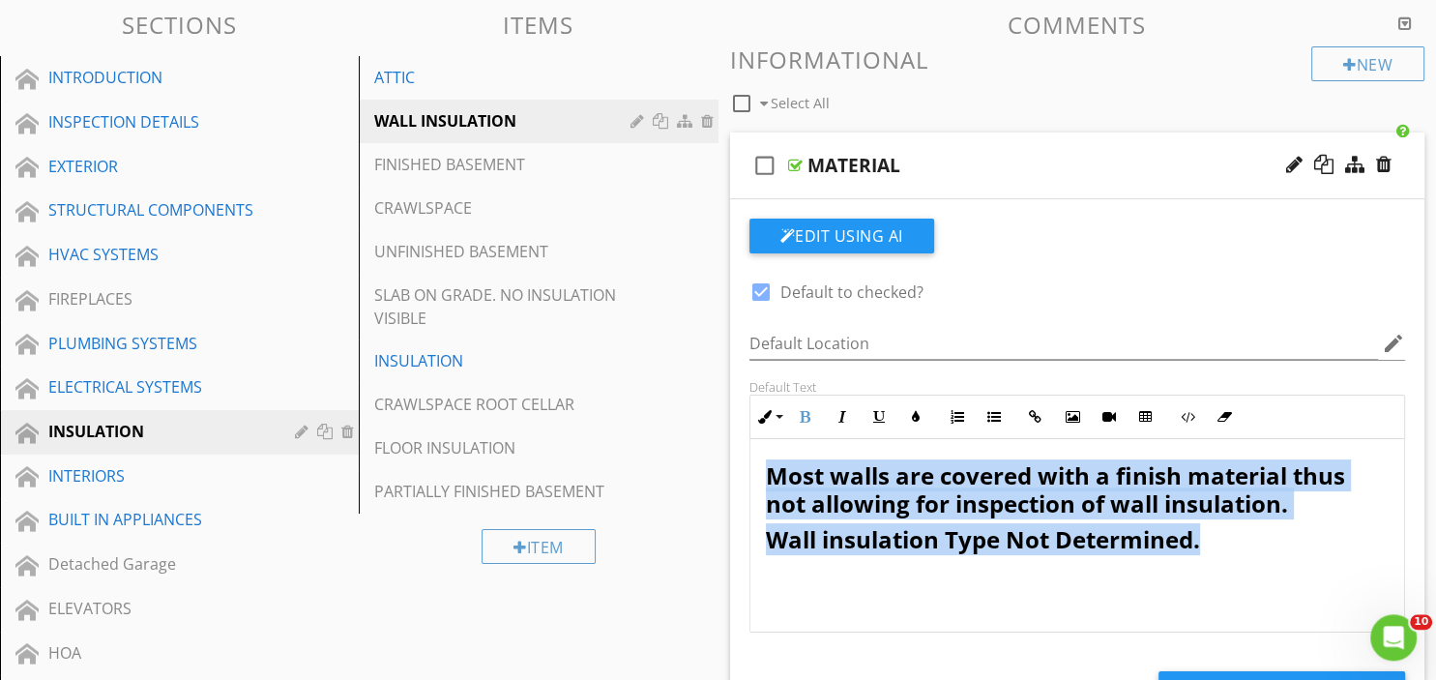
drag, startPoint x: 766, startPoint y: 477, endPoint x: 1223, endPoint y: 578, distance: 468.4
click at [1223, 578] on div "Most walls are covered with a finish material thus not allowing for inspection …" at bounding box center [1077, 535] width 654 height 193
click at [772, 415] on button "Inline Style" at bounding box center [768, 416] width 37 height 37
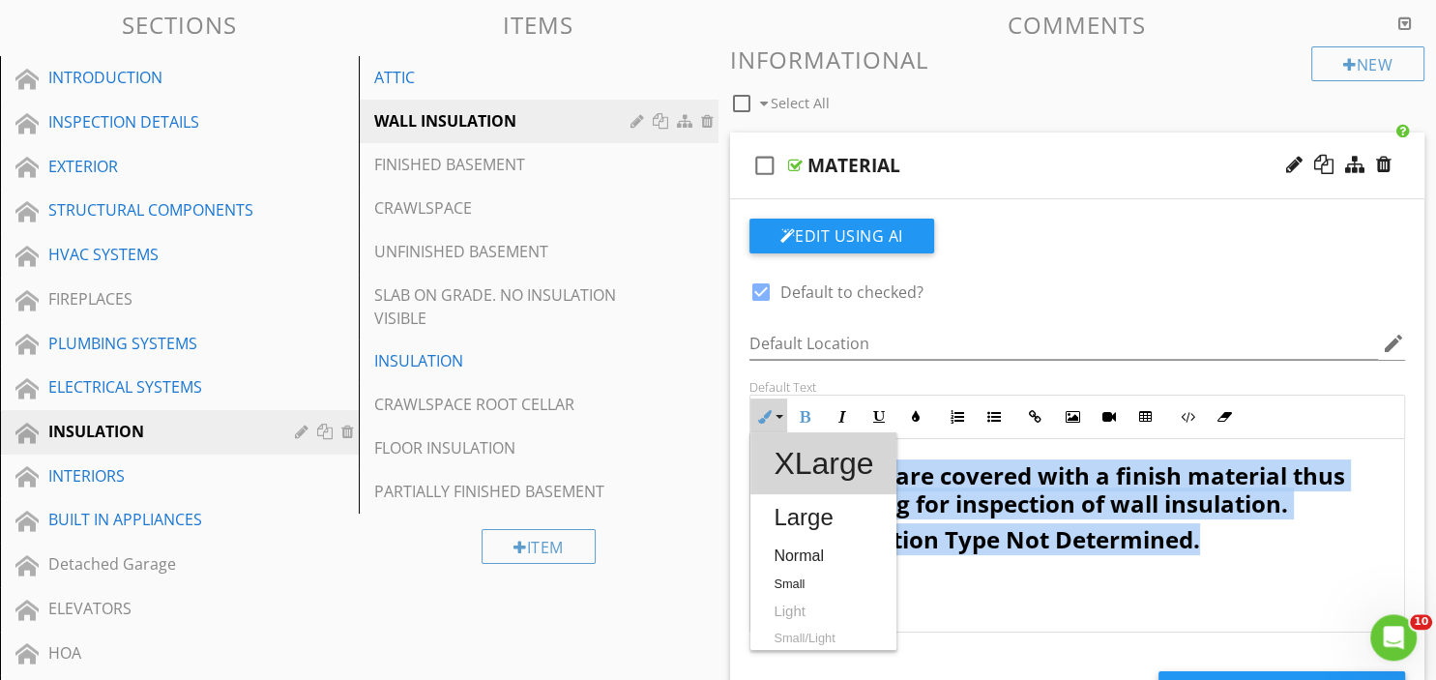
click at [805, 471] on link "XLarge" at bounding box center [823, 463] width 146 height 62
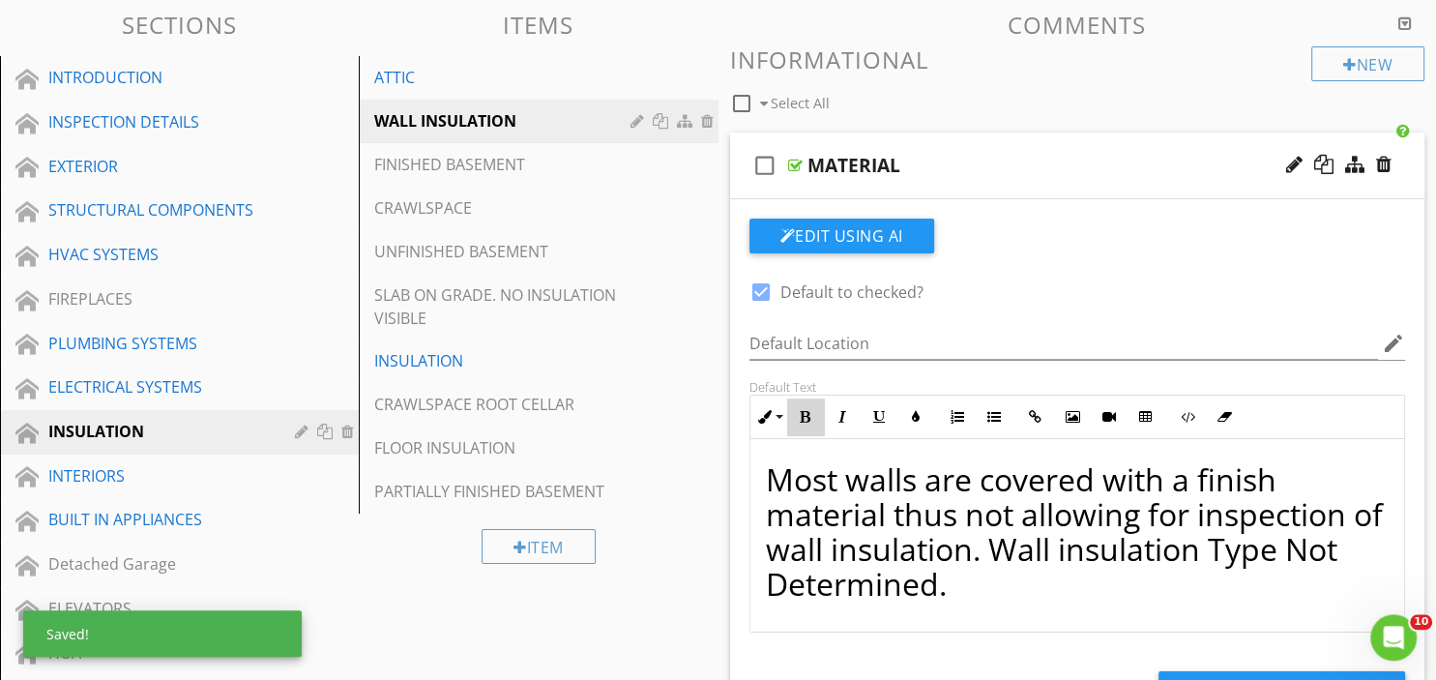
click at [807, 415] on icon "button" at bounding box center [805, 417] width 14 height 14
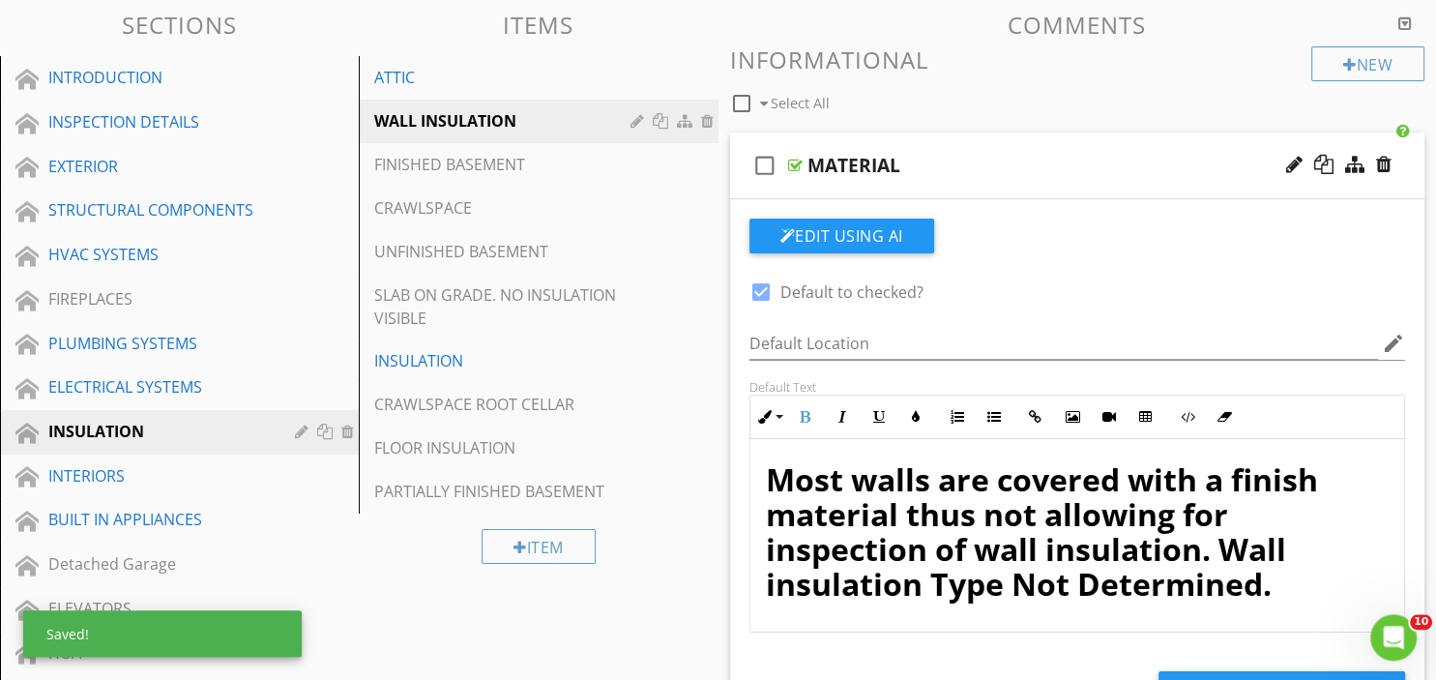
click at [945, 515] on span "Most walls are covered with a finish material thus not allowing for inspection …" at bounding box center [1042, 531] width 552 height 146
click at [1328, 585] on p "Most walls are covered with a finish material, thus not allowing for inspection…" at bounding box center [1078, 531] width 624 height 139
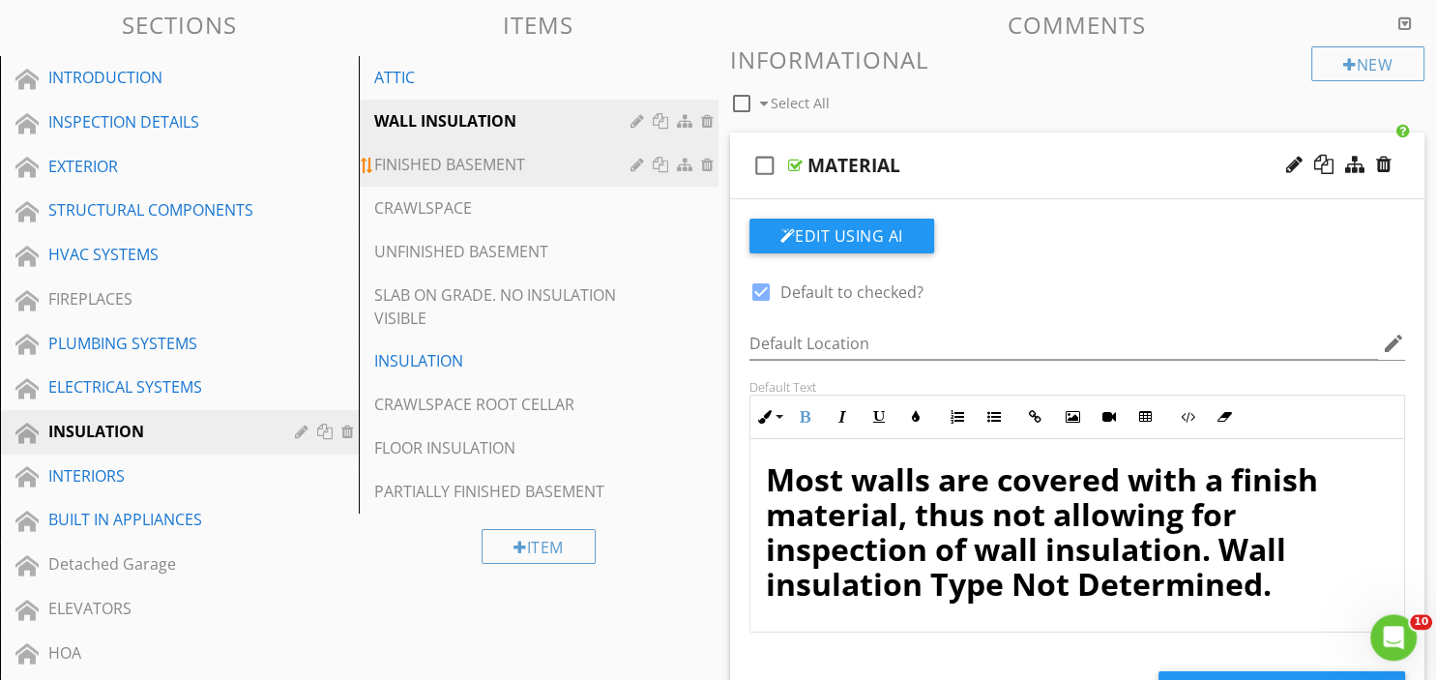
click at [435, 171] on div "FINISHED BASEMENT" at bounding box center [504, 164] width 261 height 23
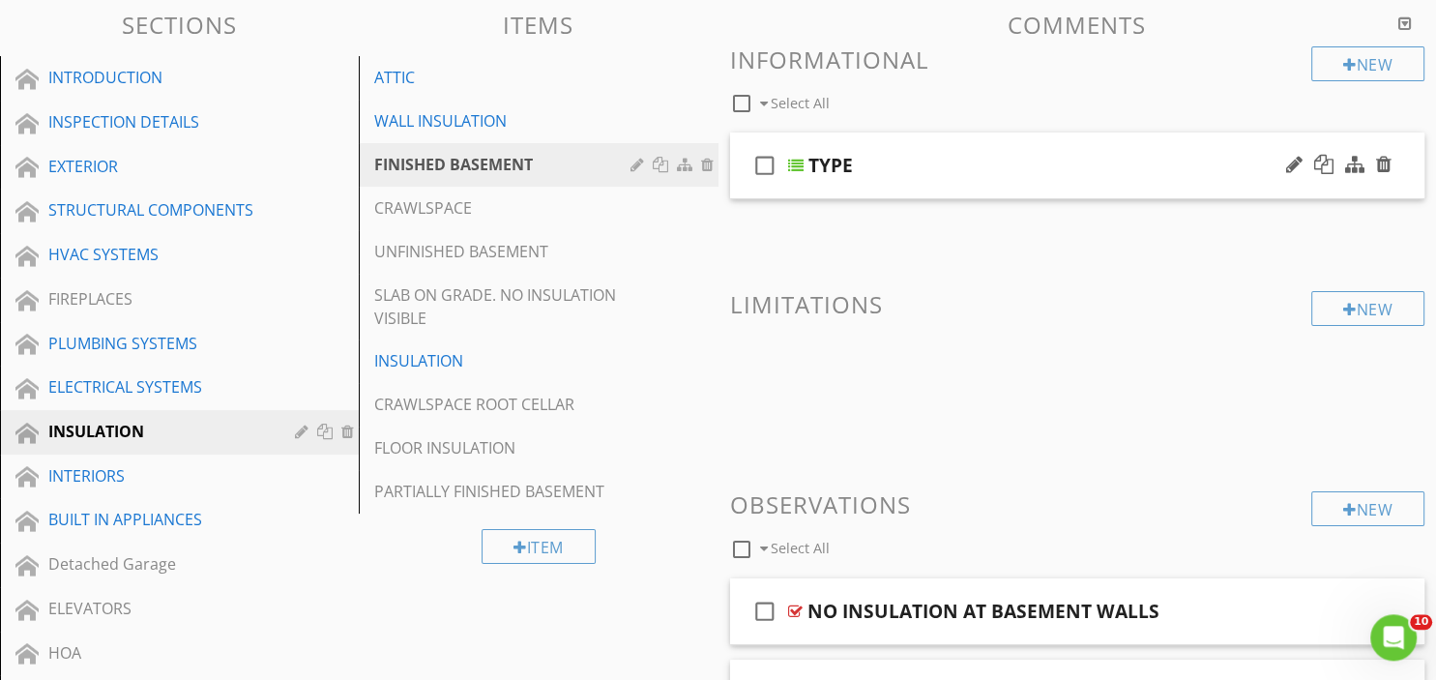
click at [852, 190] on div "check_box_outline_blank TYPE" at bounding box center [1077, 165] width 695 height 67
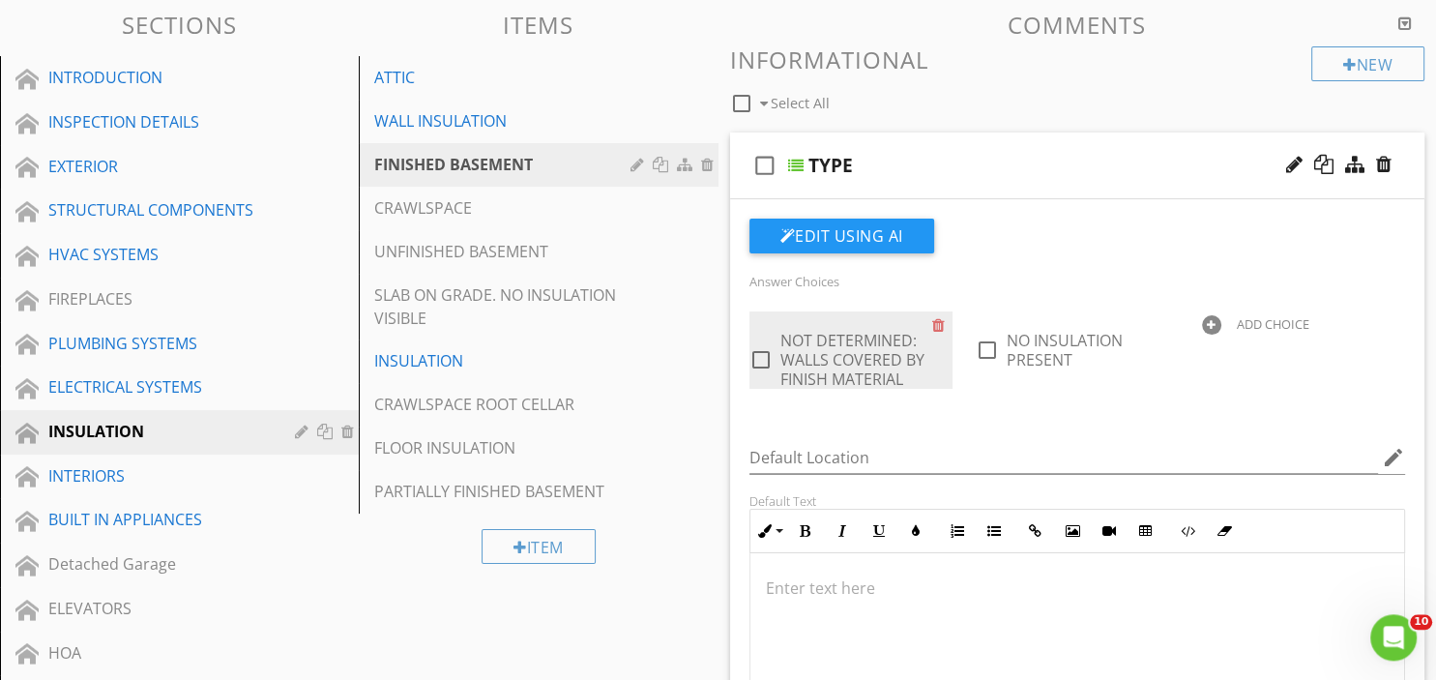
click at [764, 368] on div at bounding box center [760, 359] width 33 height 33
checkbox input "true"
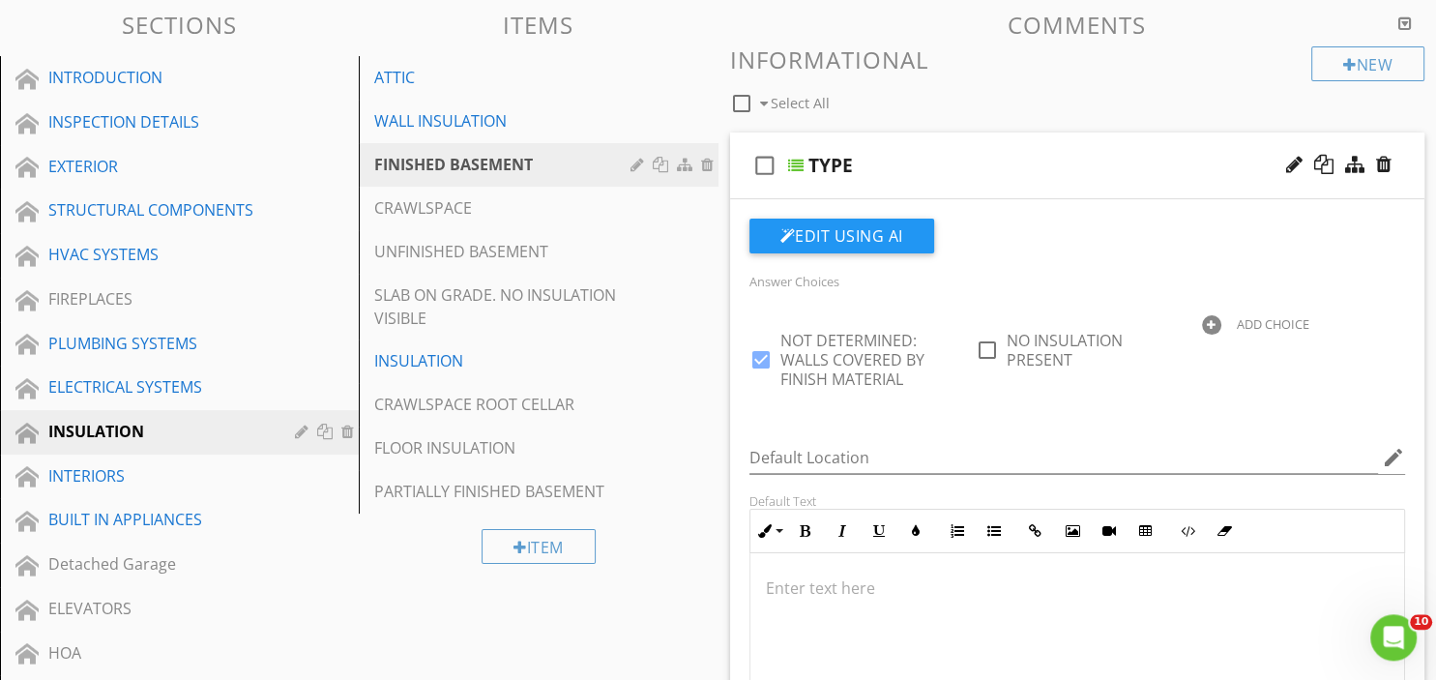
click at [880, 596] on p at bounding box center [1078, 587] width 624 height 23
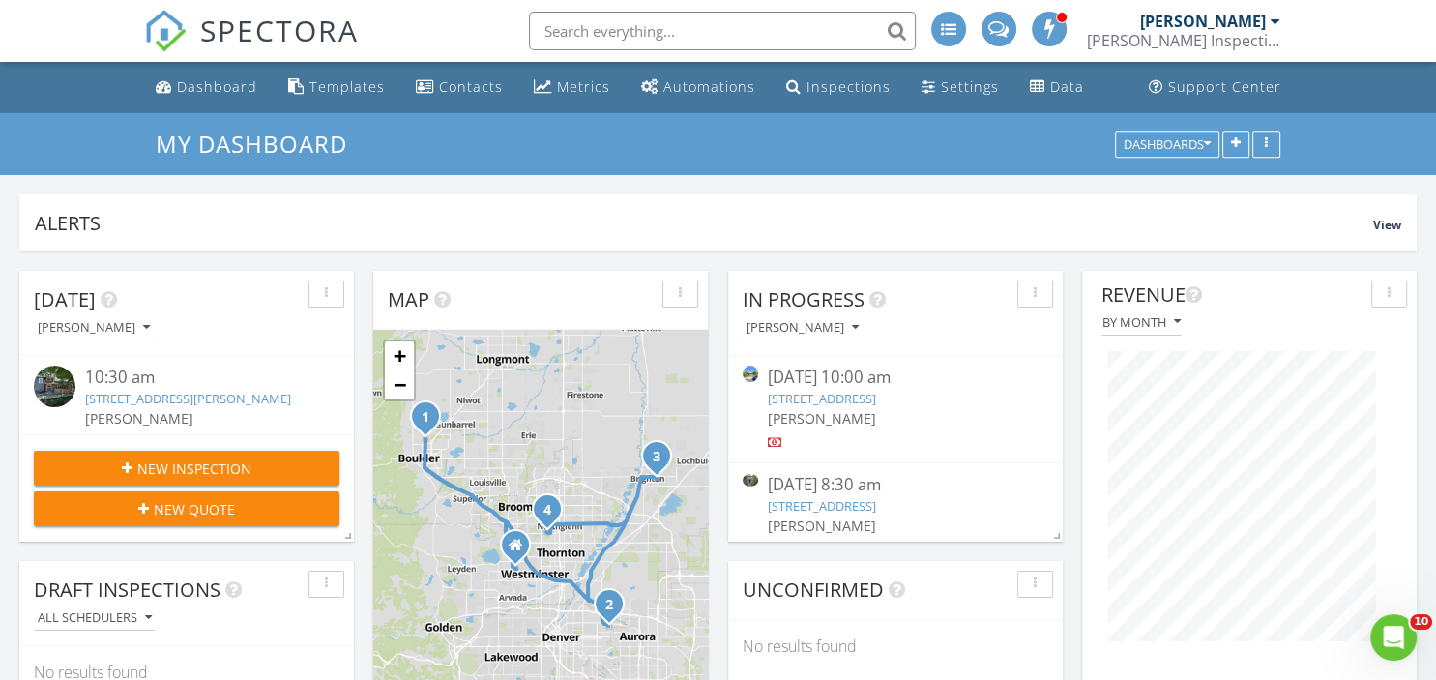
scroll to position [133, 0]
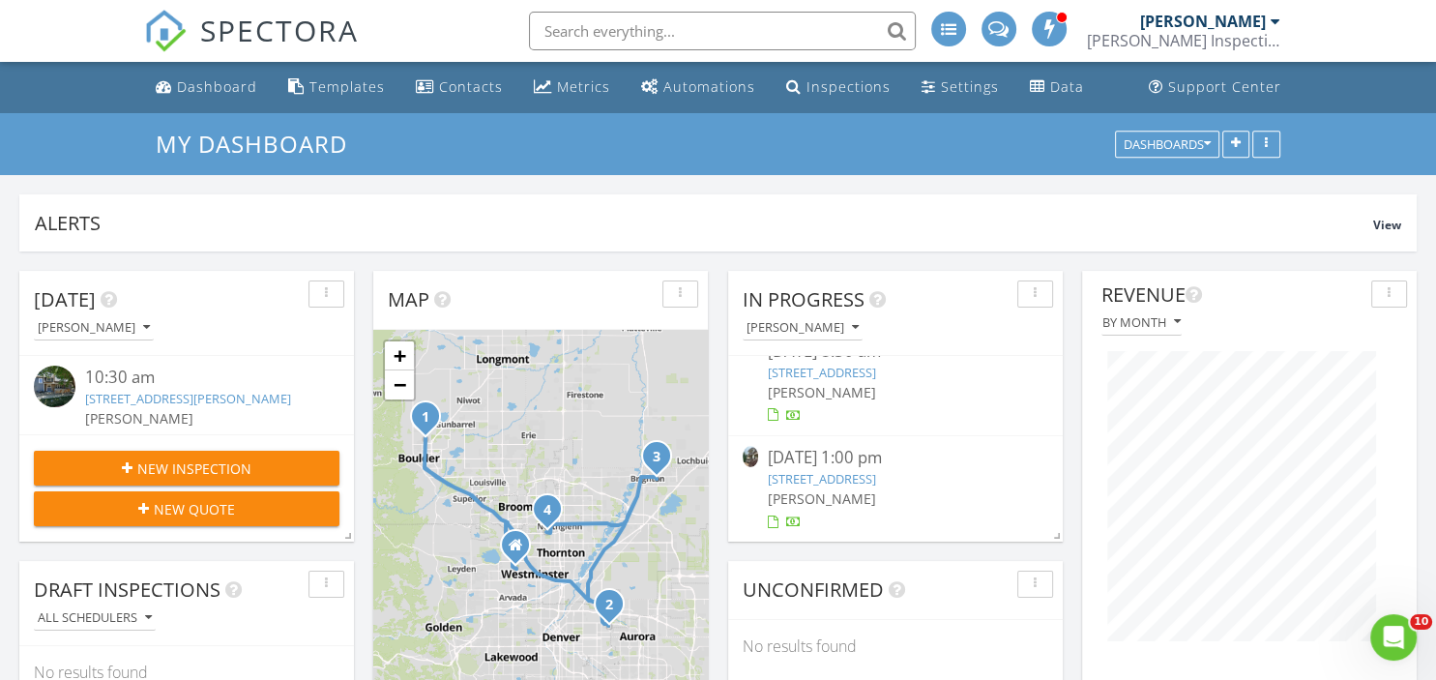
click at [876, 479] on link "1368 Royal Troon Dr, Castle Rock, CO 80104" at bounding box center [822, 478] width 108 height 17
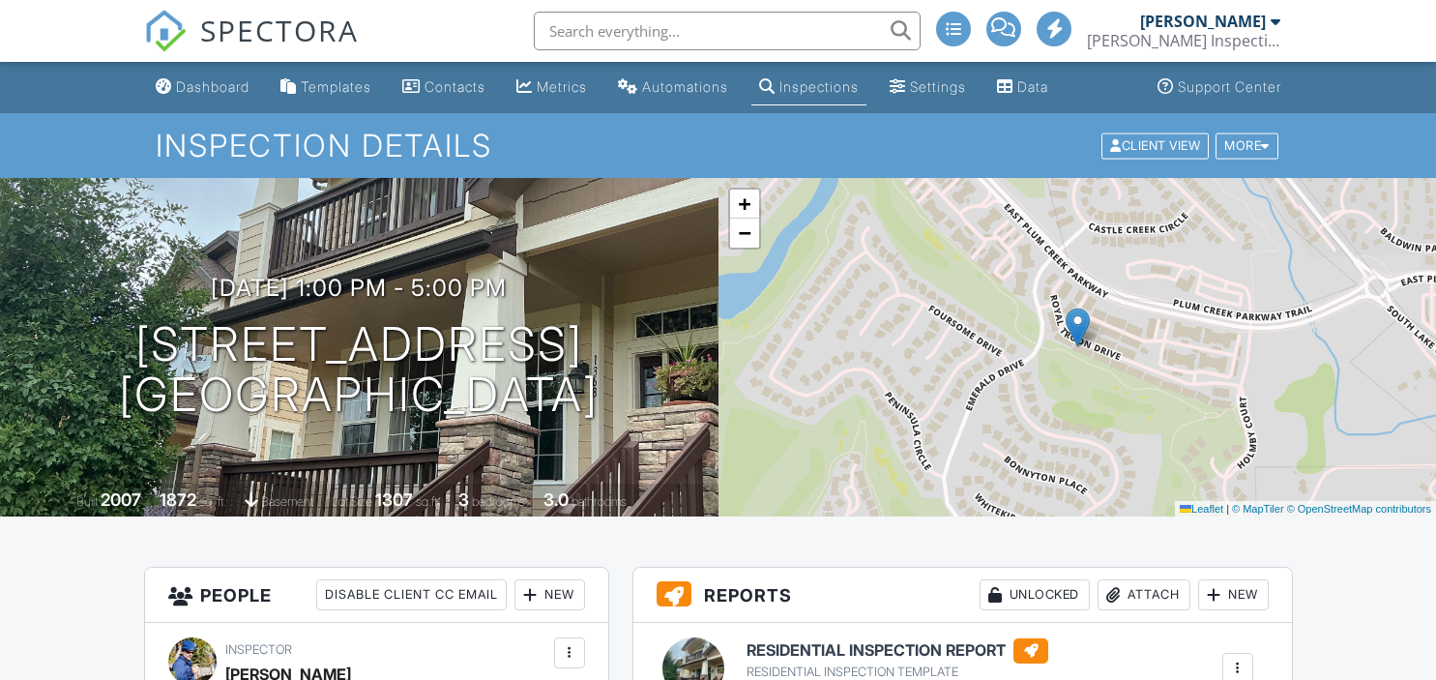
scroll to position [211, 0]
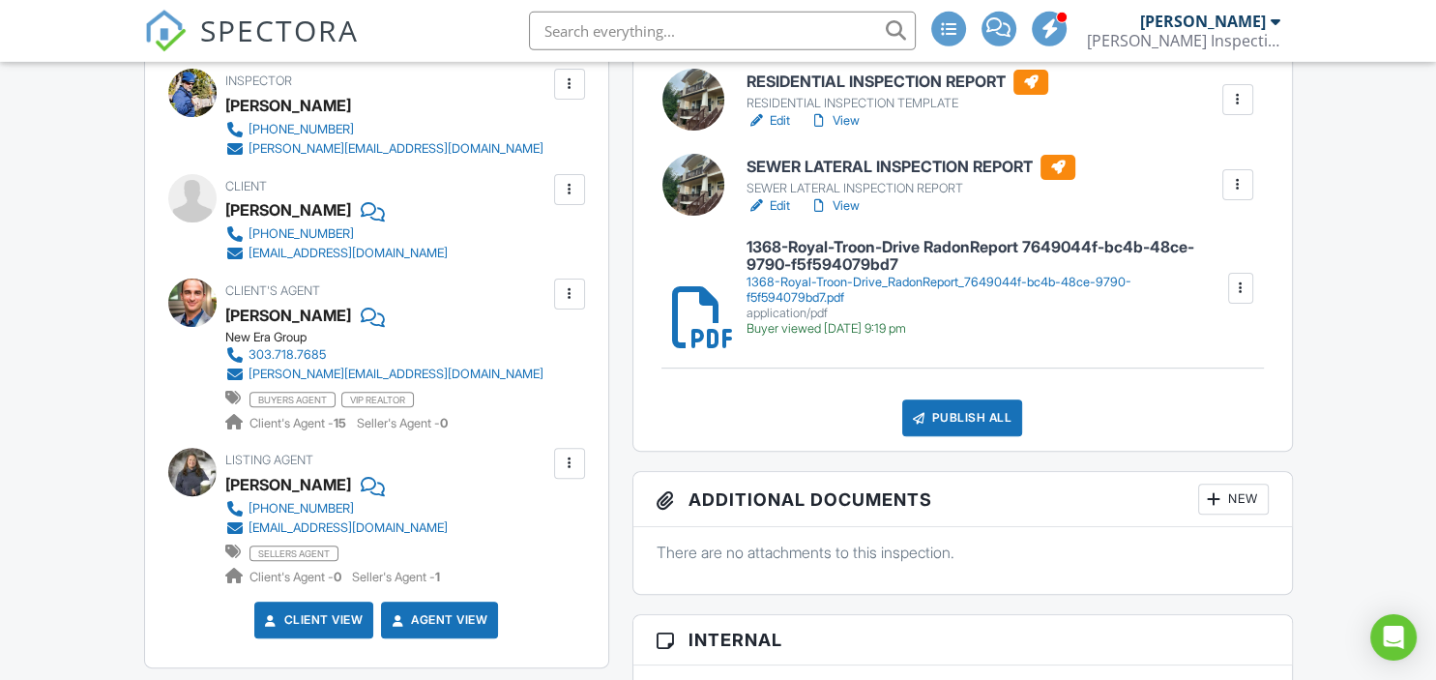
scroll to position [568, 0]
click at [994, 416] on div "Publish All" at bounding box center [962, 417] width 121 height 37
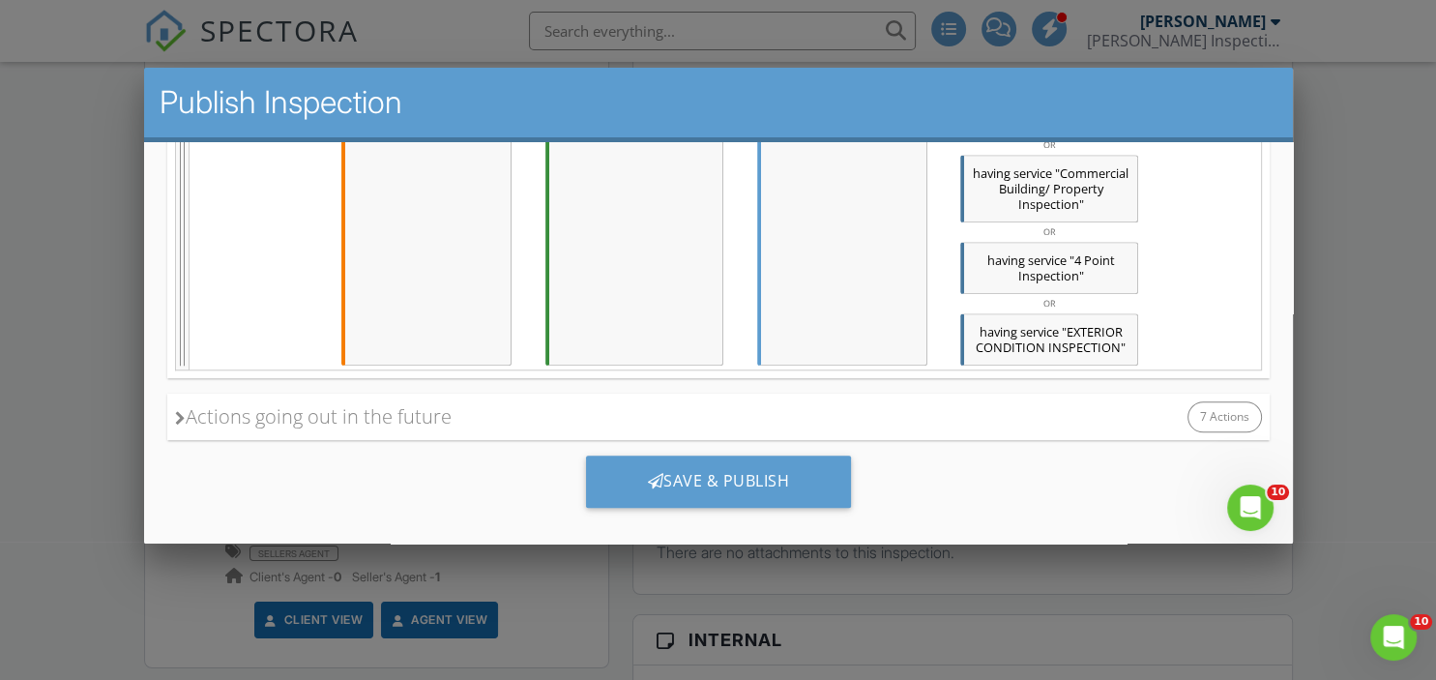
scroll to position [0, 0]
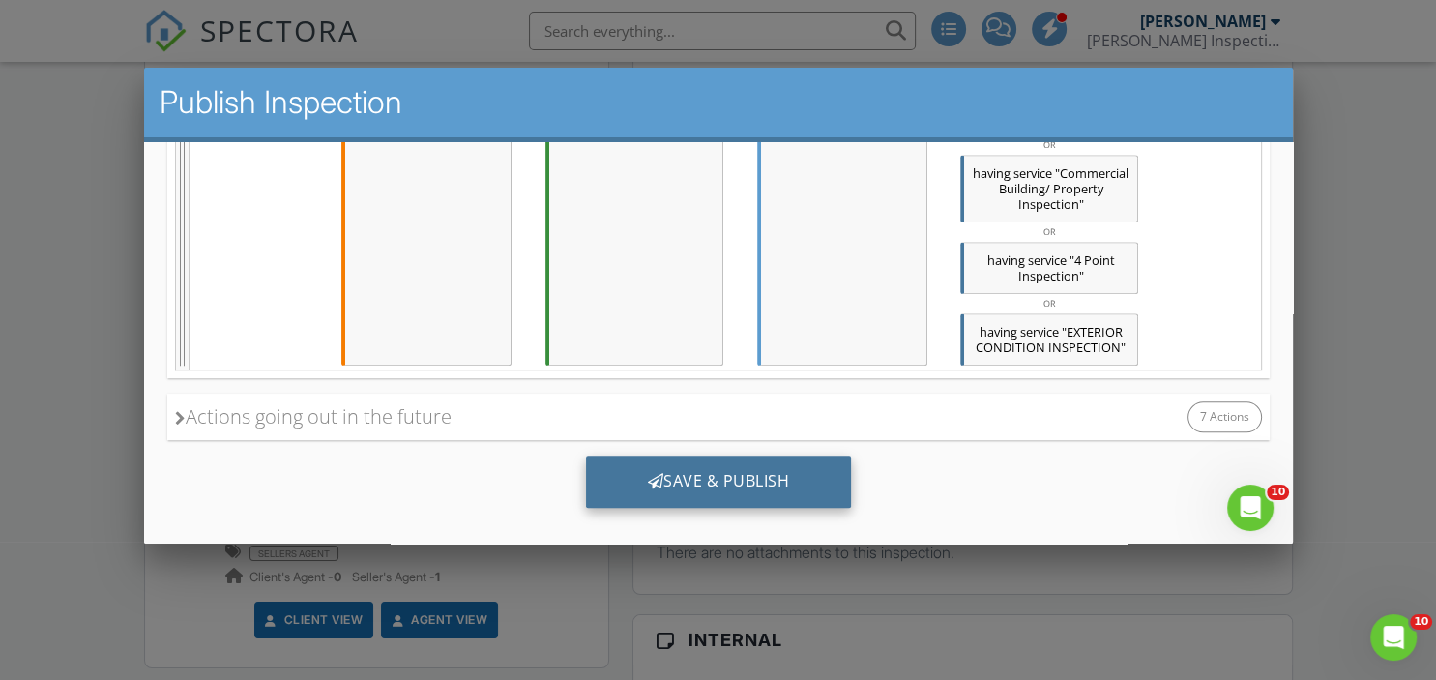
click at [680, 477] on div "Save & Publish" at bounding box center [718, 481] width 266 height 52
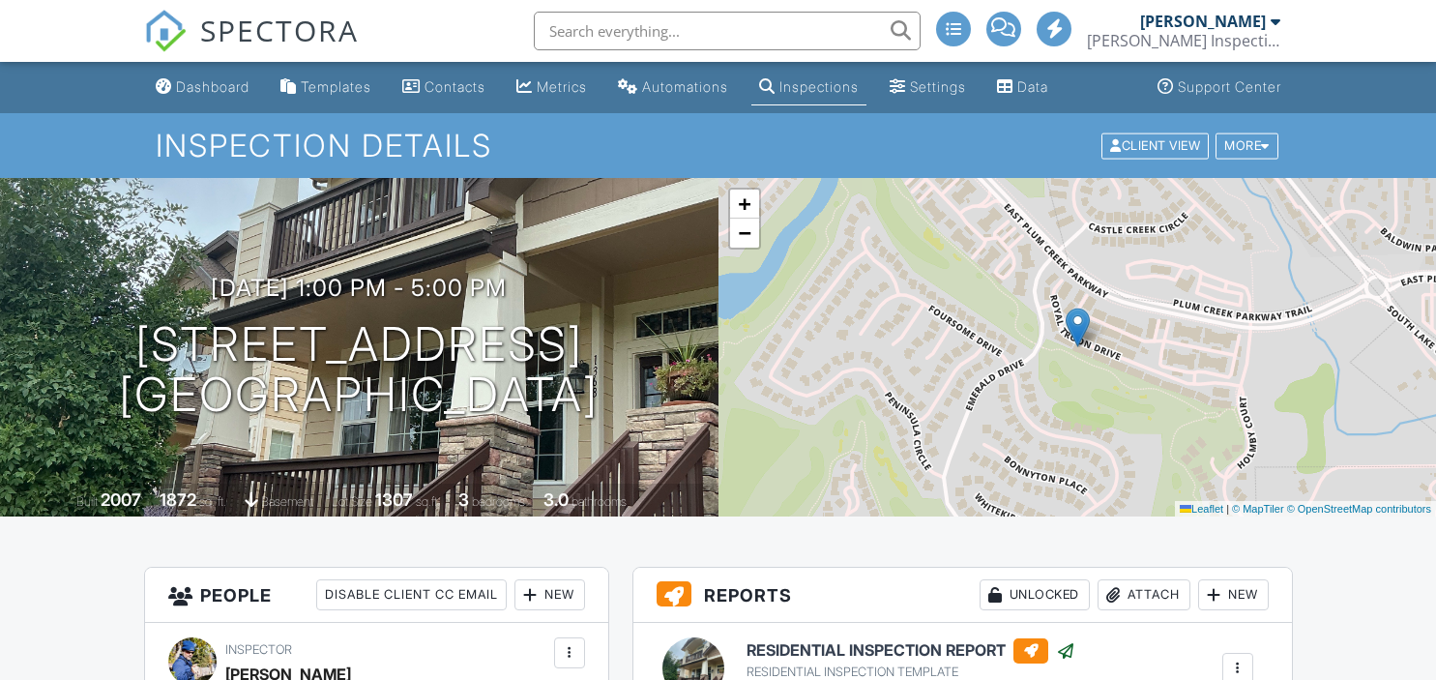
scroll to position [1053, 0]
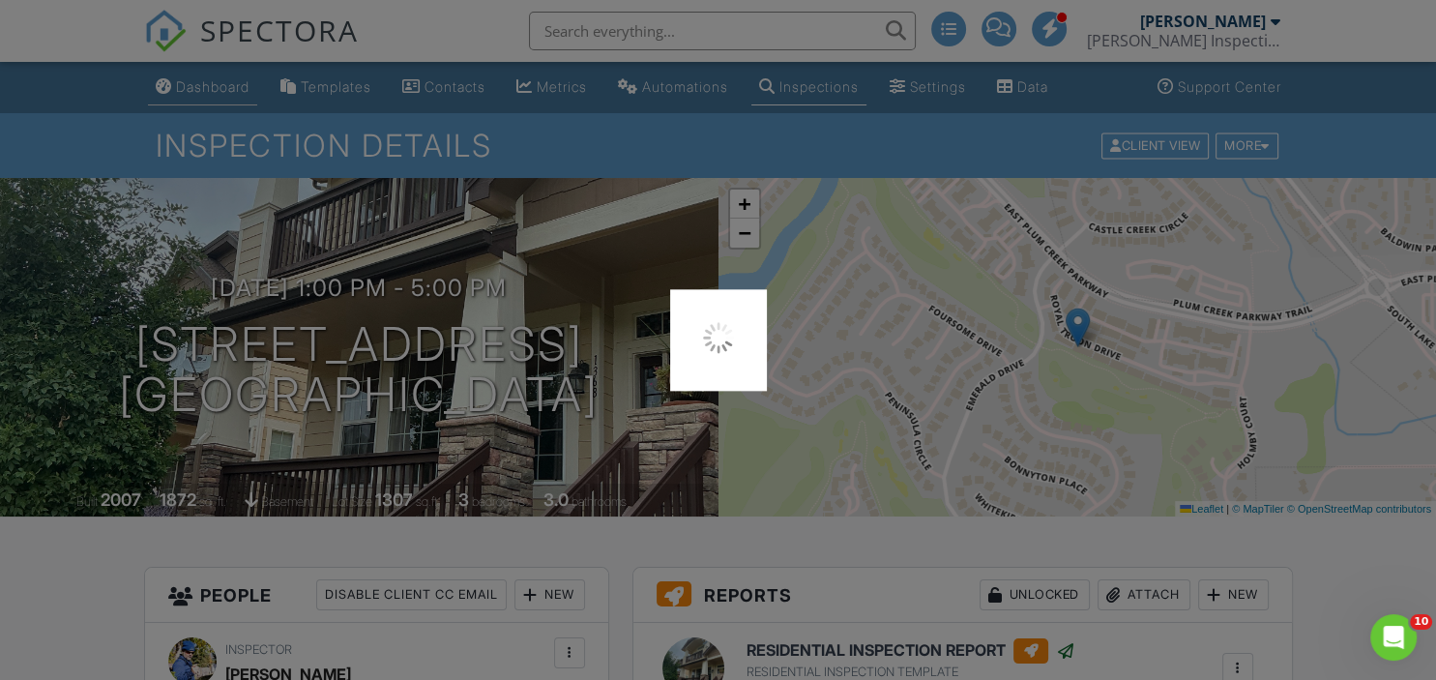
scroll to position [0, 0]
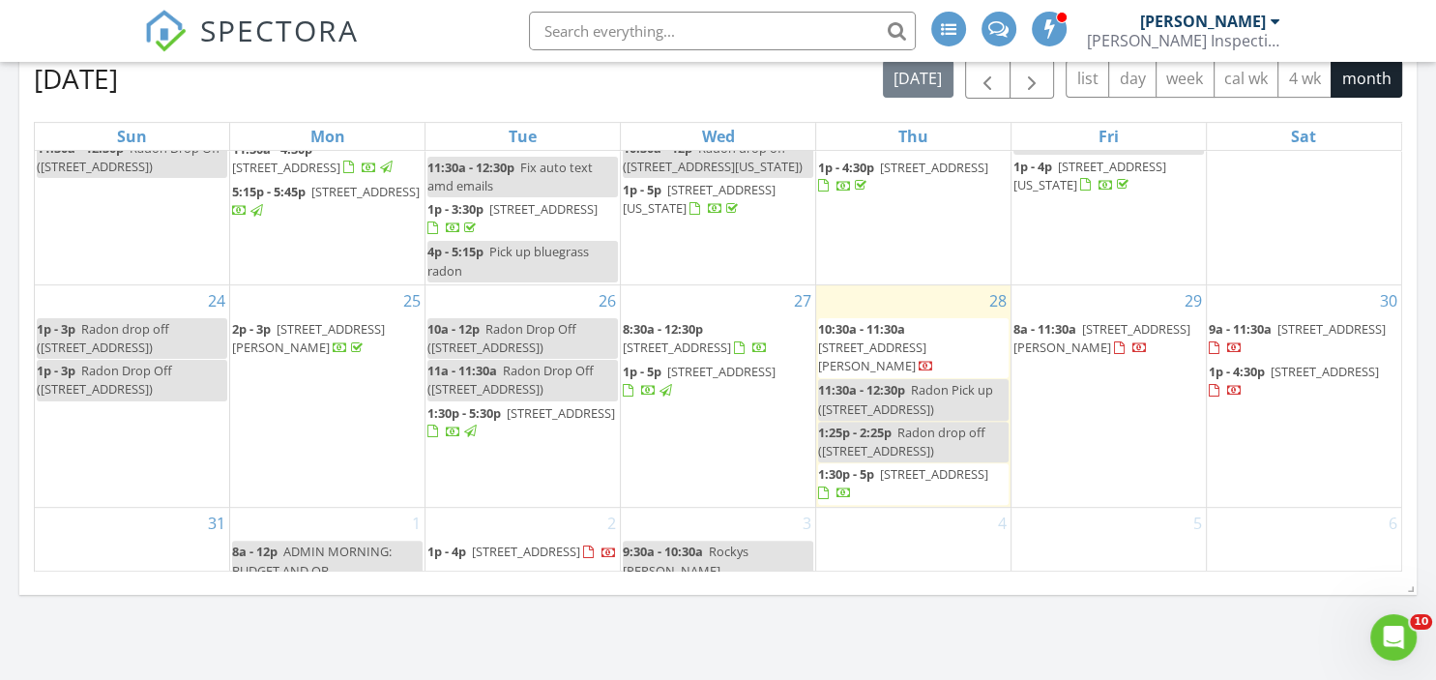
scroll to position [882, 0]
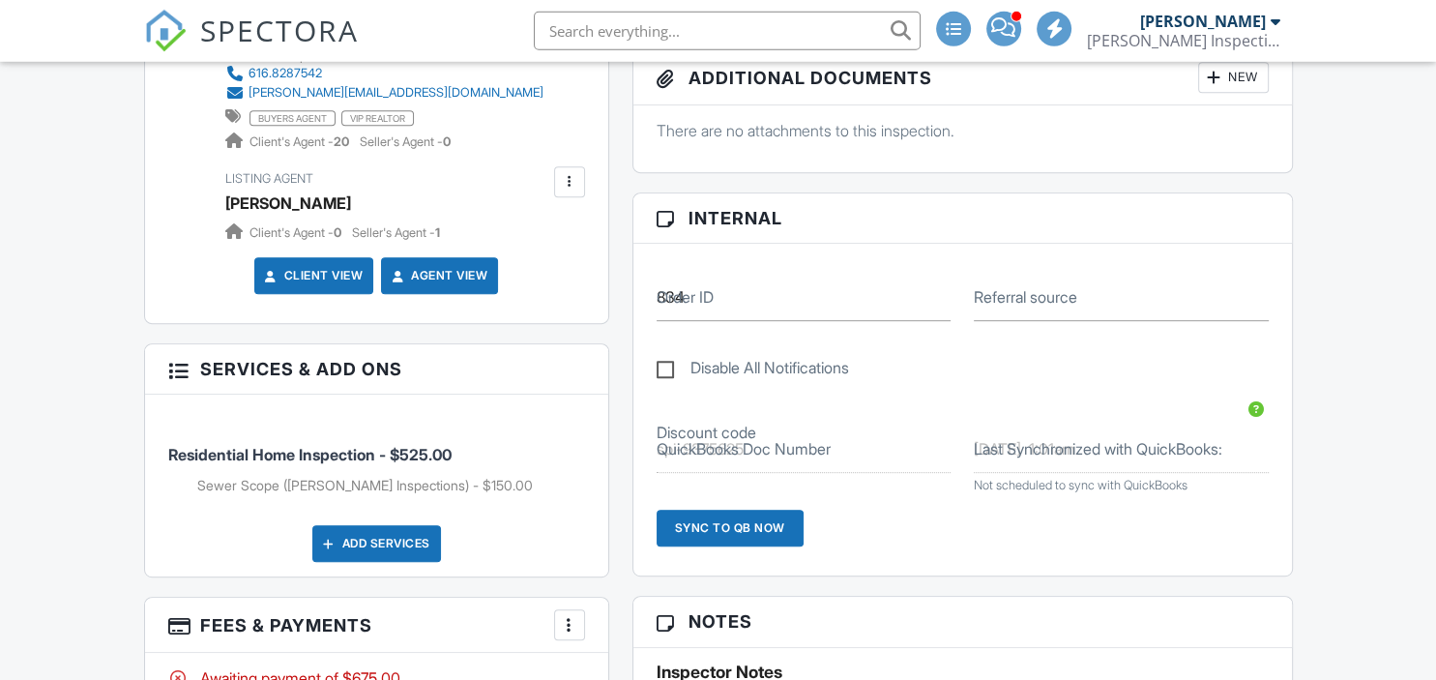
scroll to position [1232, 0]
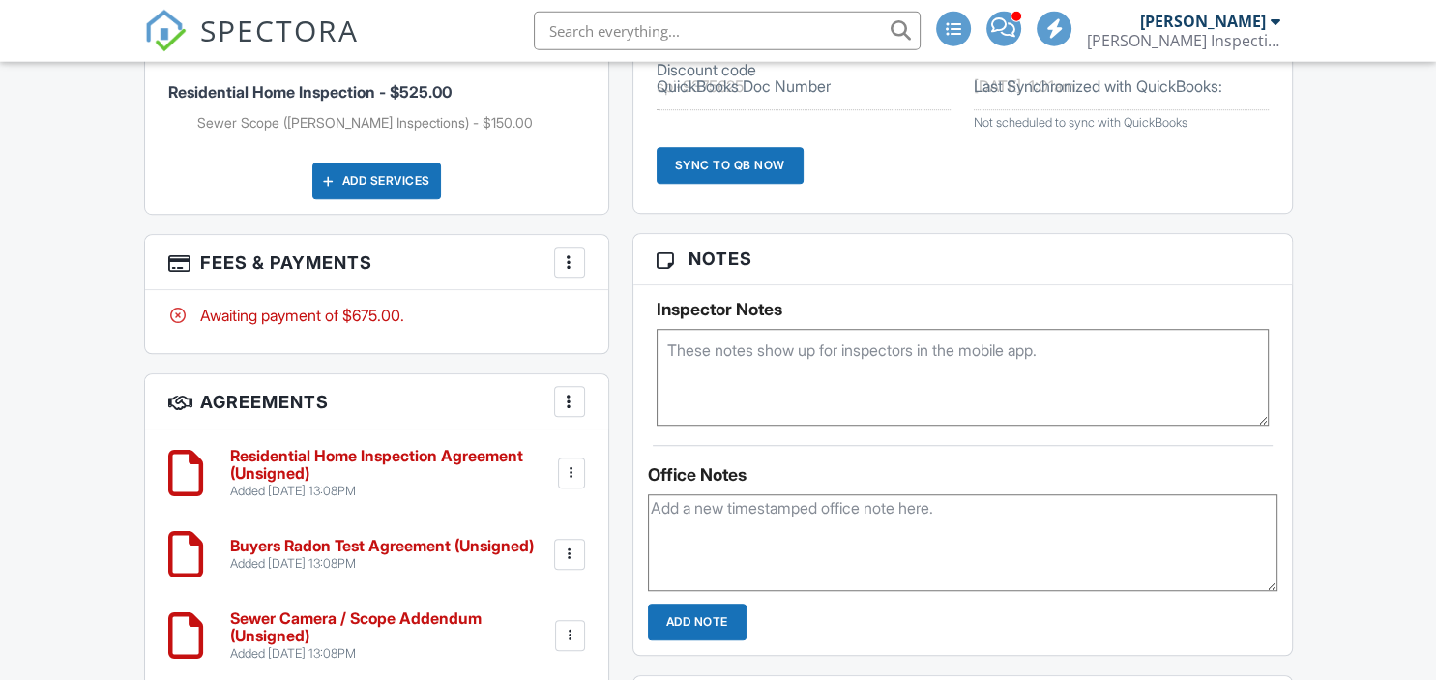
click at [726, 354] on textarea at bounding box center [962, 377] width 612 height 97
paste textarea "Combination 1515 Front Door"
click at [854, 522] on textarea at bounding box center [962, 542] width 629 height 97
click at [754, 553] on textarea at bounding box center [962, 542] width 629 height 97
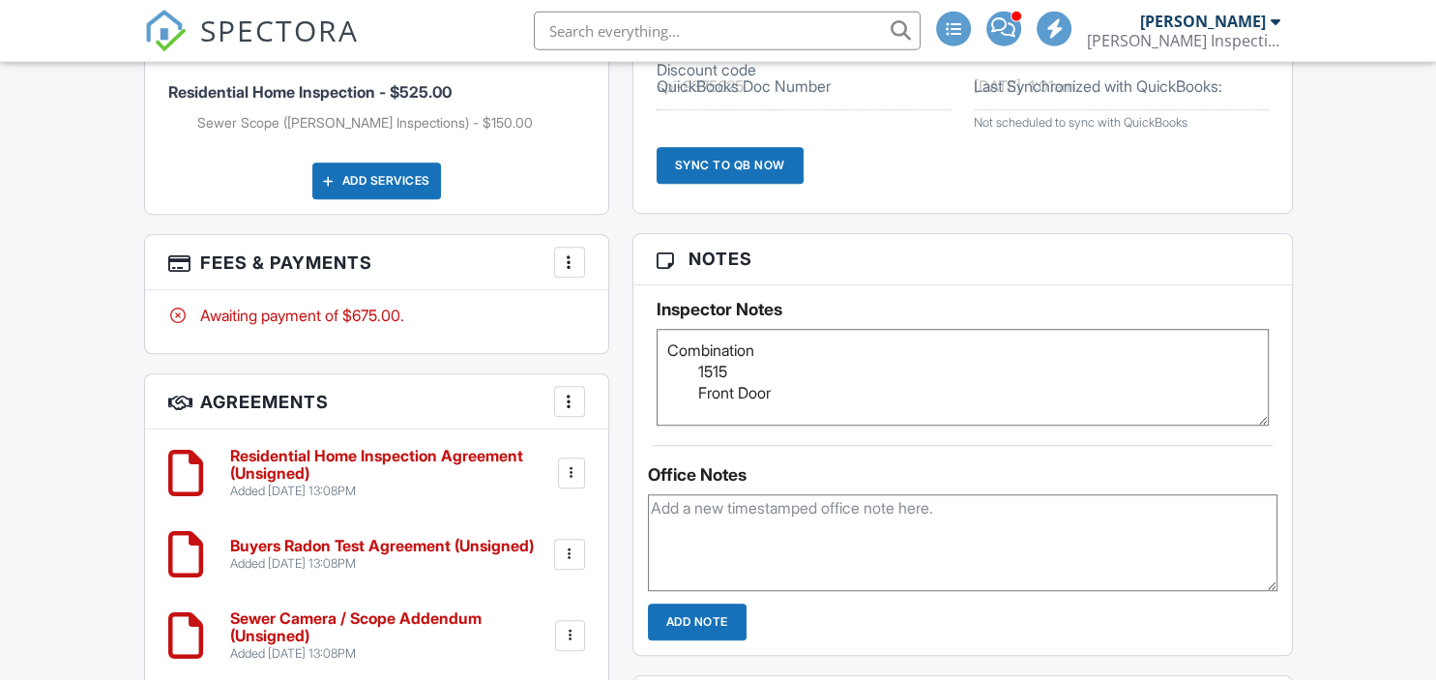
click at [953, 340] on textarea "Combination 1515 Front Door" at bounding box center [962, 377] width 612 height 97
click at [887, 557] on textarea at bounding box center [962, 542] width 629 height 97
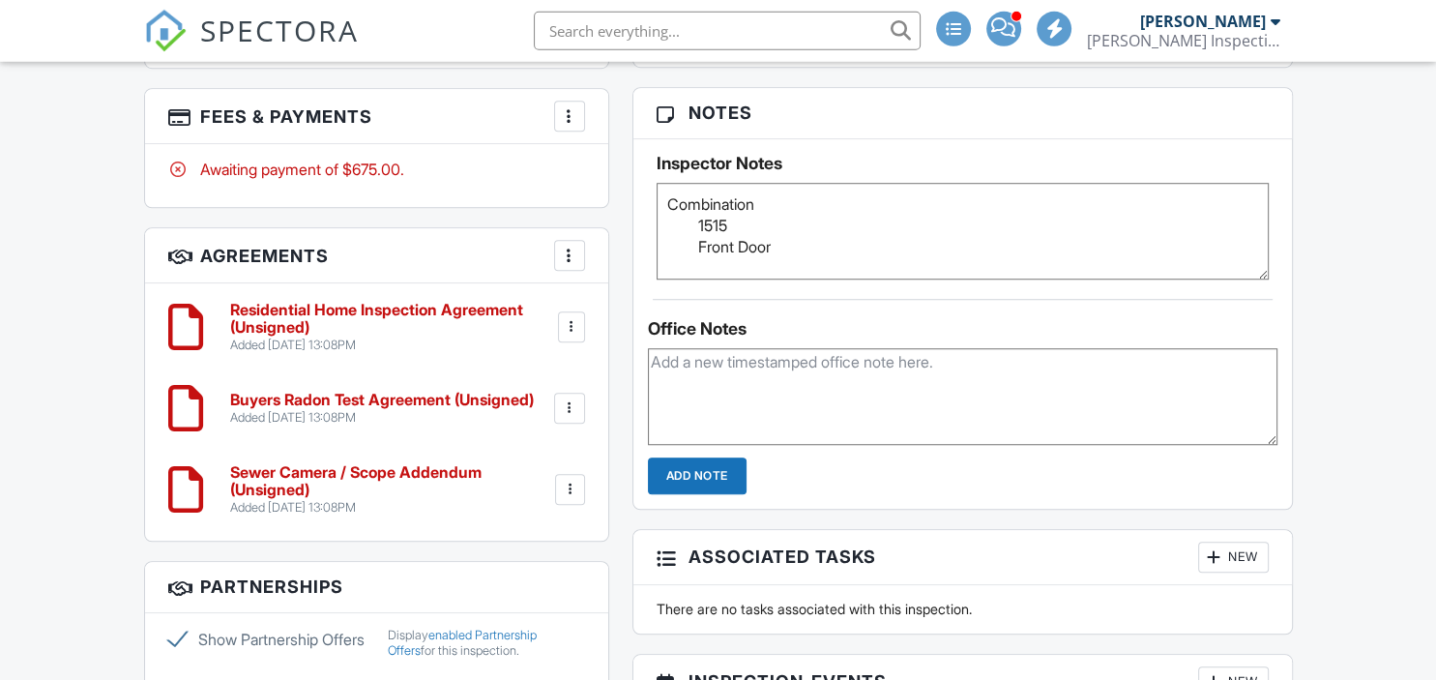
scroll to position [1737, 0]
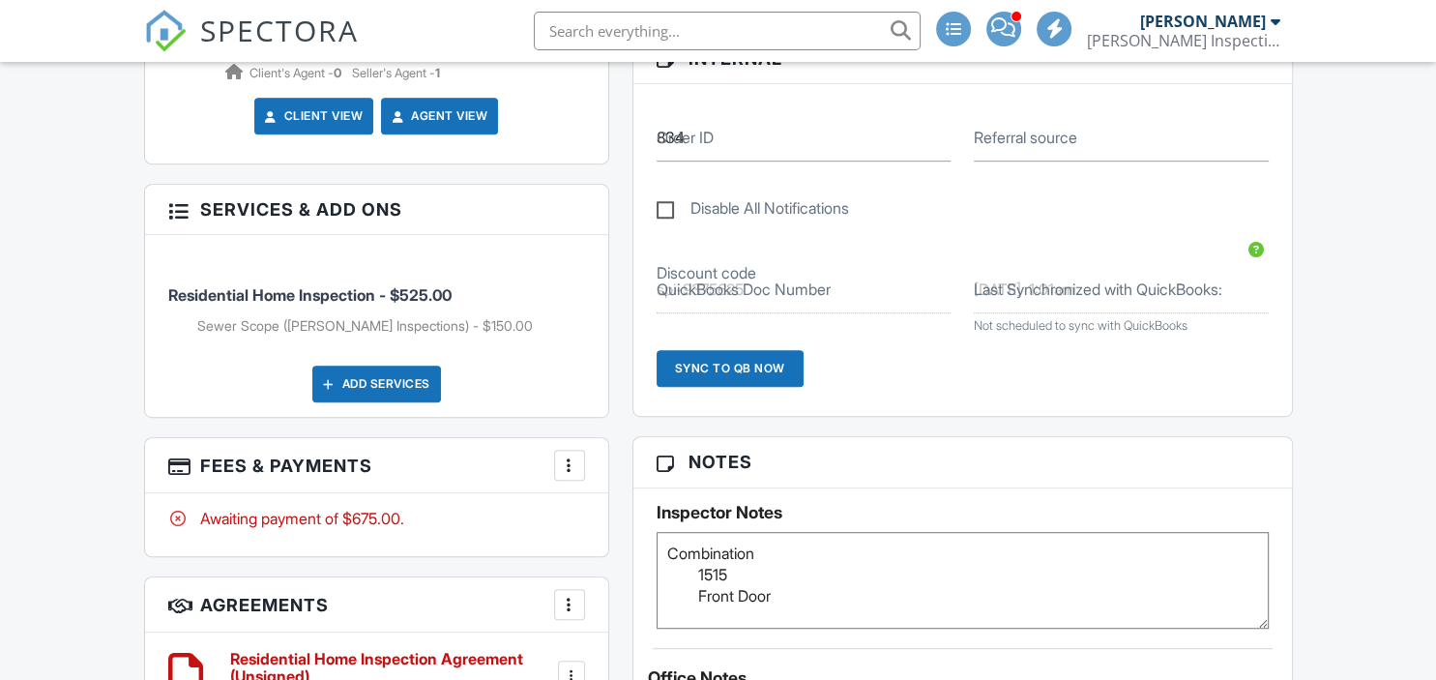
scroll to position [1031, 0]
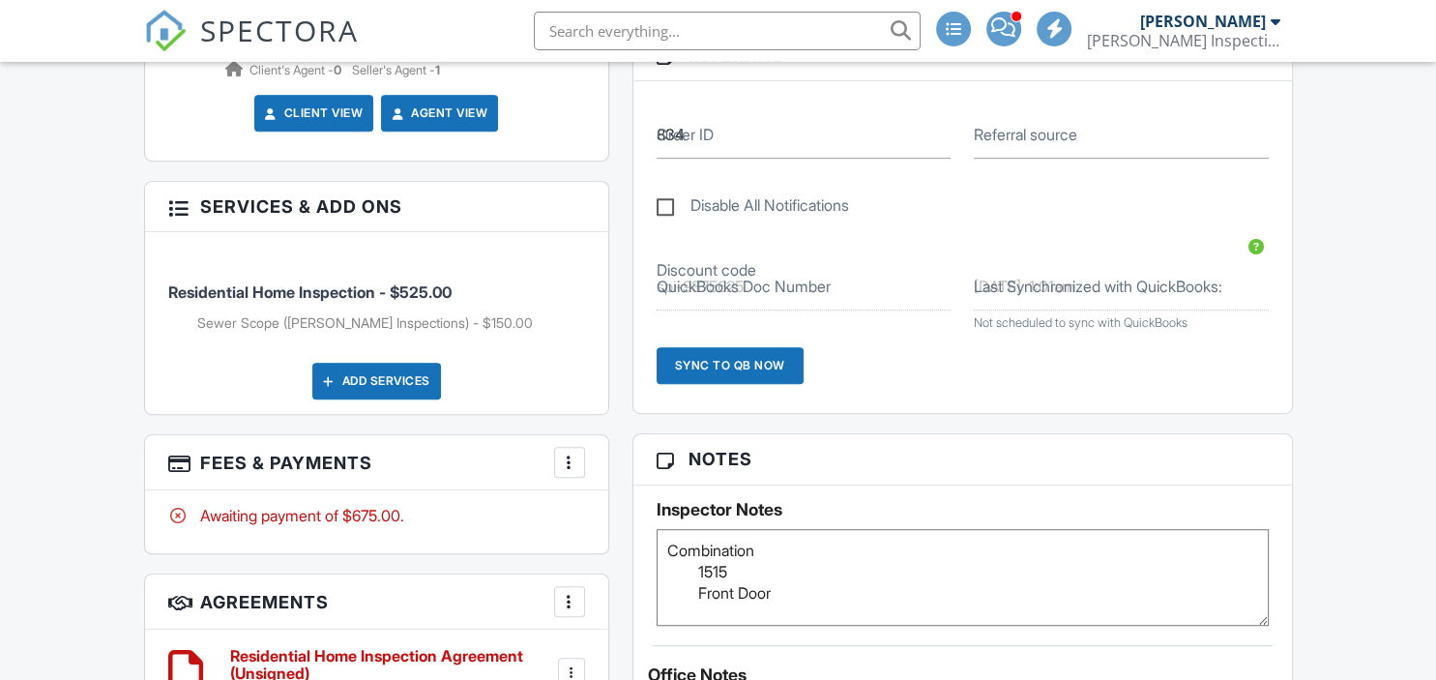
click at [810, 577] on textarea "Combination 1515 Front Door" at bounding box center [962, 577] width 612 height 97
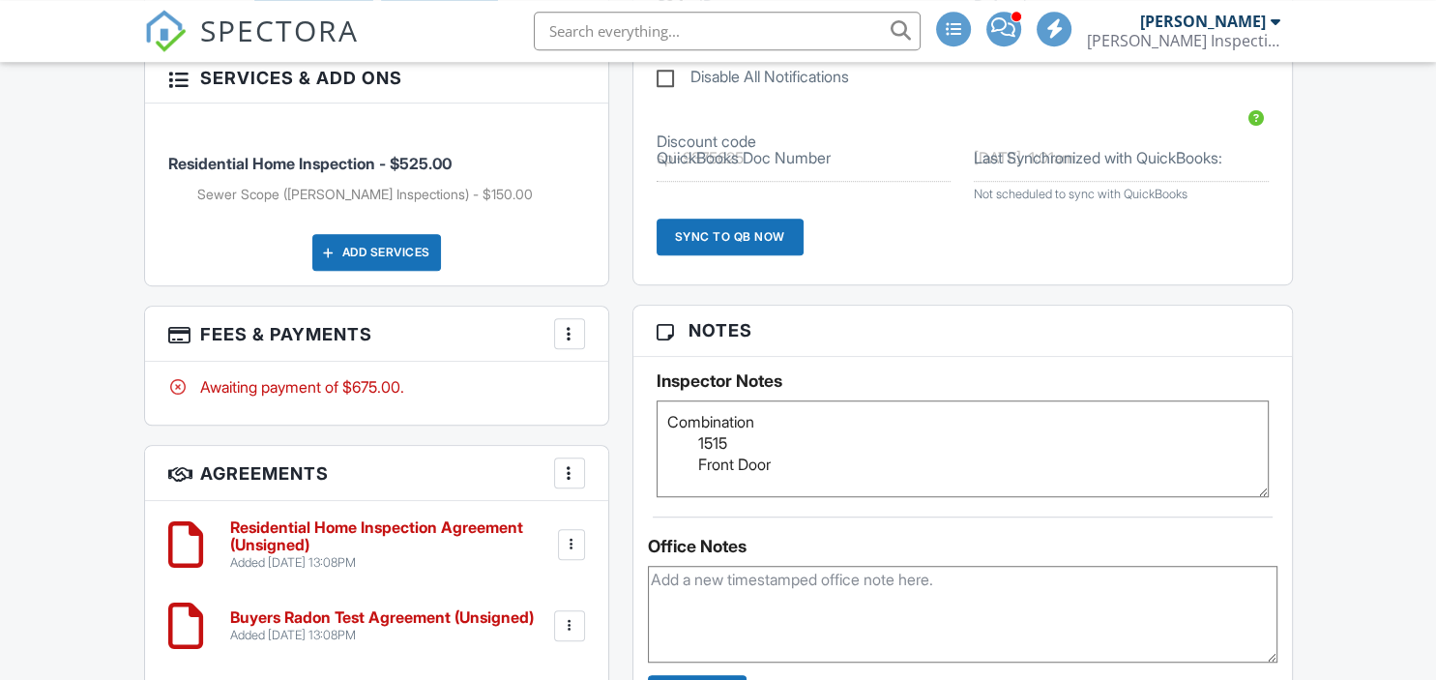
type textarea "Combination 1515 Front Door"
click at [744, 599] on textarea at bounding box center [962, 614] width 629 height 97
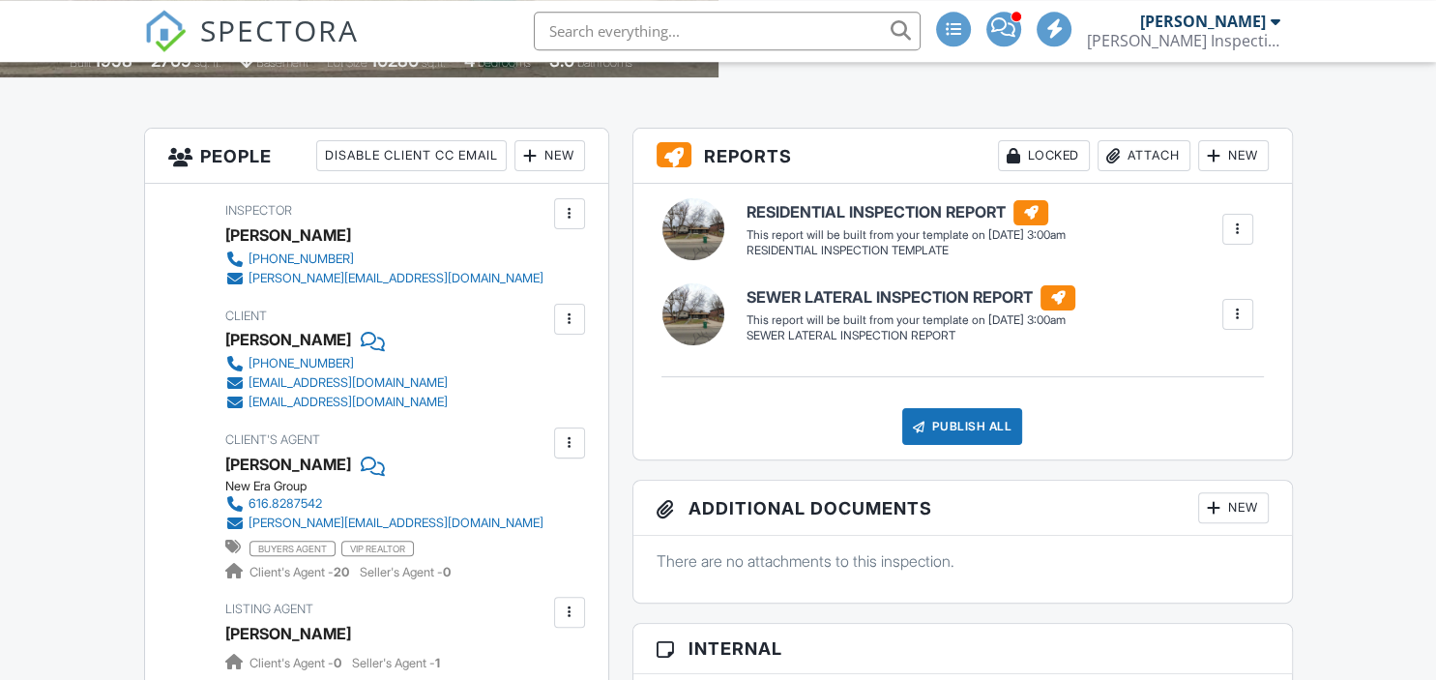
scroll to position [0, 0]
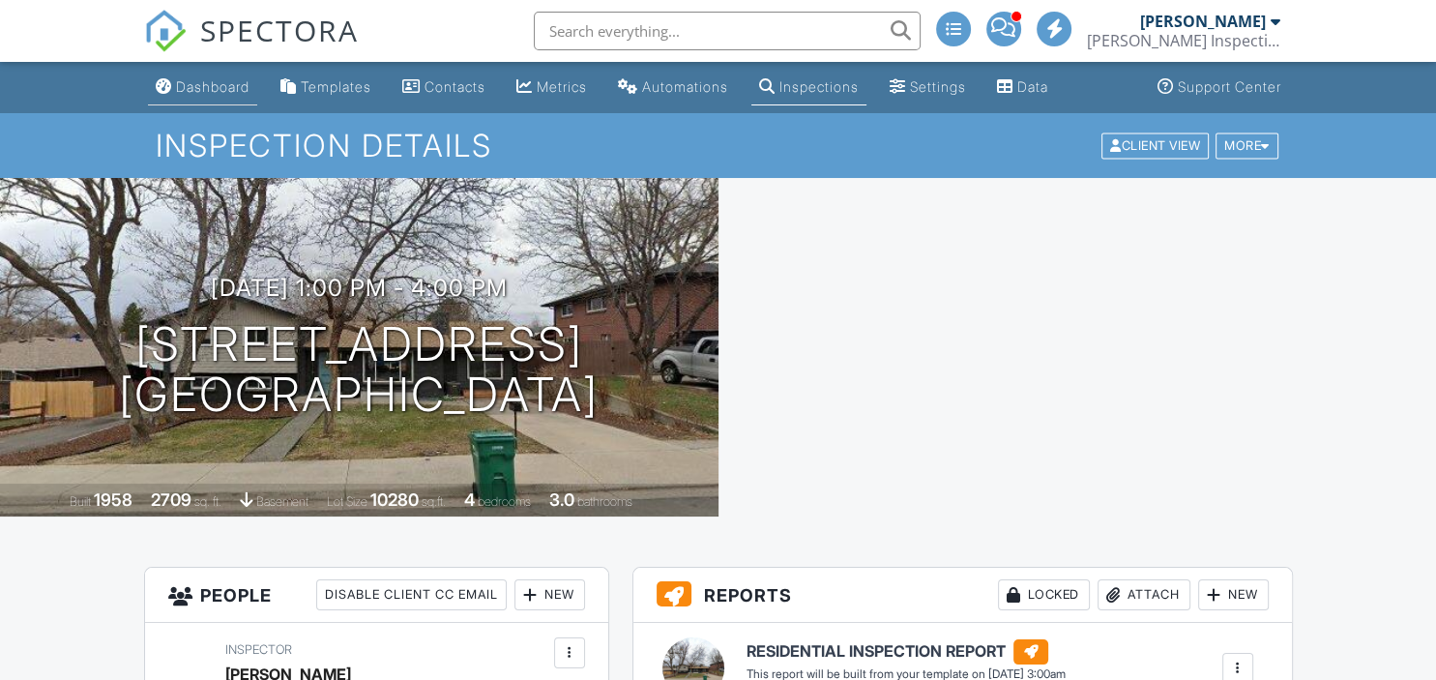
click at [217, 91] on div "Dashboard" at bounding box center [212, 86] width 73 height 16
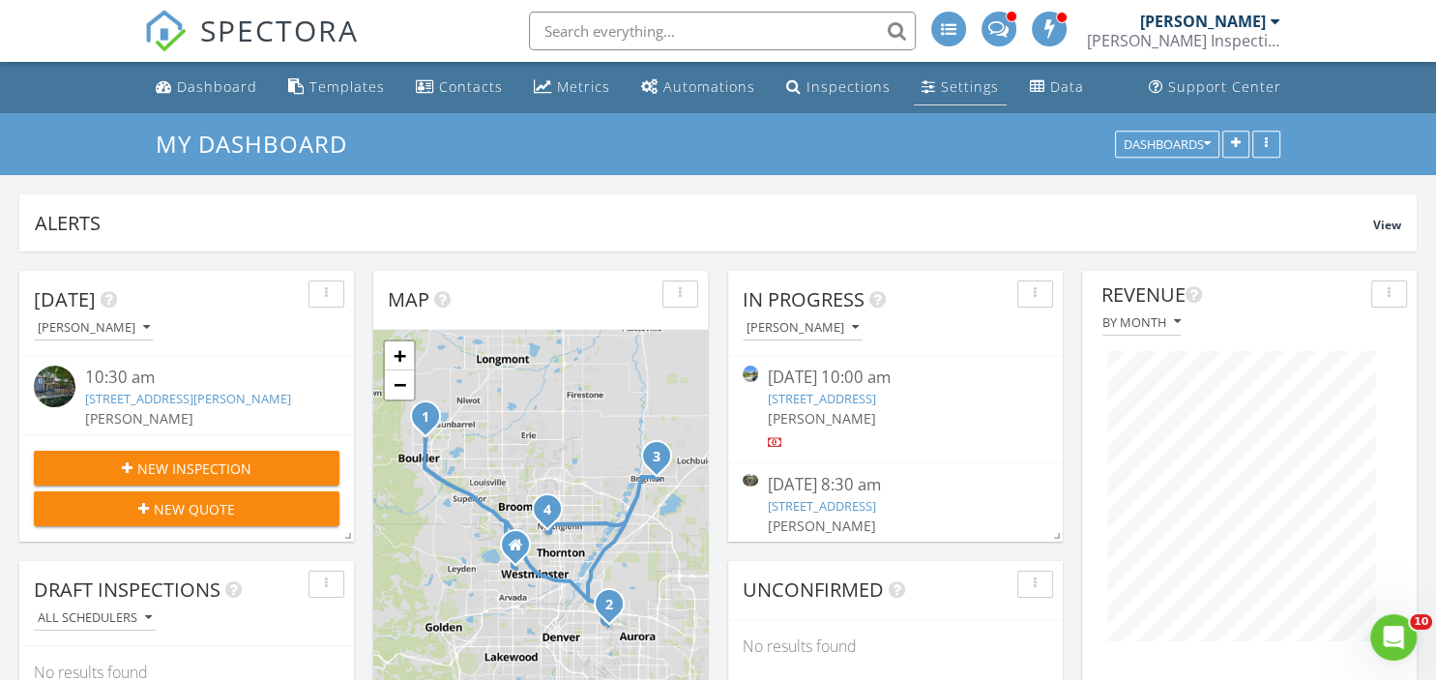
click at [941, 93] on div "Settings" at bounding box center [970, 86] width 58 height 18
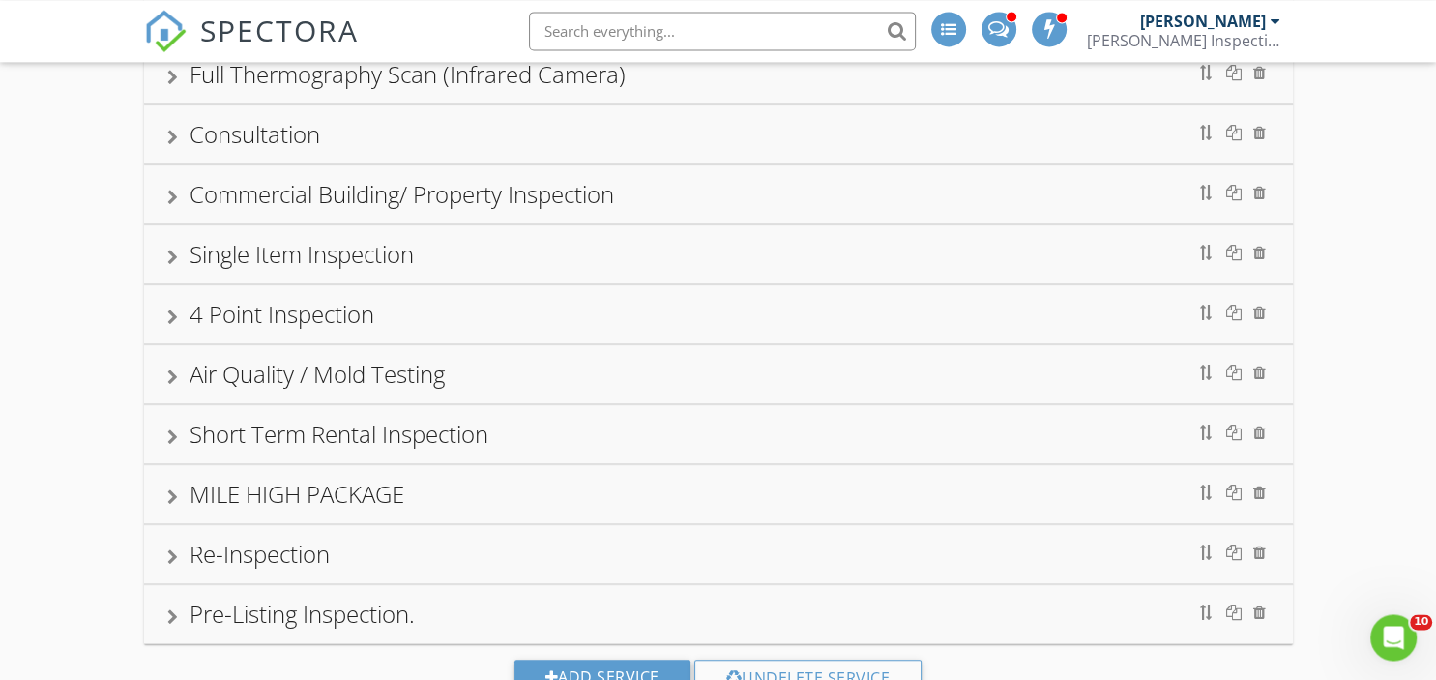
scroll to position [766, 0]
click at [280, 618] on div "Pre-Listing Inspection." at bounding box center [301, 611] width 225 height 32
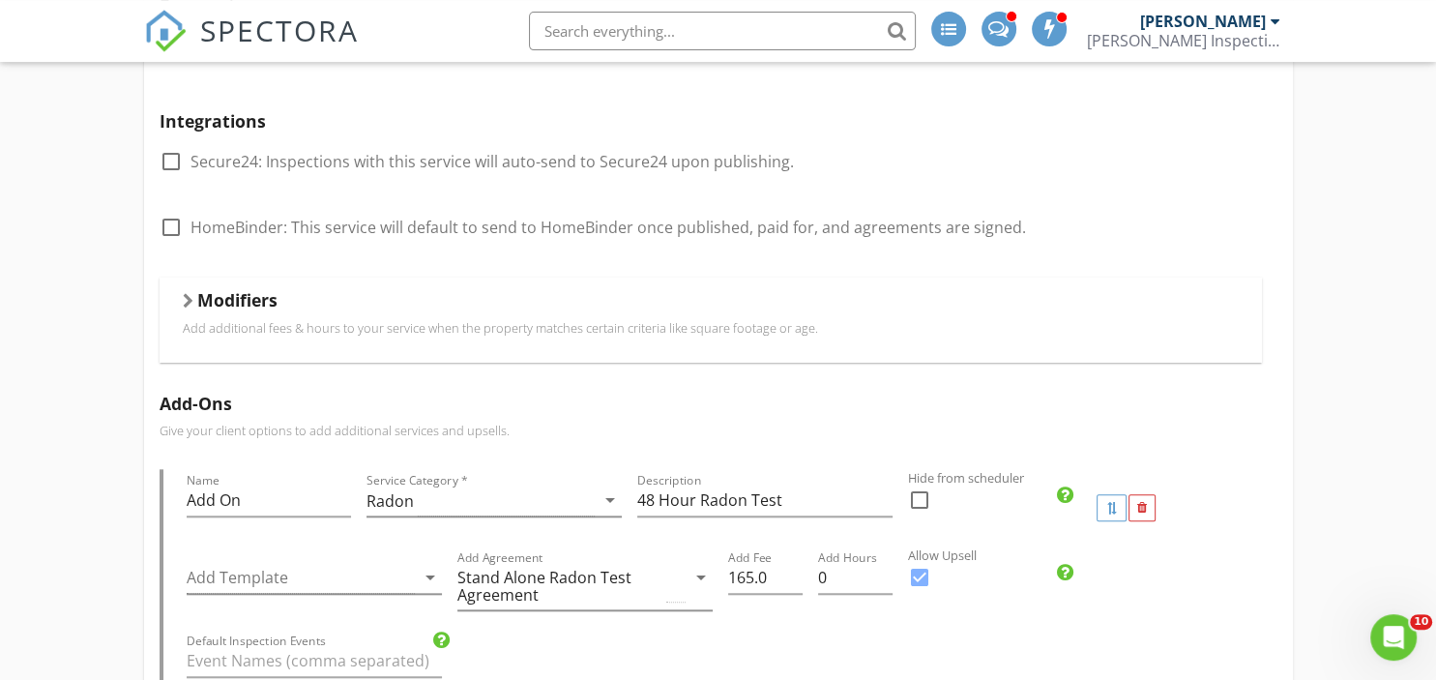
scroll to position [1744, 0]
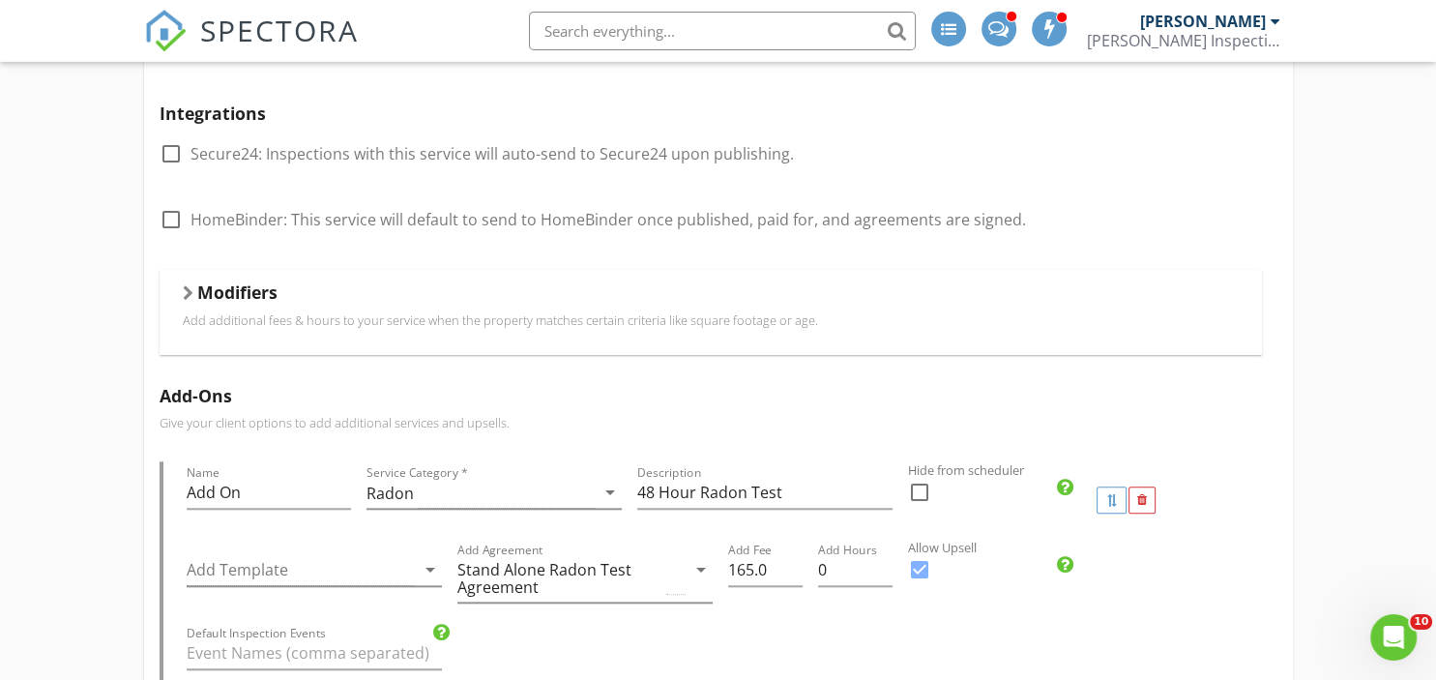
click at [247, 286] on h5 "Modifiers" at bounding box center [237, 291] width 80 height 19
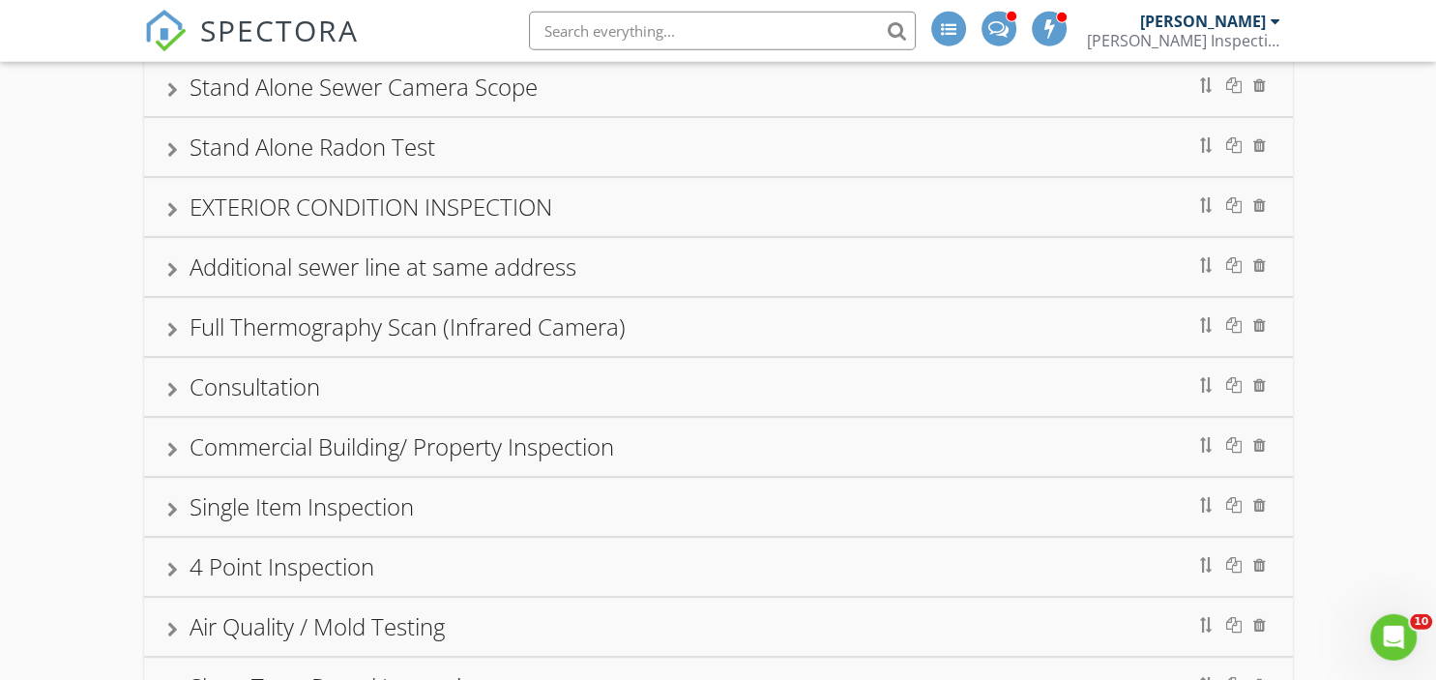
scroll to position [0, 0]
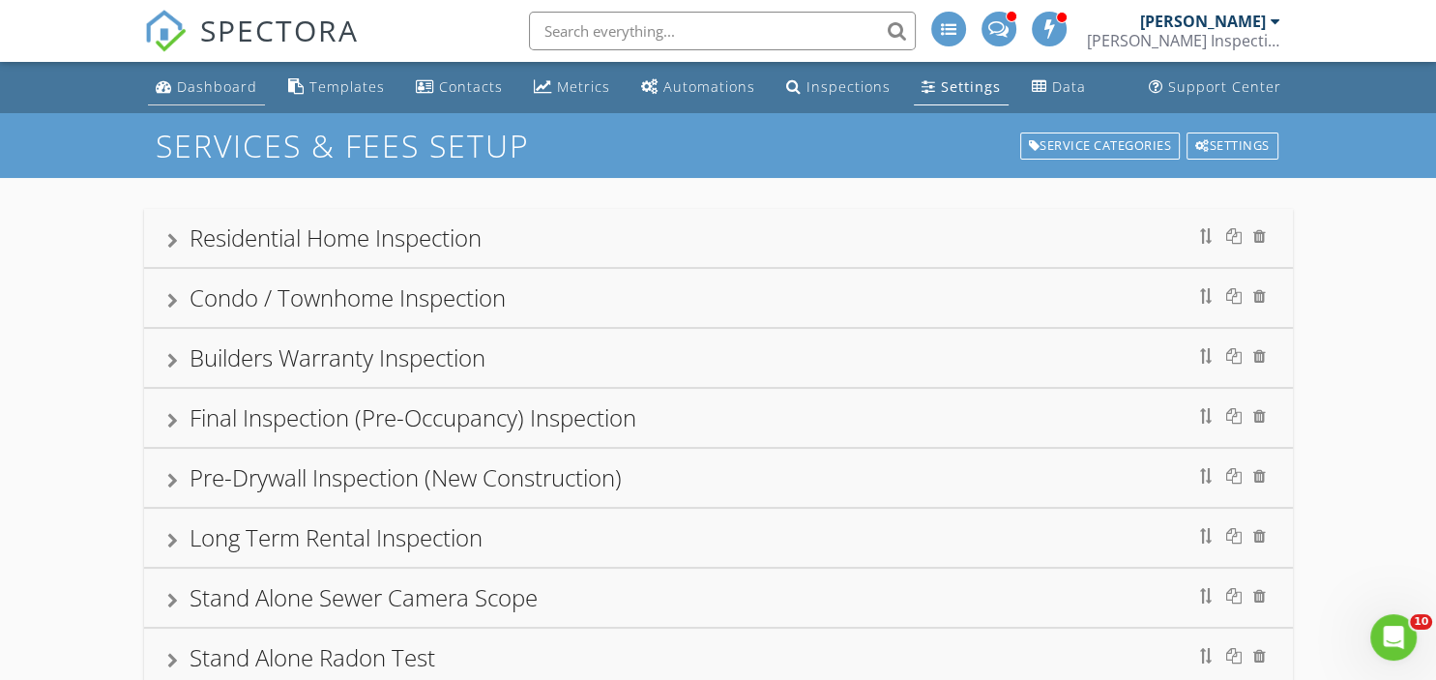
click at [215, 82] on div "Dashboard" at bounding box center [217, 86] width 80 height 18
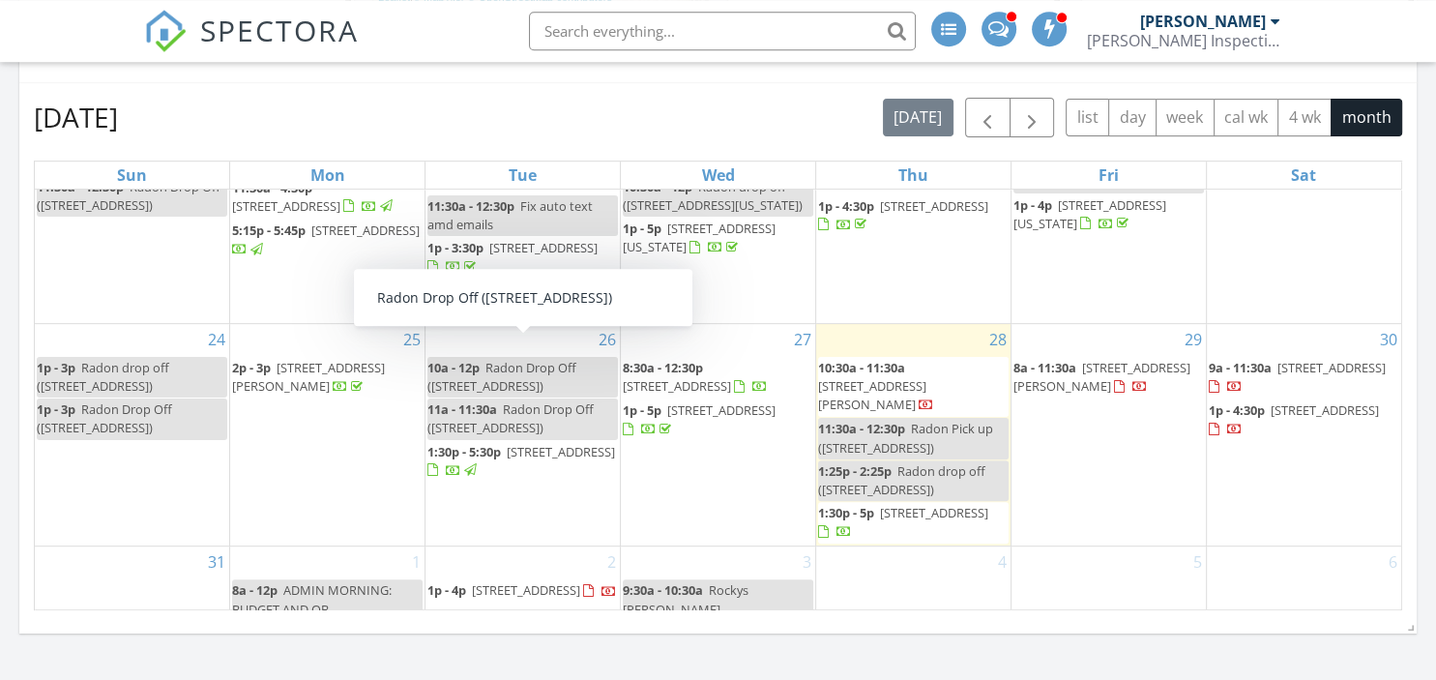
scroll to position [877, 0]
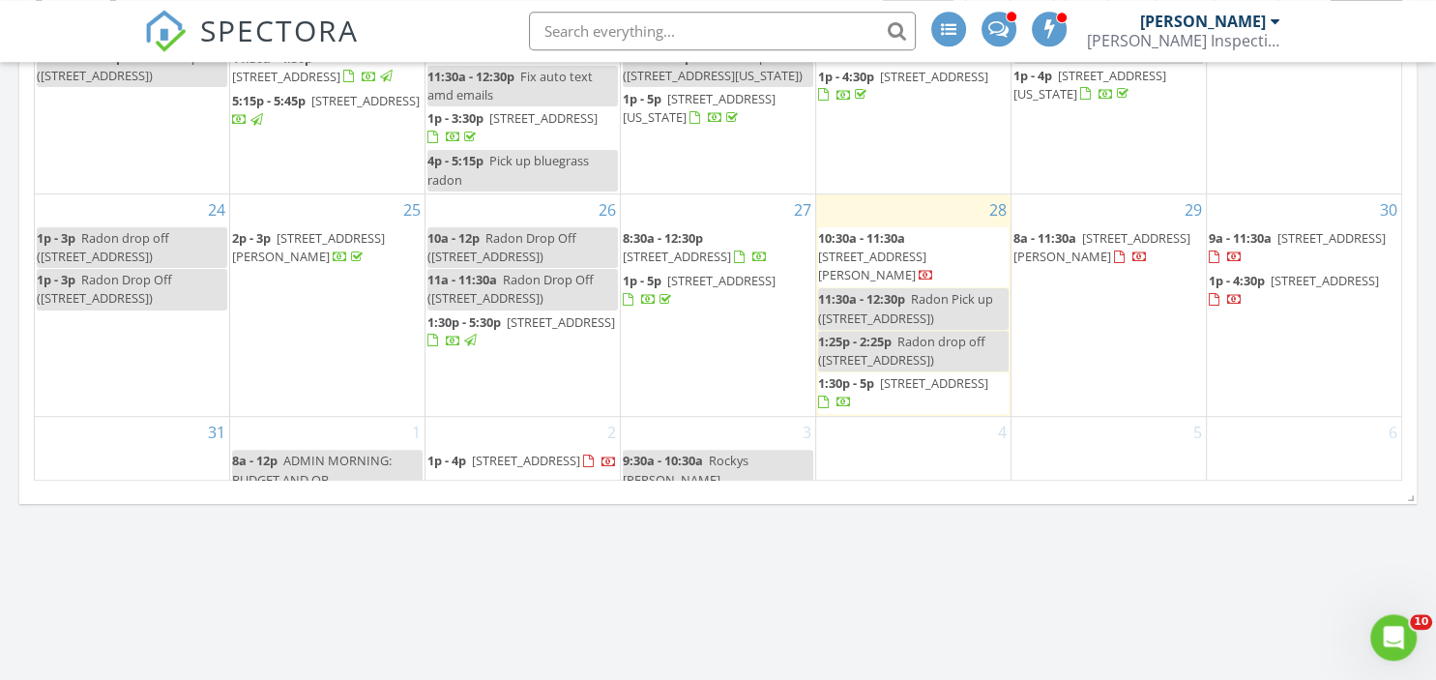
scroll to position [900, 0]
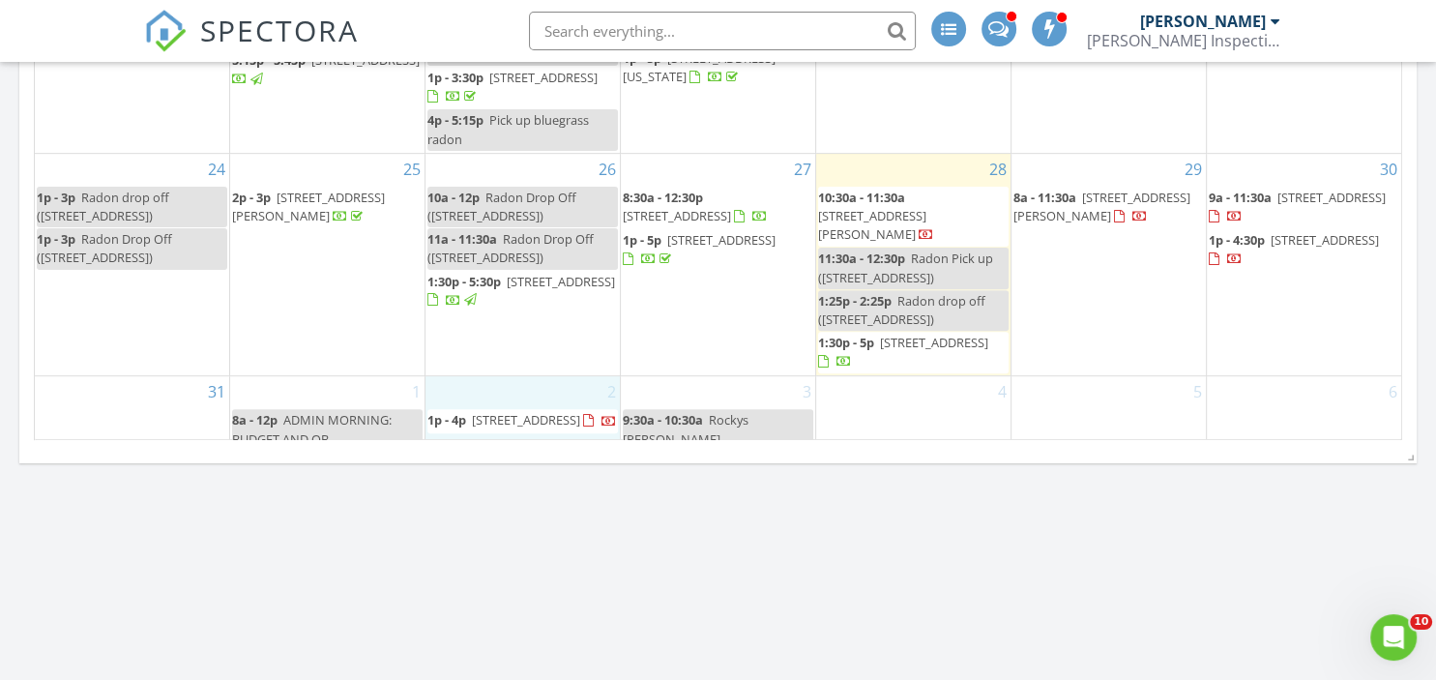
click at [524, 376] on div "2 1p - 4p 3725 Holland St, Wheat Ridge 80033" at bounding box center [522, 444] width 194 height 136
click at [527, 278] on link "Inspection" at bounding box center [521, 280] width 100 height 31
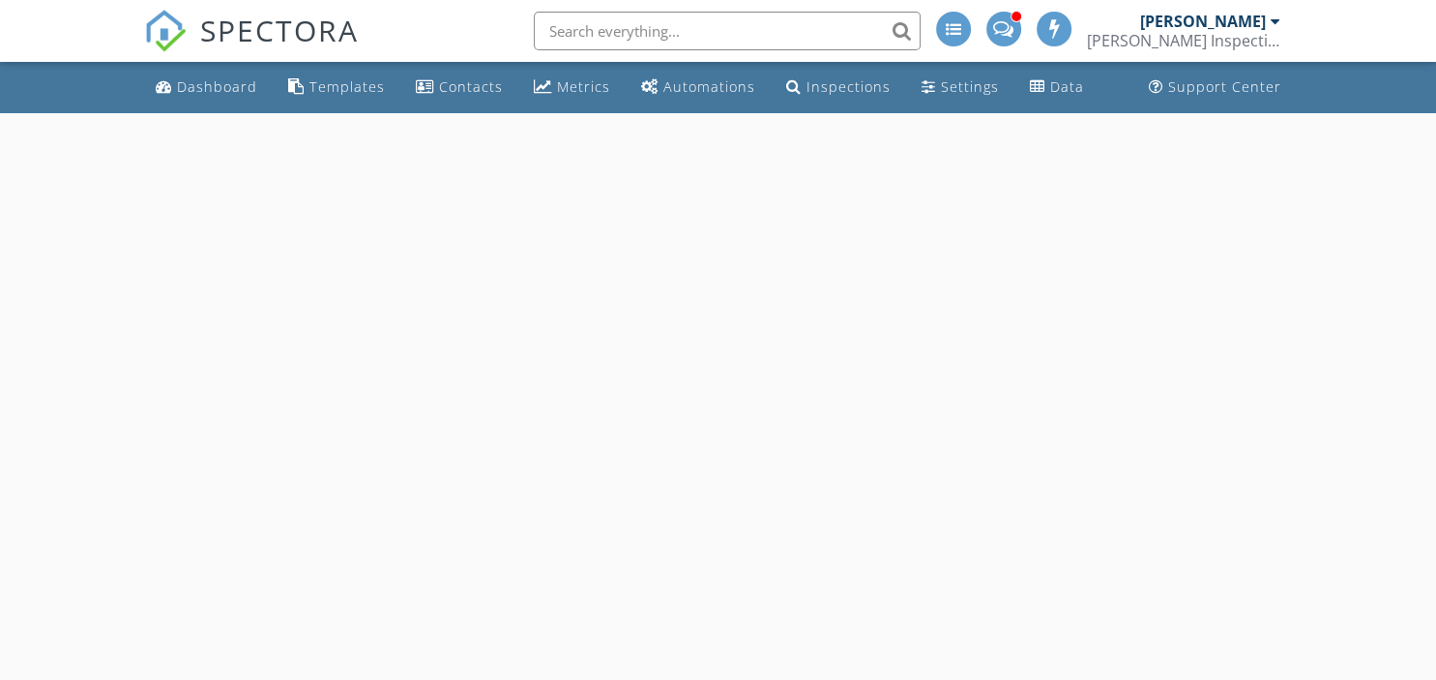
select select "8"
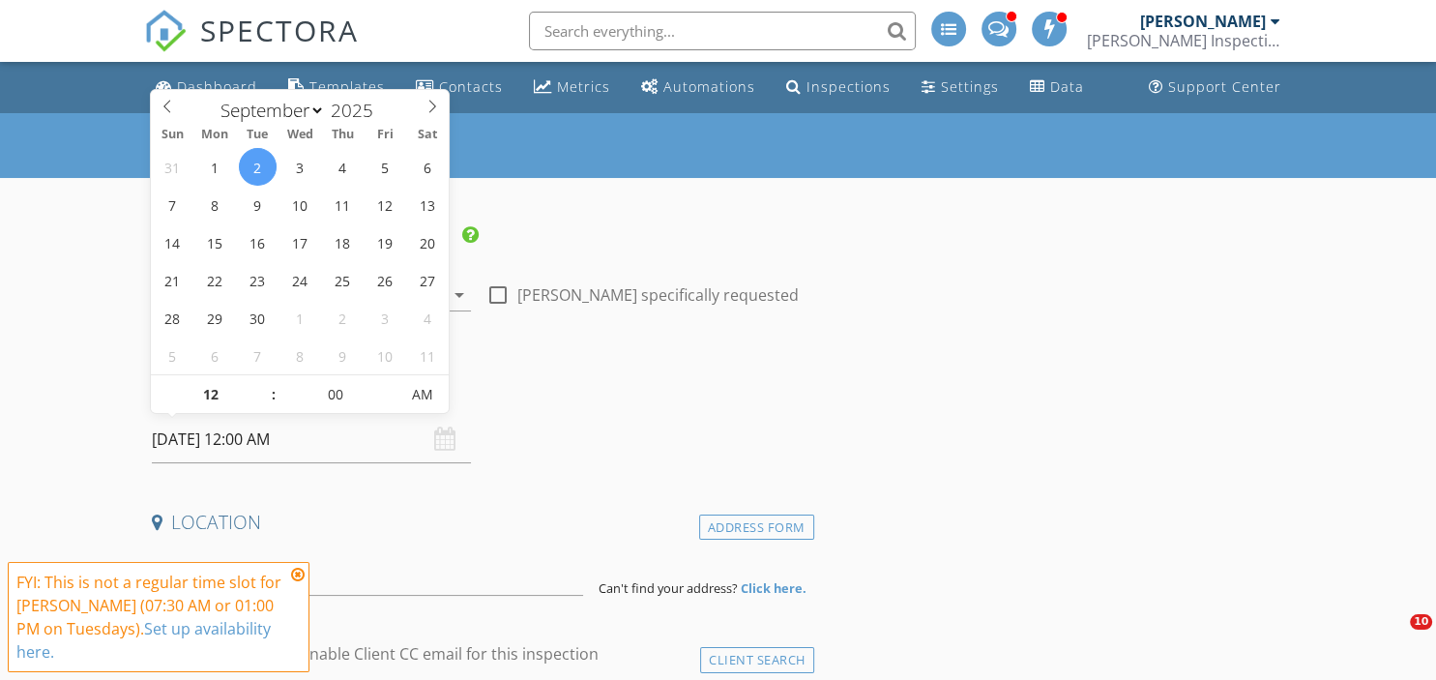
click at [177, 440] on input "[DATE] 12:00 AM" at bounding box center [312, 439] width 320 height 47
click at [261, 375] on div "12 : 00 AM" at bounding box center [300, 393] width 298 height 39
type input "01"
type input "[DATE] 1:00 AM"
click at [262, 382] on span at bounding box center [264, 384] width 14 height 19
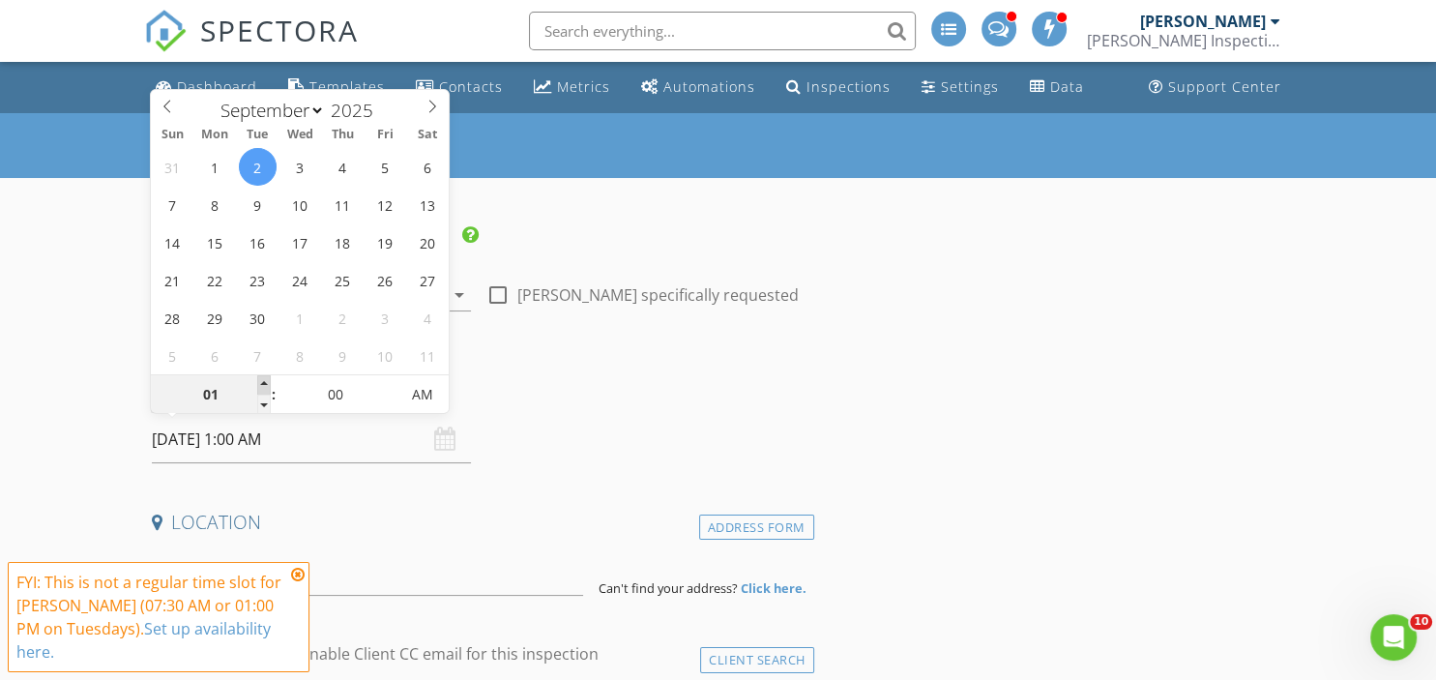
type input "02"
type input "09/02/2025 2:00 AM"
click at [262, 382] on span at bounding box center [264, 384] width 14 height 19
type input "03"
type input "09/02/2025 3:00 AM"
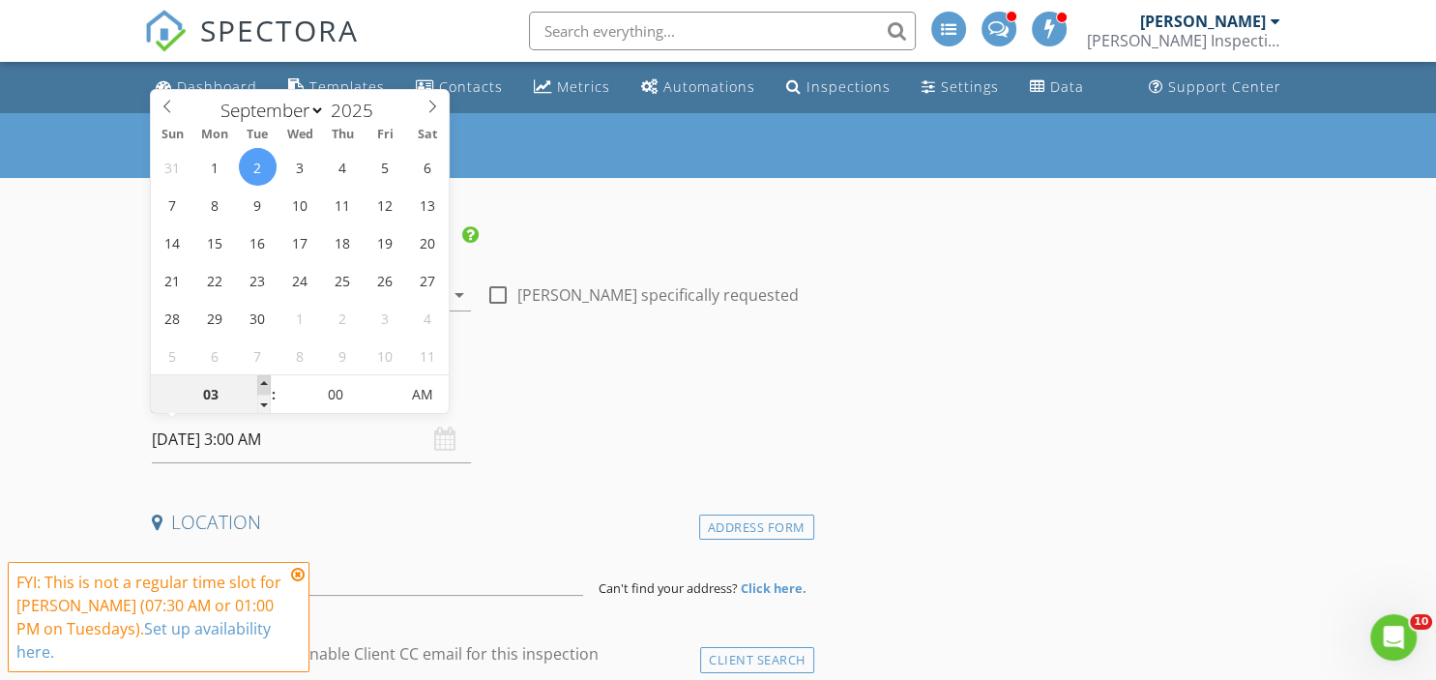
click at [262, 382] on span at bounding box center [264, 384] width 14 height 19
type input "04"
type input "09/02/2025 4:00 AM"
click at [262, 382] on span at bounding box center [264, 384] width 14 height 19
type input "05"
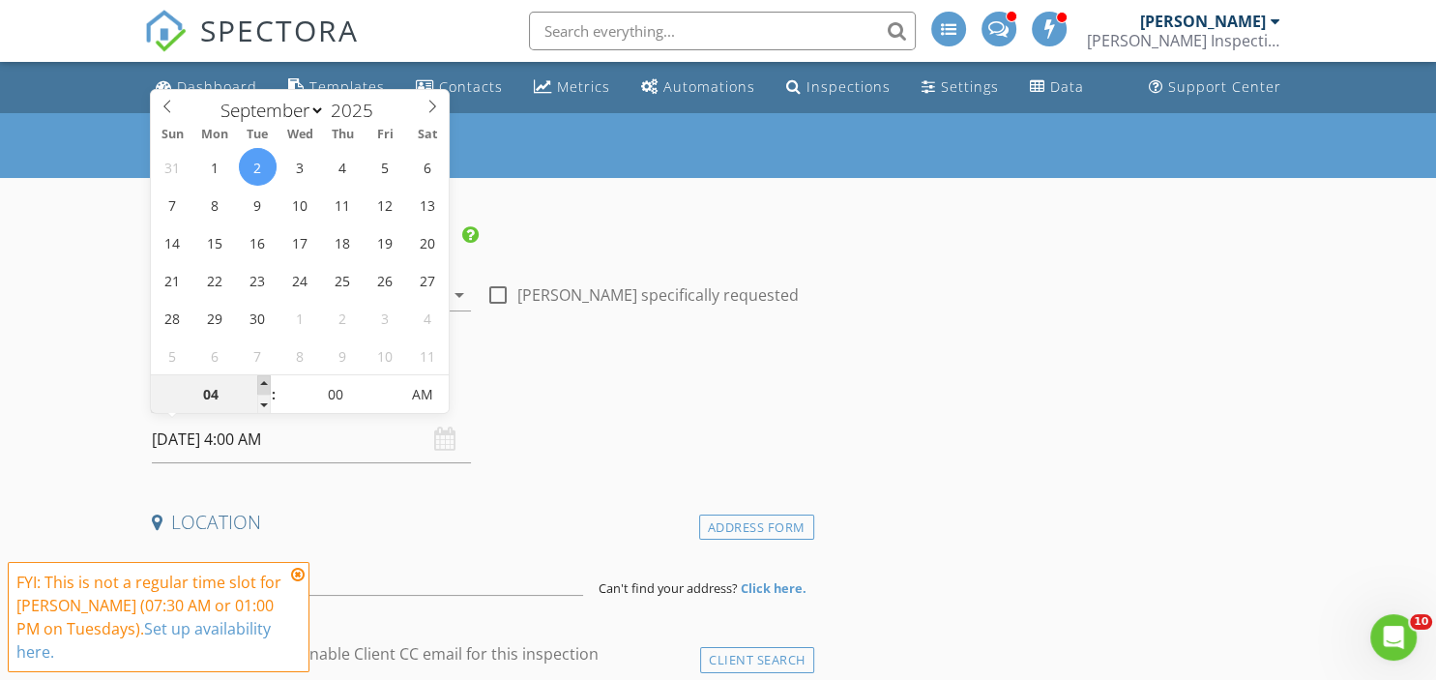
type input "09/02/2025 5:00 AM"
click at [262, 382] on span at bounding box center [264, 384] width 14 height 19
type input "06"
type input "09/02/2025 6:00 AM"
click at [262, 382] on span at bounding box center [264, 384] width 14 height 19
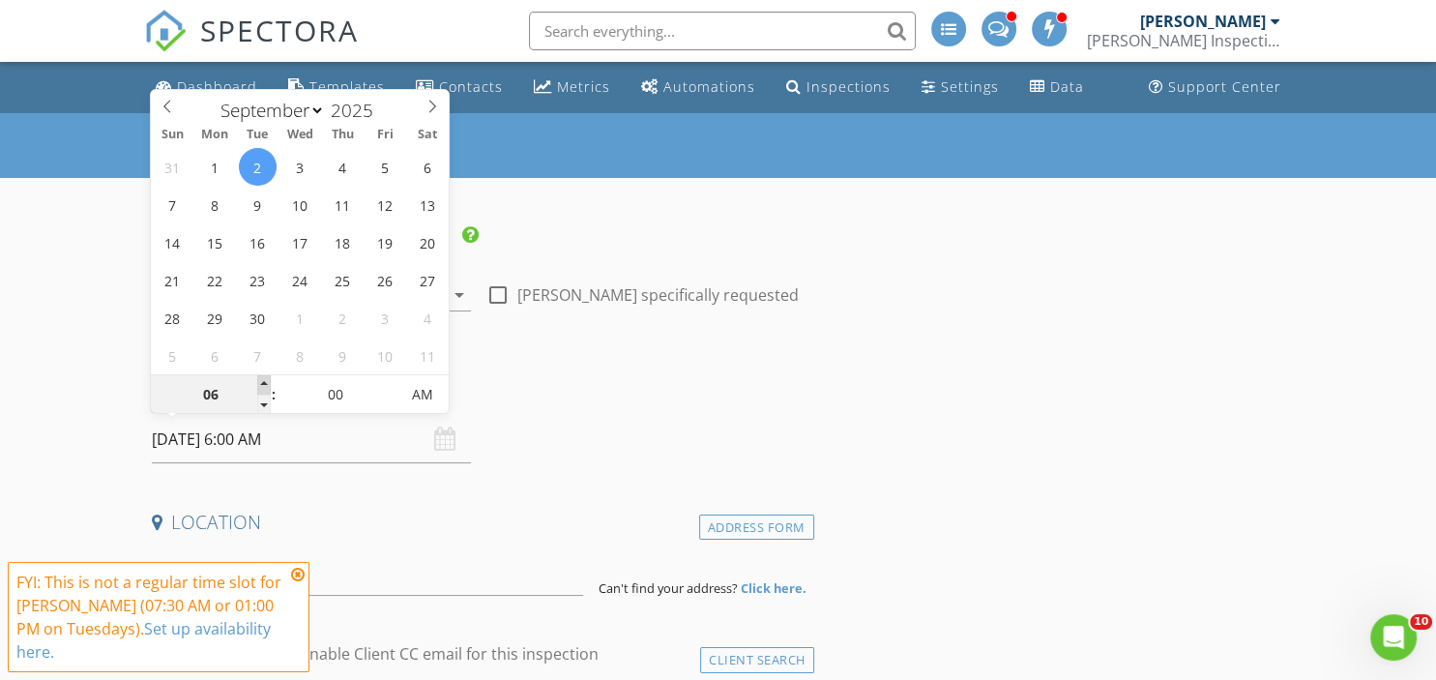
type input "07"
type input "09/02/2025 7:00 AM"
click at [262, 382] on span at bounding box center [264, 384] width 14 height 19
type input "08"
type input "09/02/2025 8:00 AM"
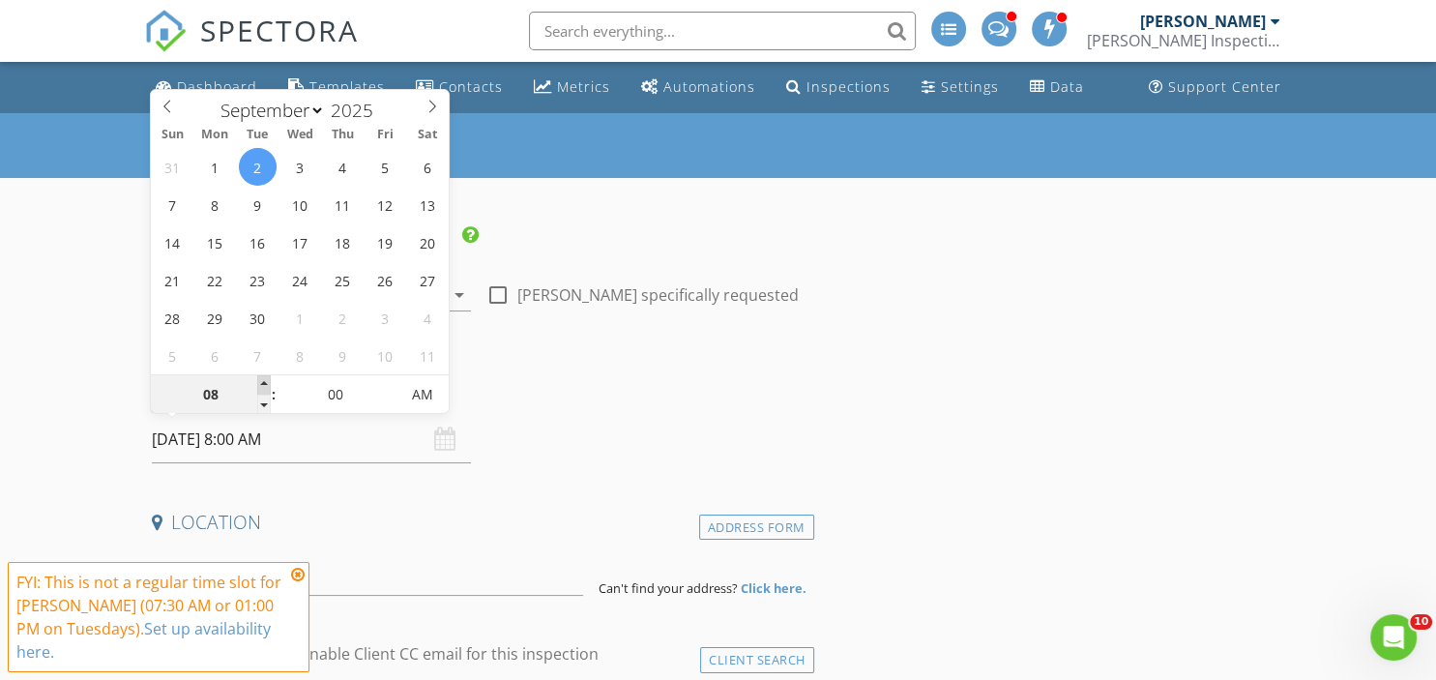
click at [262, 382] on span at bounding box center [264, 384] width 14 height 19
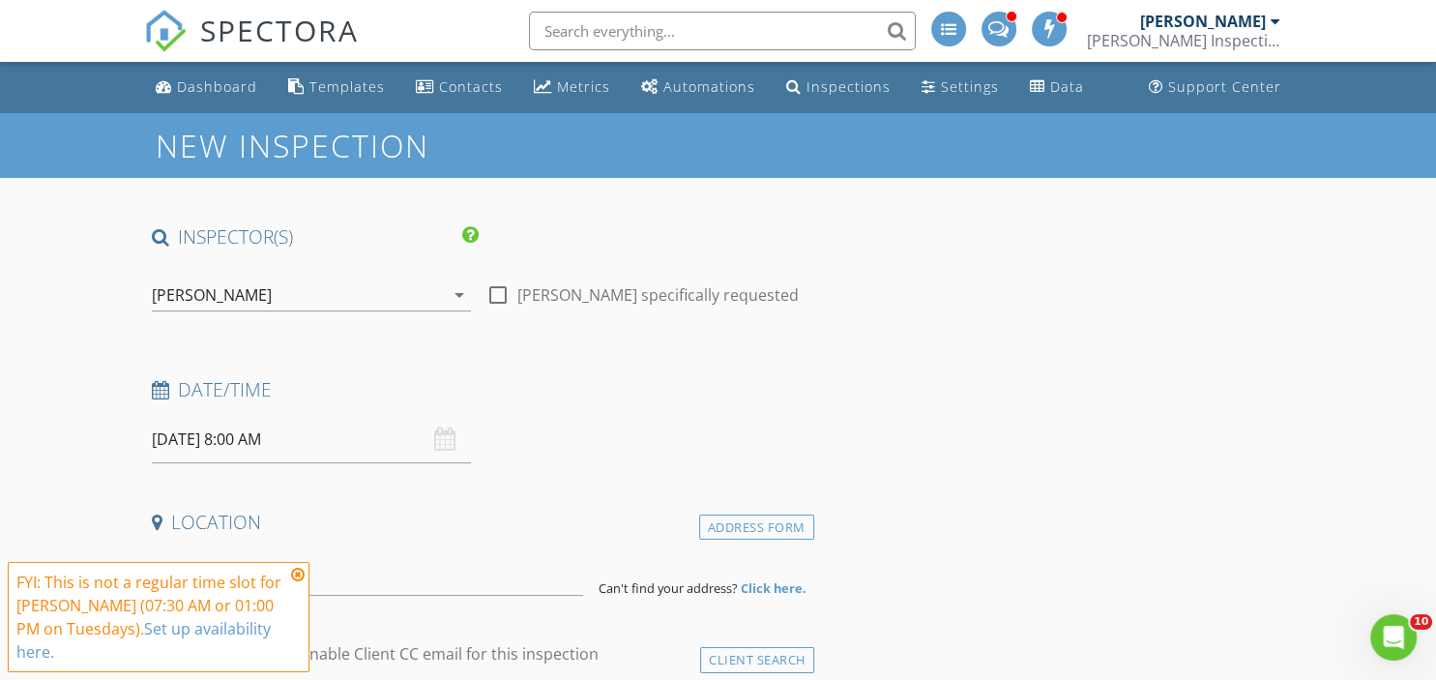
click at [300, 577] on icon at bounding box center [298, 573] width 14 height 15
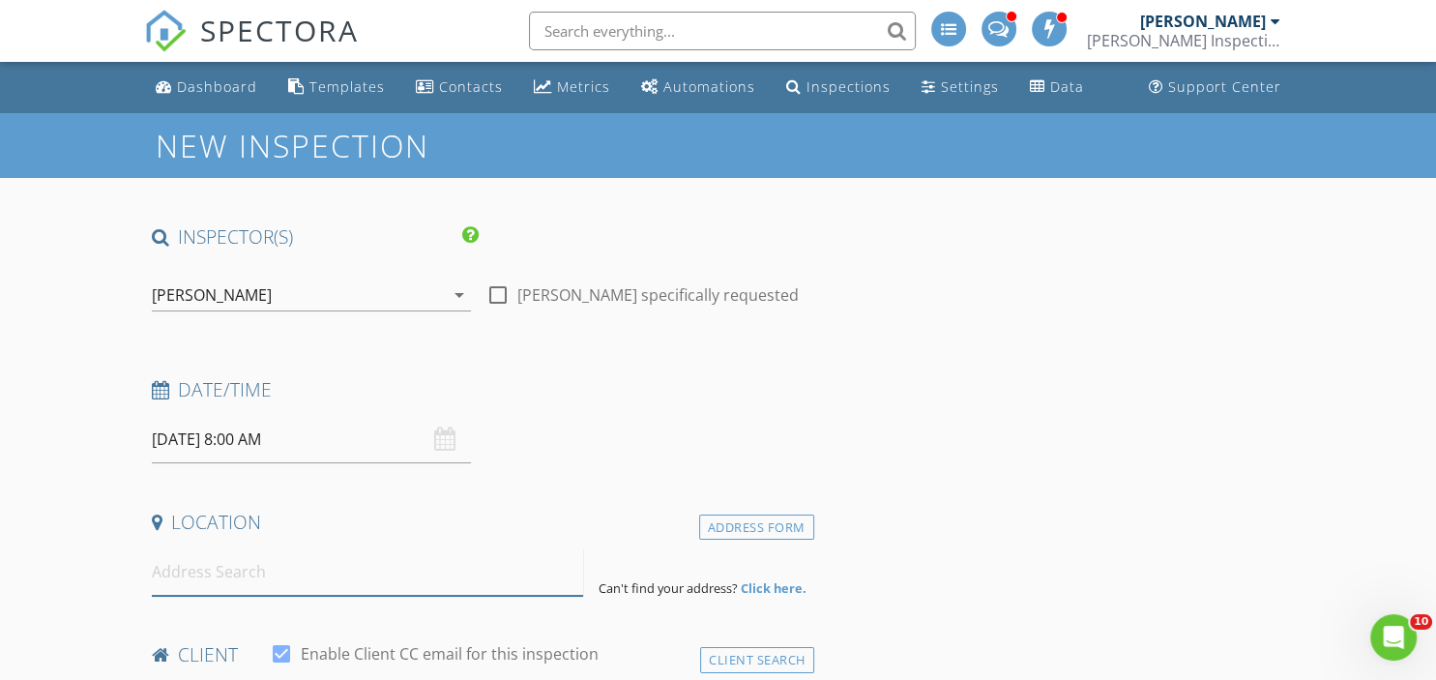
click at [231, 573] on input at bounding box center [367, 571] width 431 height 47
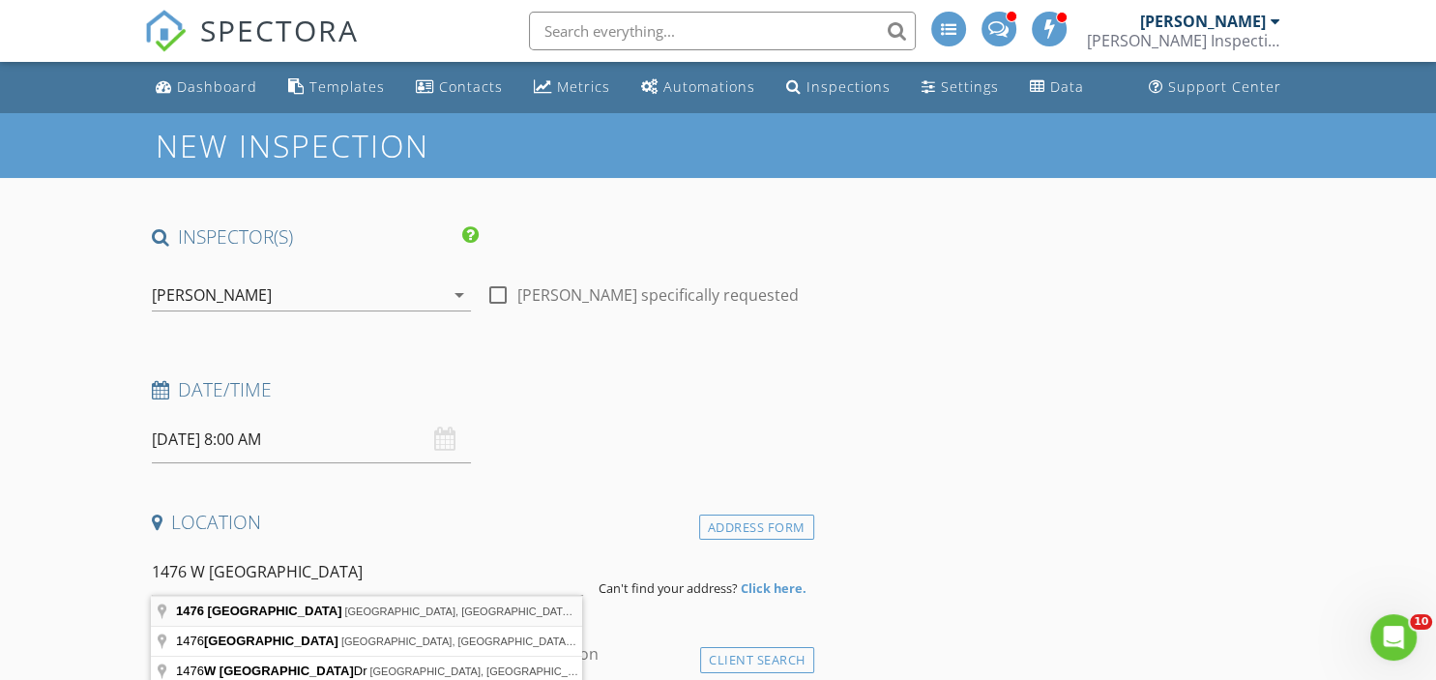
type input "1476 West Dakota Avenue, Denver, CO, USA"
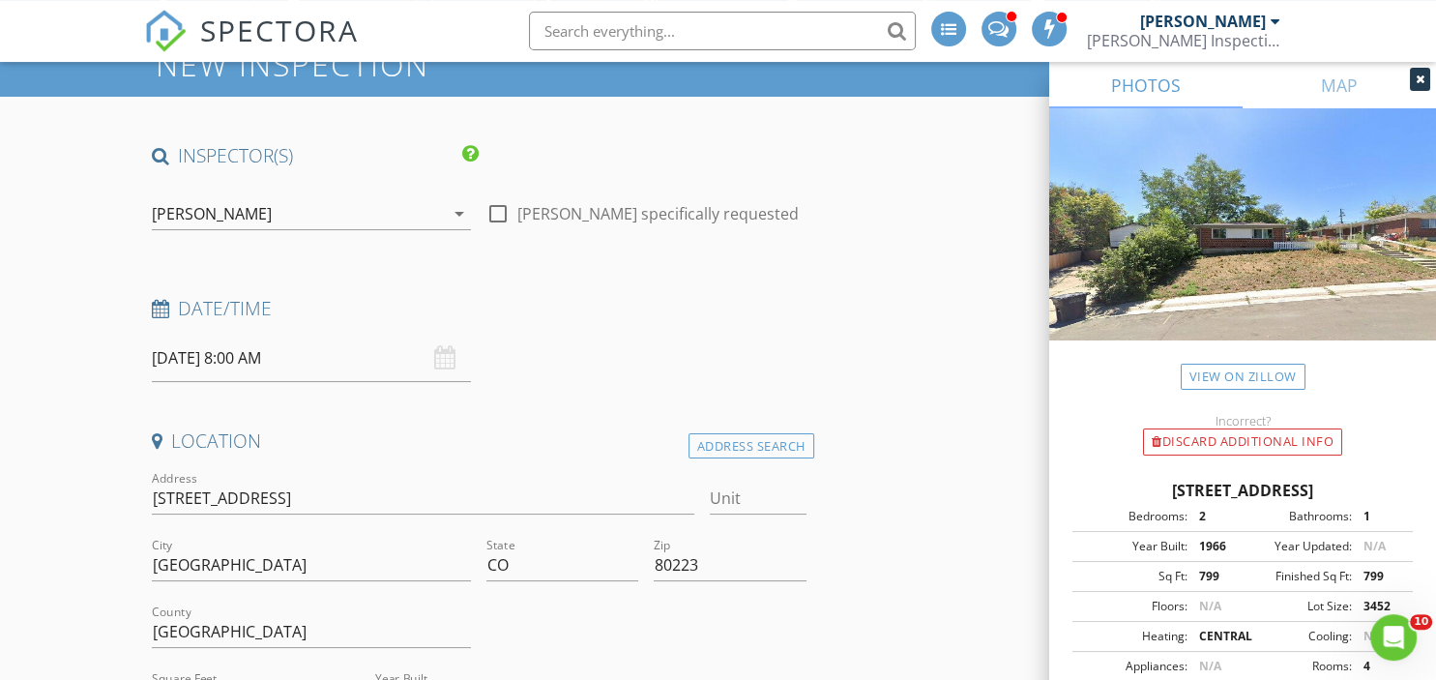
scroll to position [192, 0]
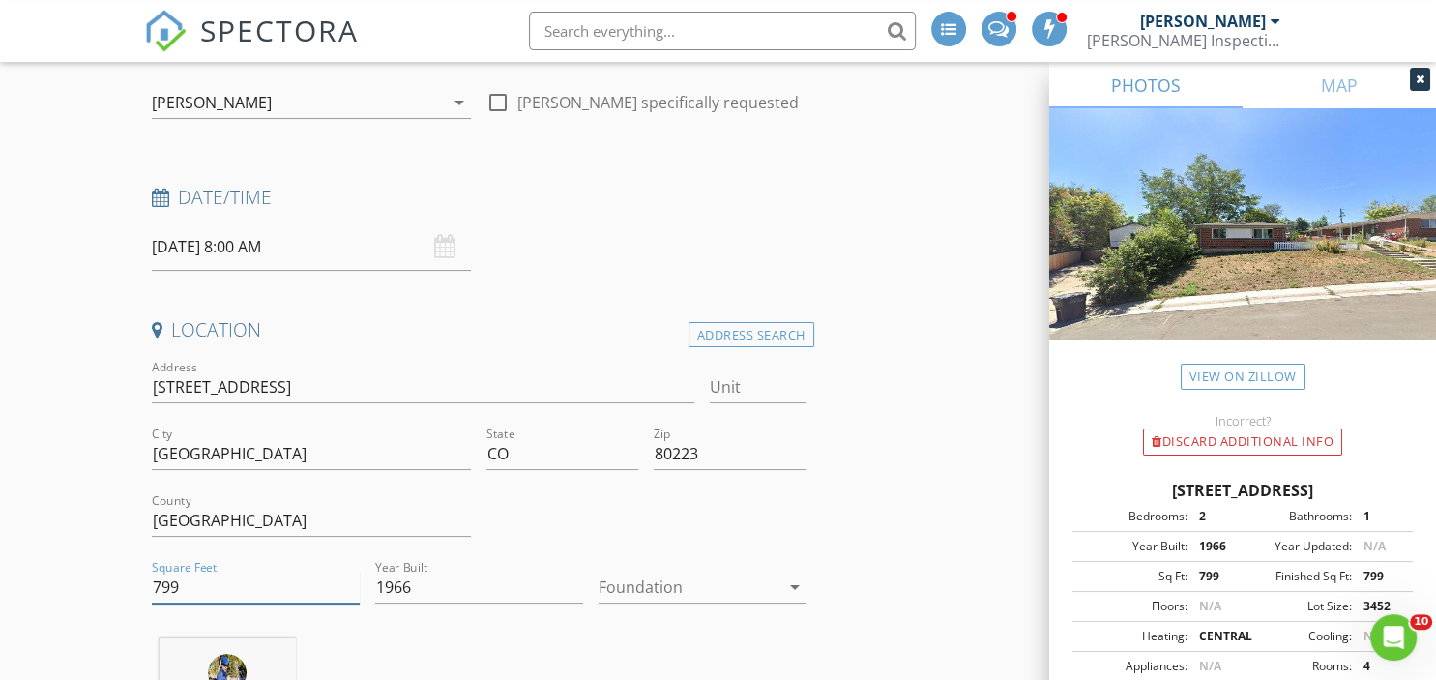
click at [192, 583] on input "799" at bounding box center [256, 587] width 208 height 32
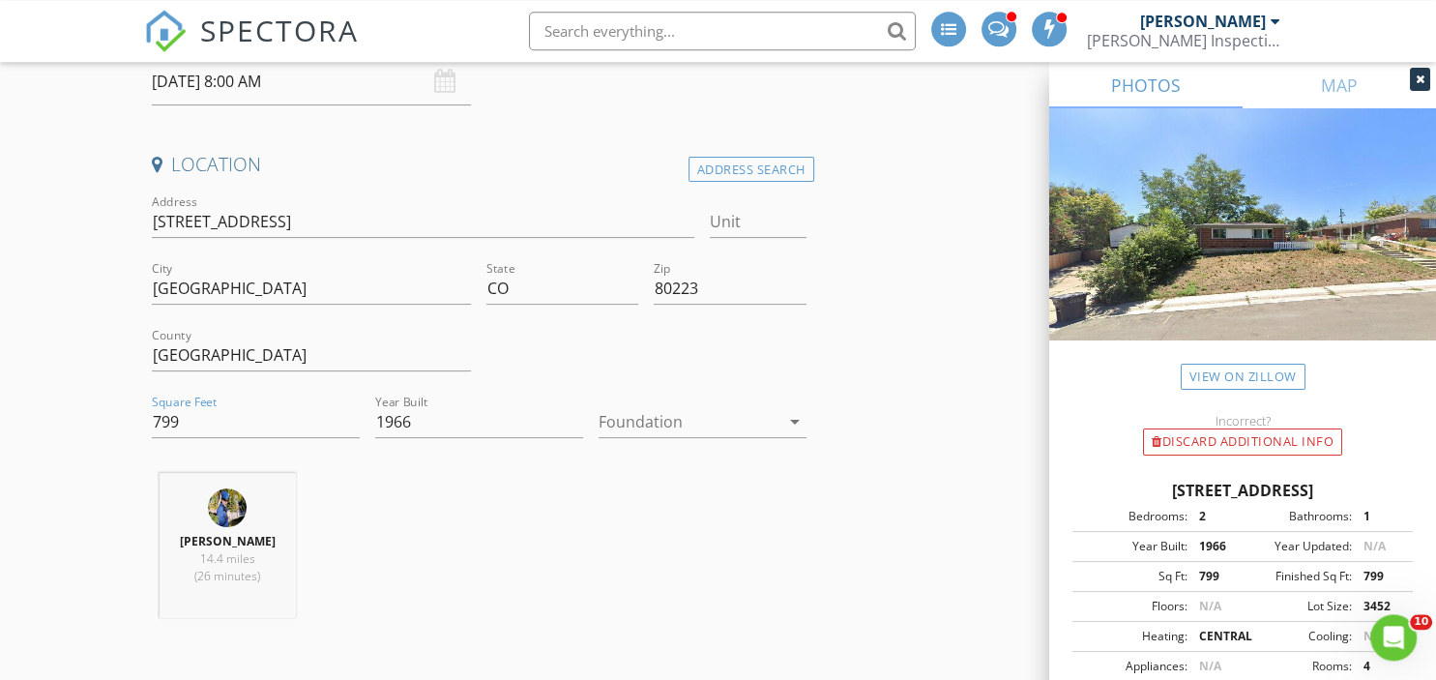
click at [711, 421] on div at bounding box center [688, 421] width 181 height 31
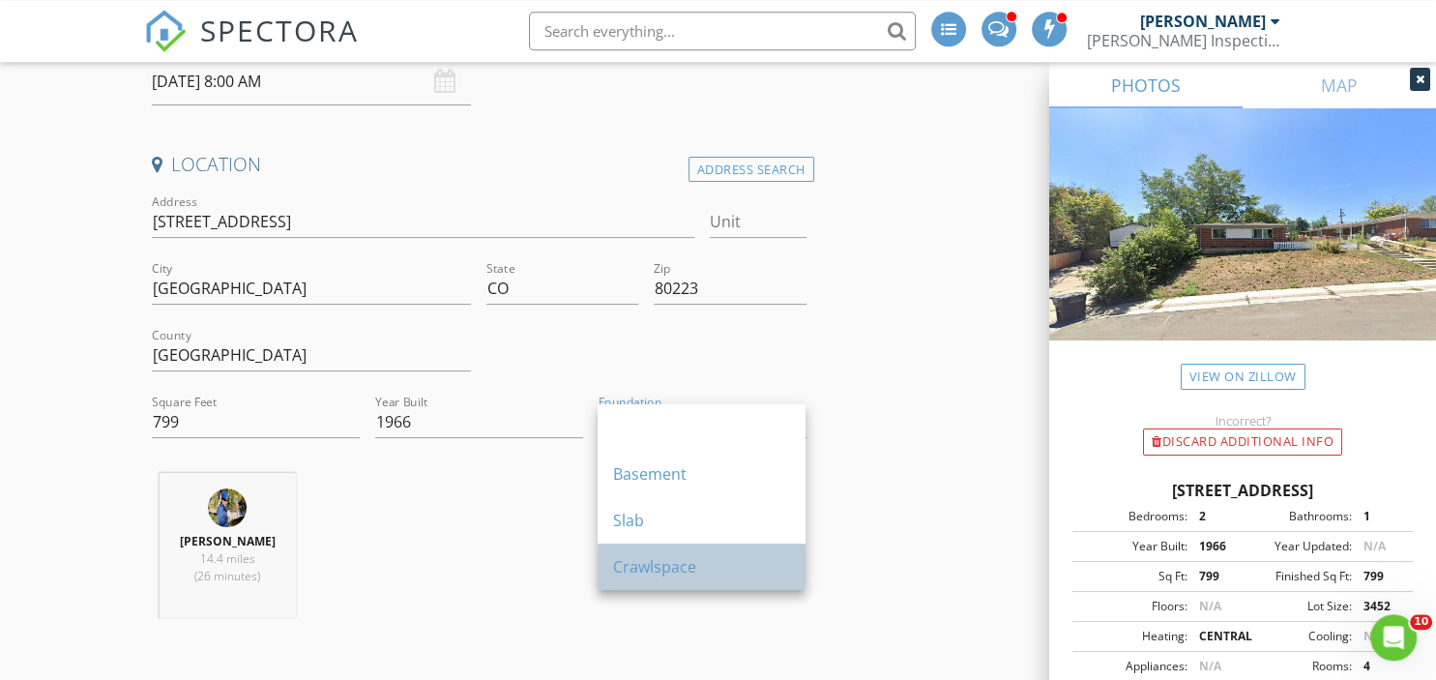
click at [662, 566] on div "Crawlspace" at bounding box center [701, 566] width 177 height 23
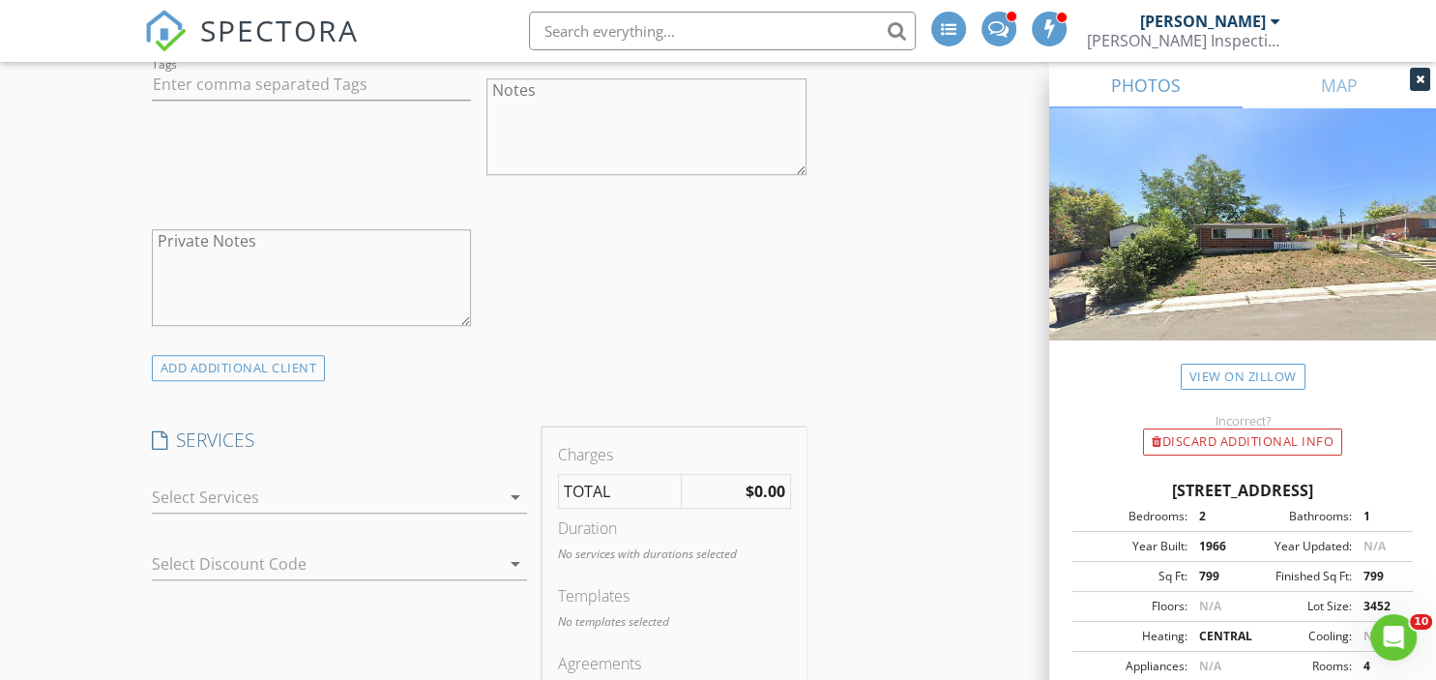
scroll to position [1494, 0]
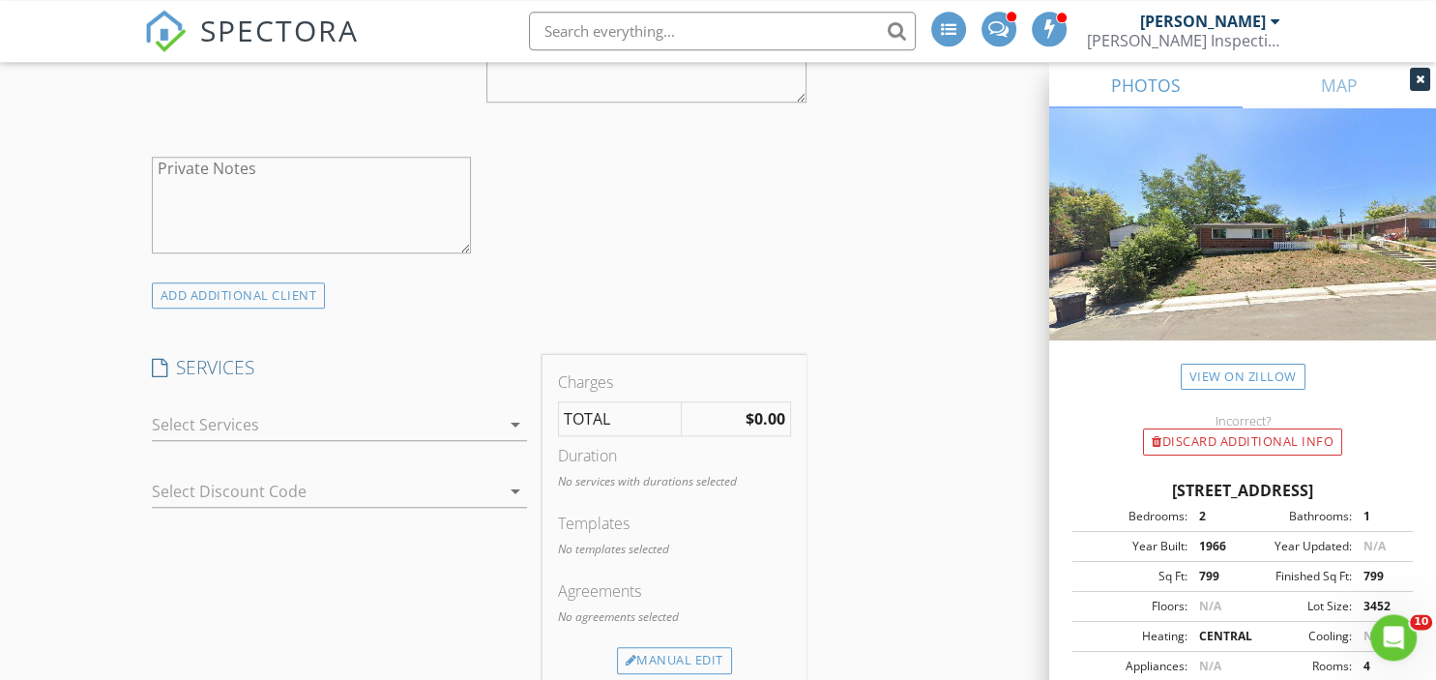
click at [198, 414] on div at bounding box center [326, 424] width 348 height 31
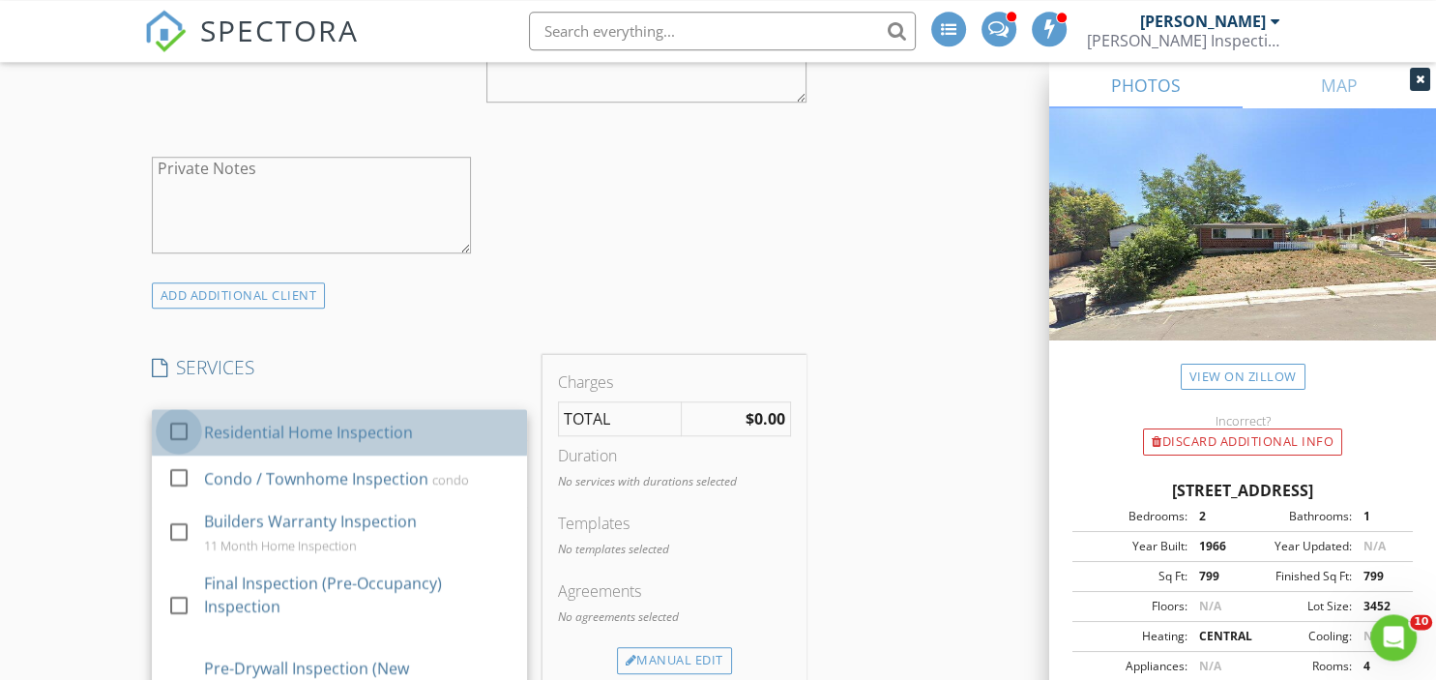
click at [176, 427] on div at bounding box center [178, 431] width 33 height 33
checkbox input "false"
checkbox input "true"
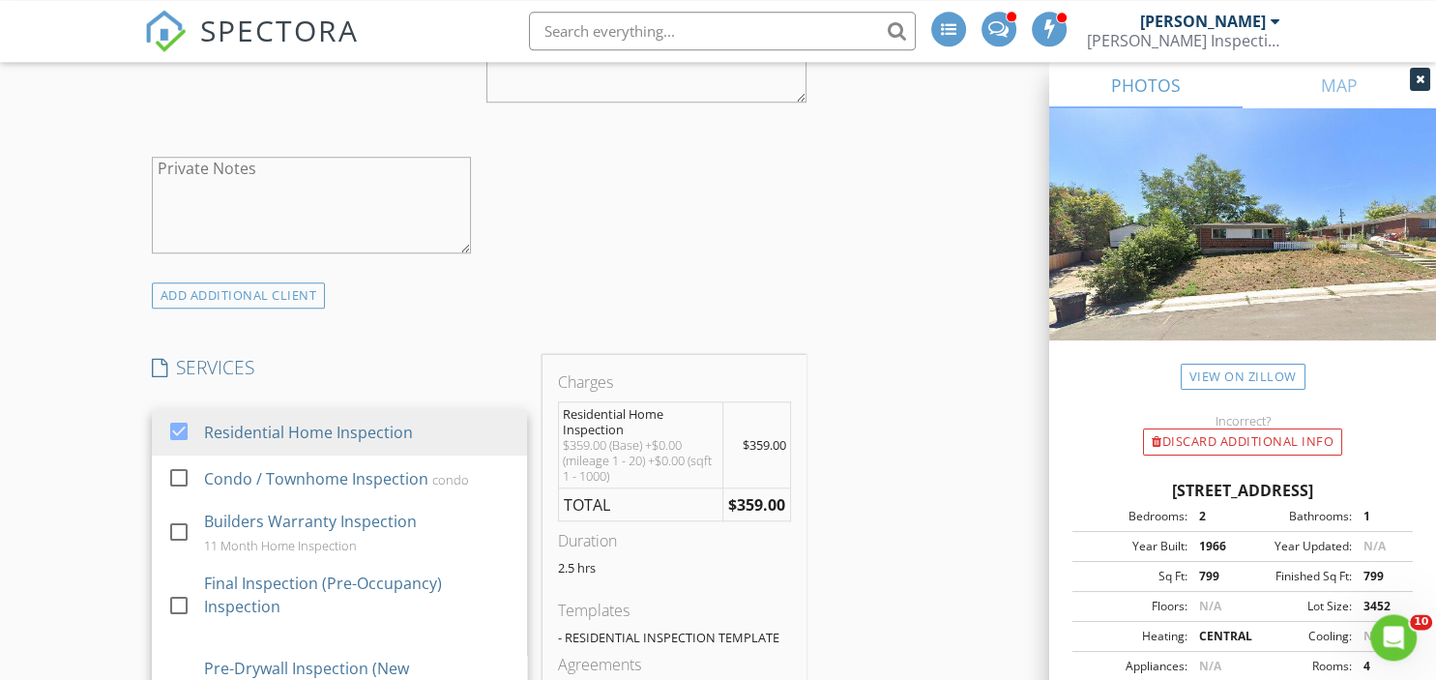
click at [114, 441] on div "New Inspection INSPECTOR(S) check_box Stephen Stauss PRIMARY Stephen Stauss arr…" at bounding box center [718, 678] width 1436 height 4119
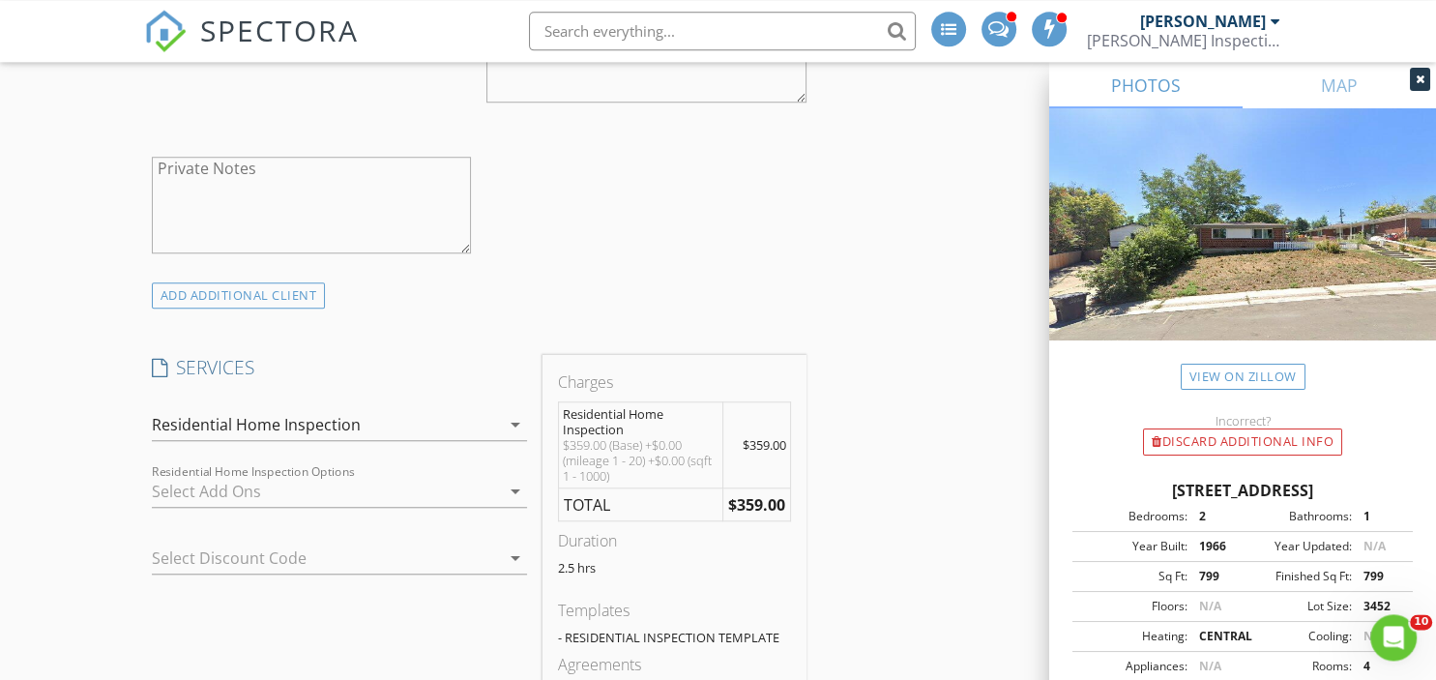
click at [227, 487] on div at bounding box center [326, 491] width 348 height 31
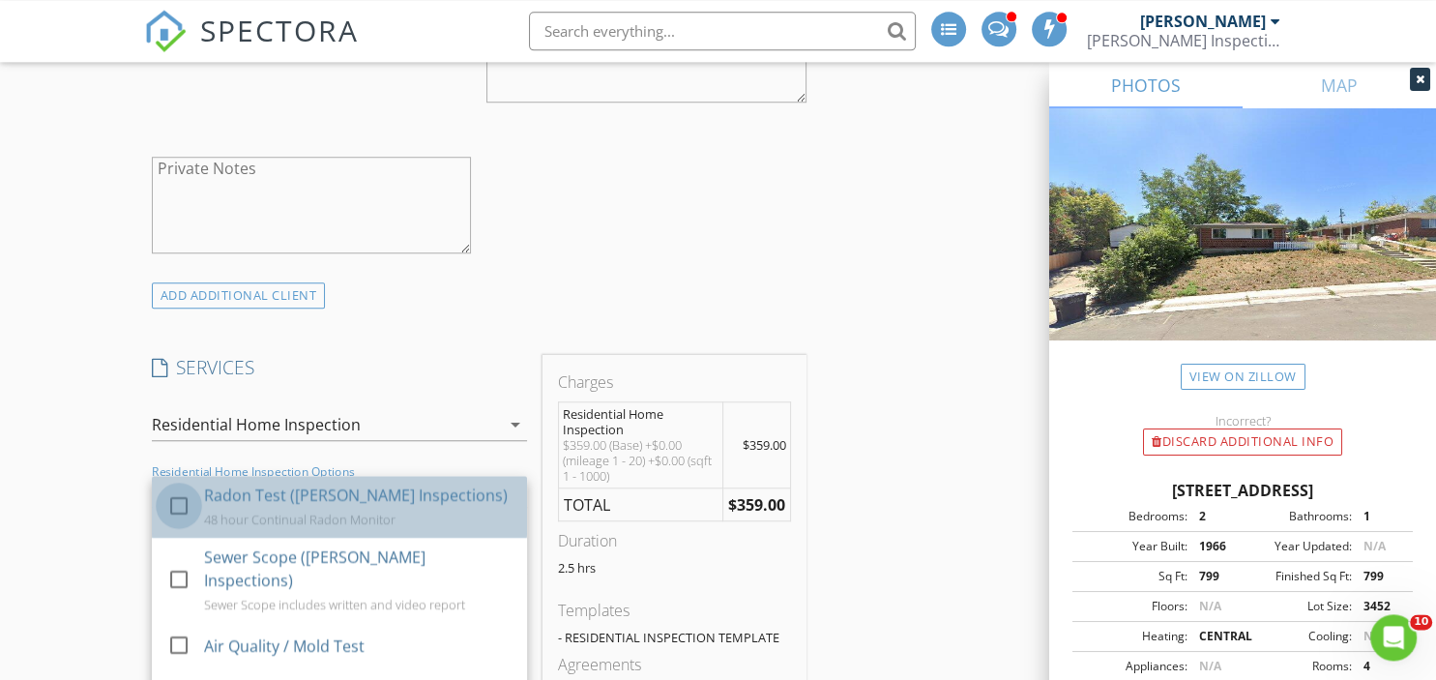
click at [180, 506] on div at bounding box center [178, 505] width 33 height 33
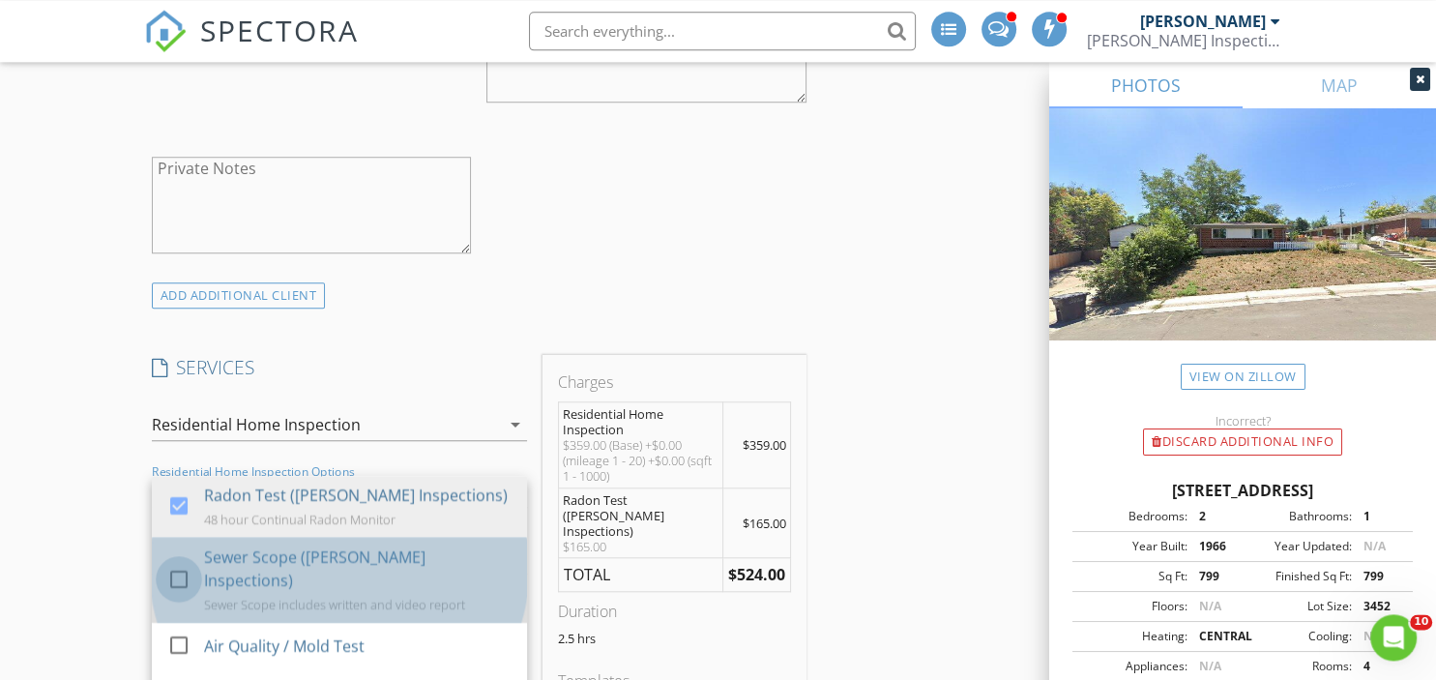
click at [179, 563] on div at bounding box center [178, 579] width 33 height 33
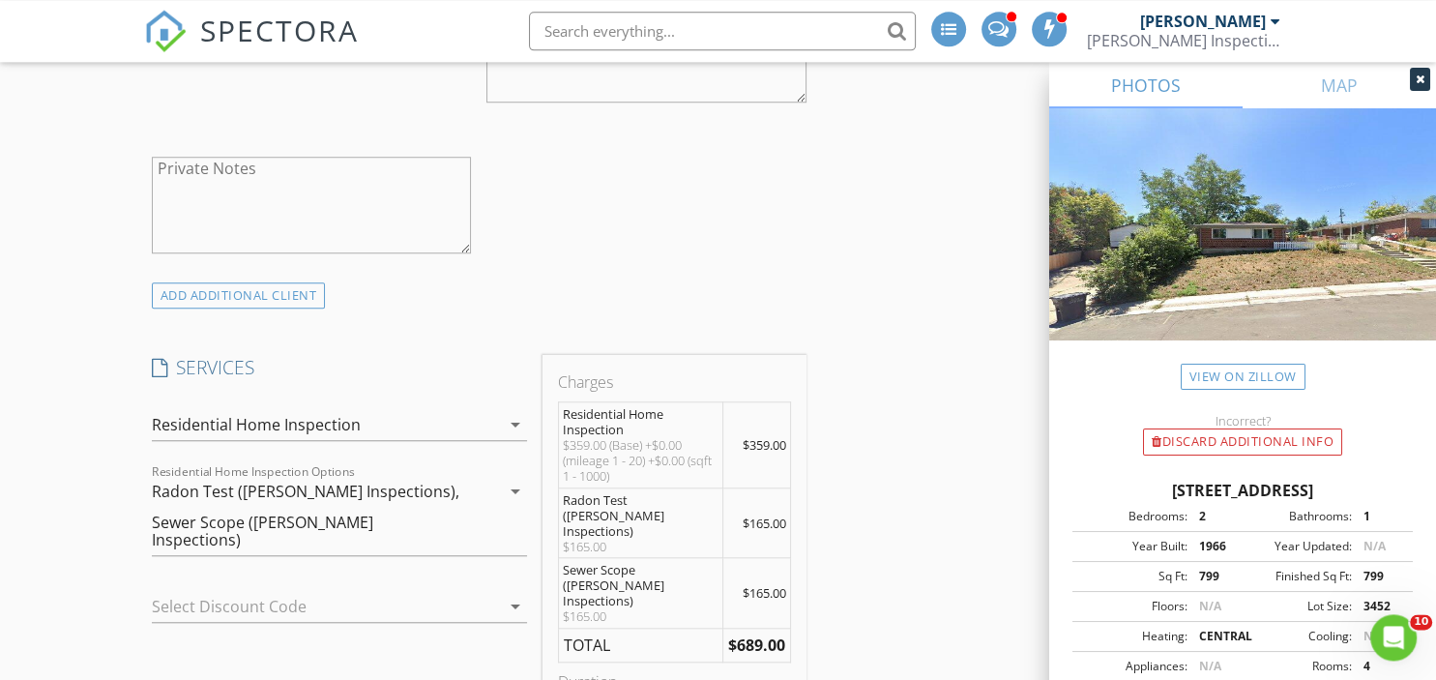
scroll to position [1574, 0]
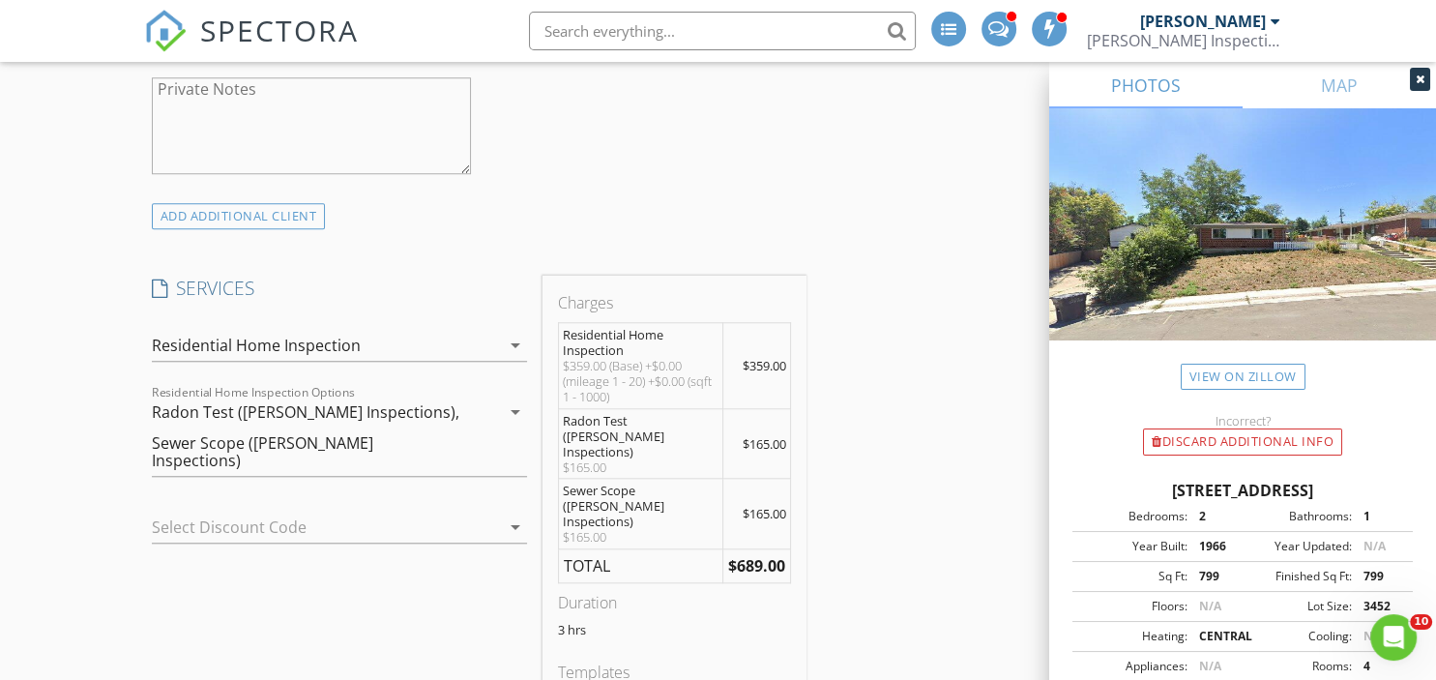
click at [243, 517] on div at bounding box center [312, 526] width 321 height 31
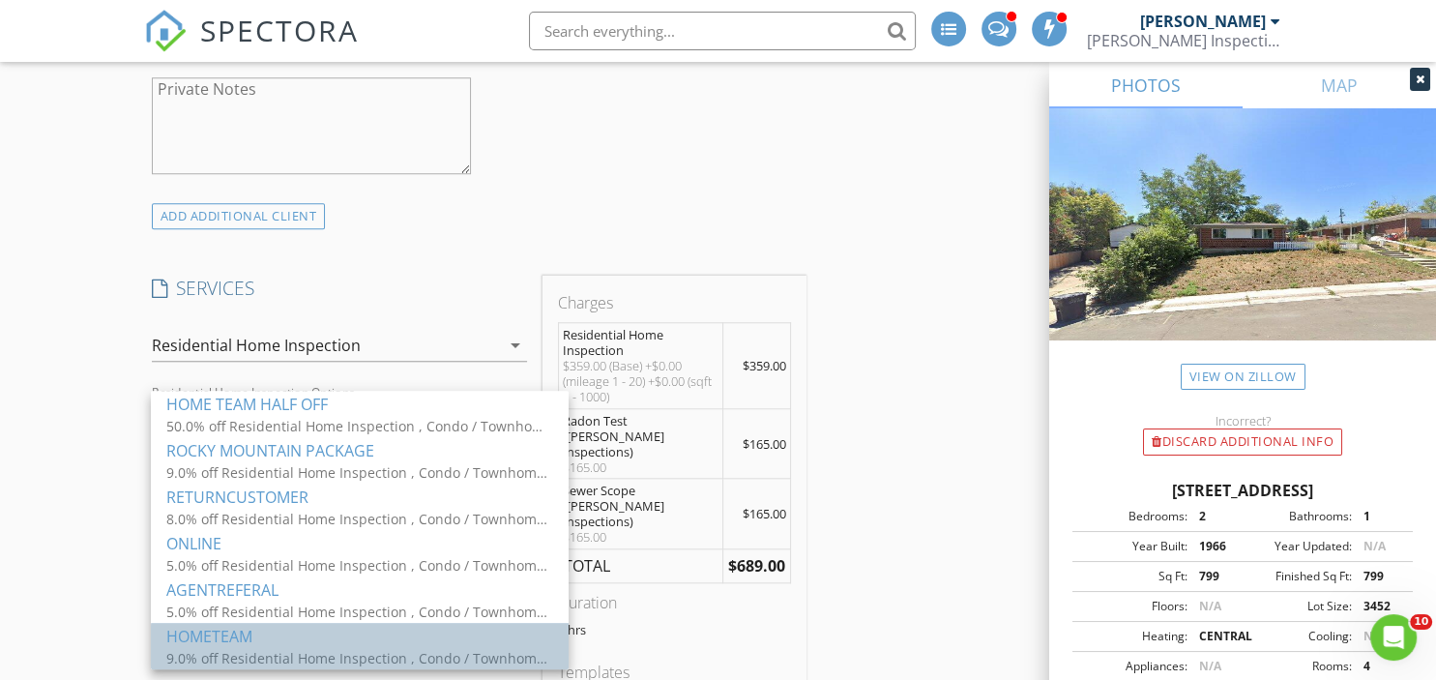
click at [223, 632] on div "HOMETEAM" at bounding box center [359, 635] width 387 height 23
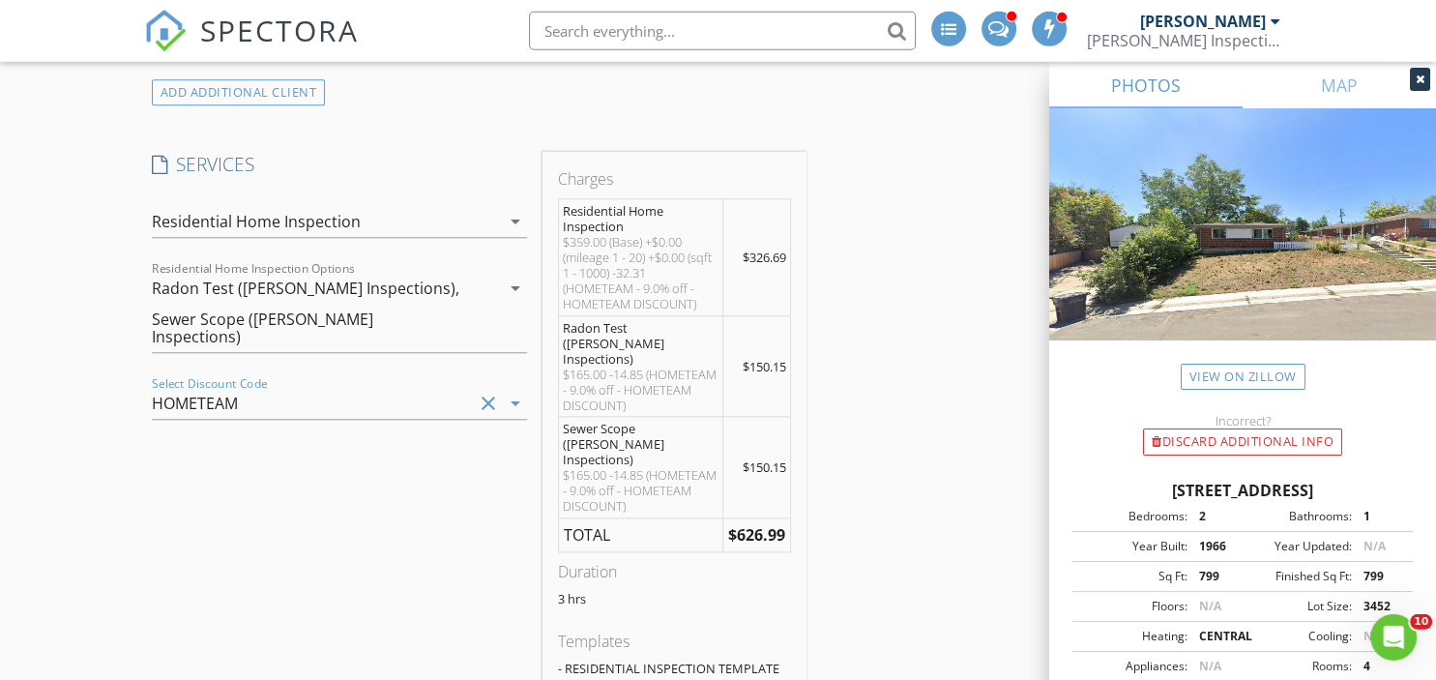
scroll to position [1698, 0]
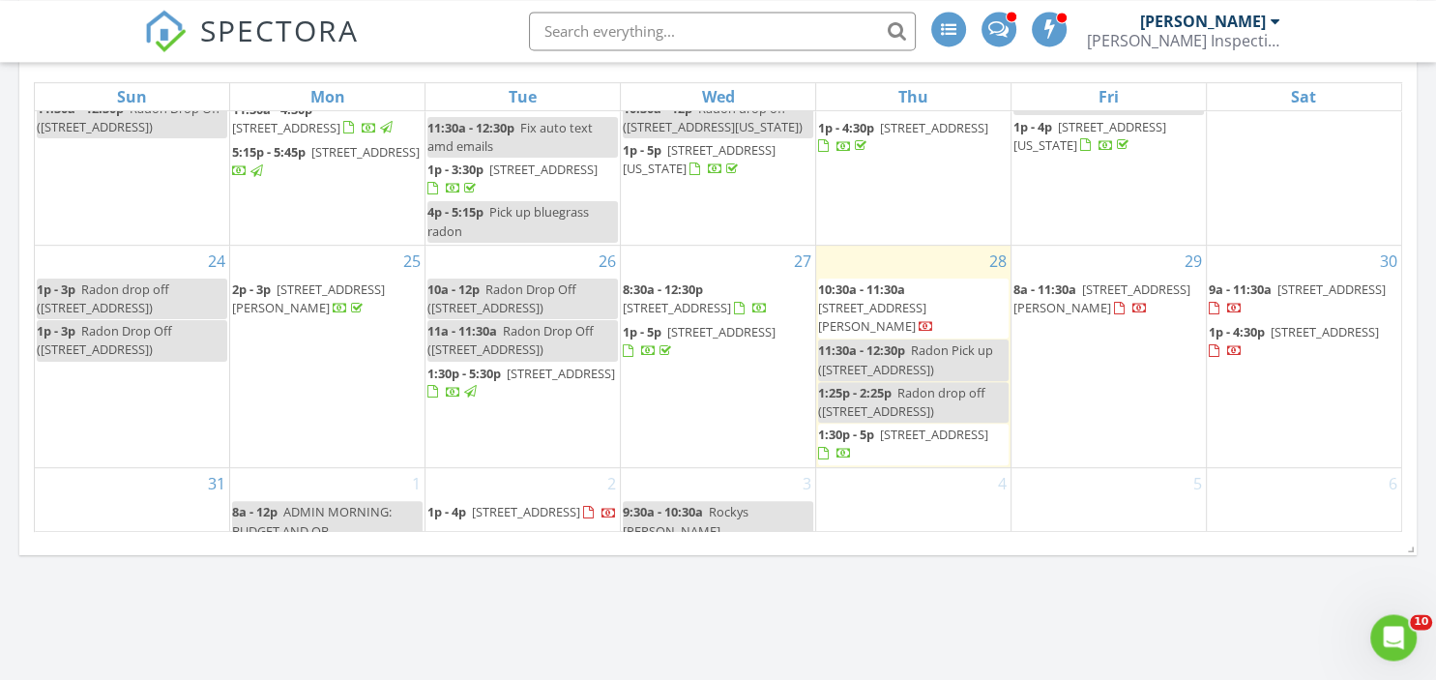
scroll to position [825, 0]
